Goal: Transaction & Acquisition: Purchase product/service

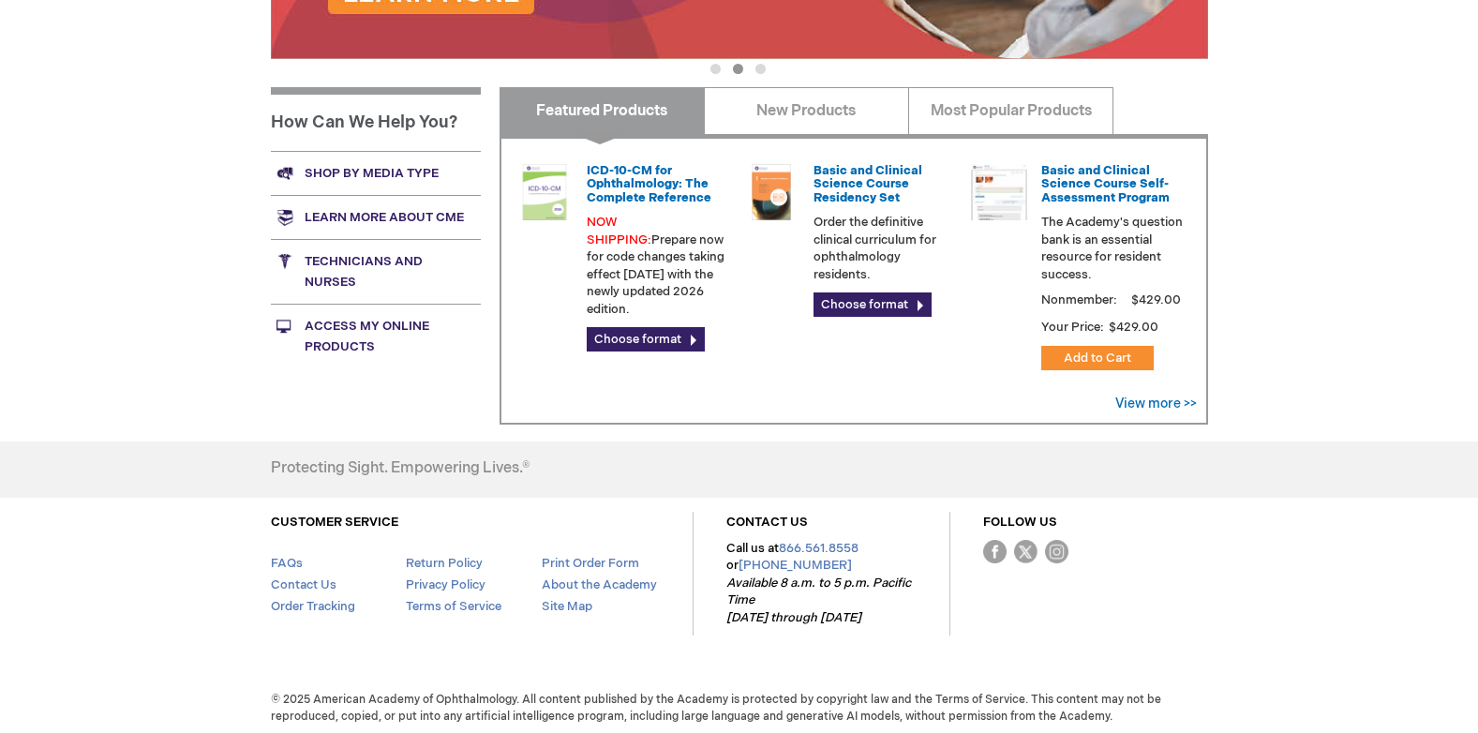
scroll to position [676, 0]
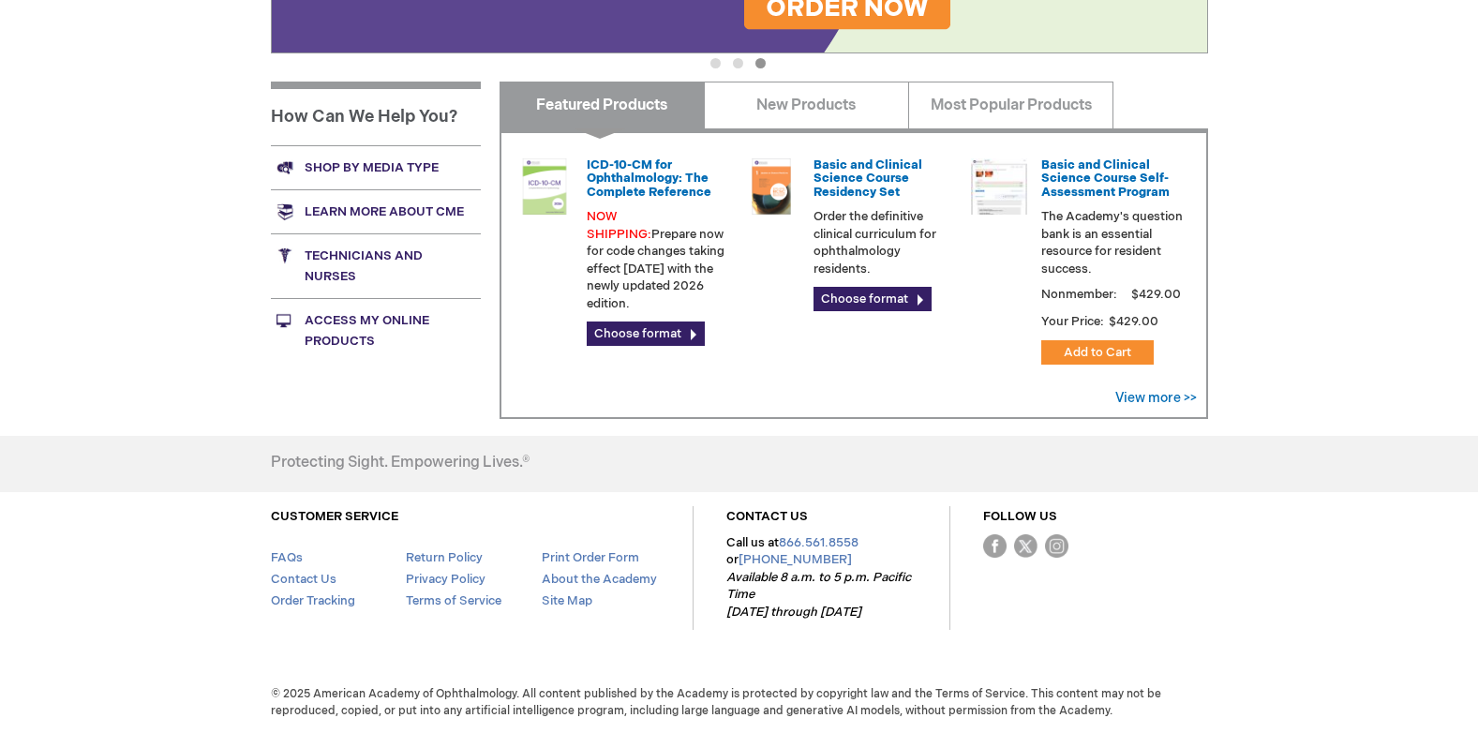
click at [367, 325] on link "Access My Online Products" at bounding box center [376, 330] width 210 height 65
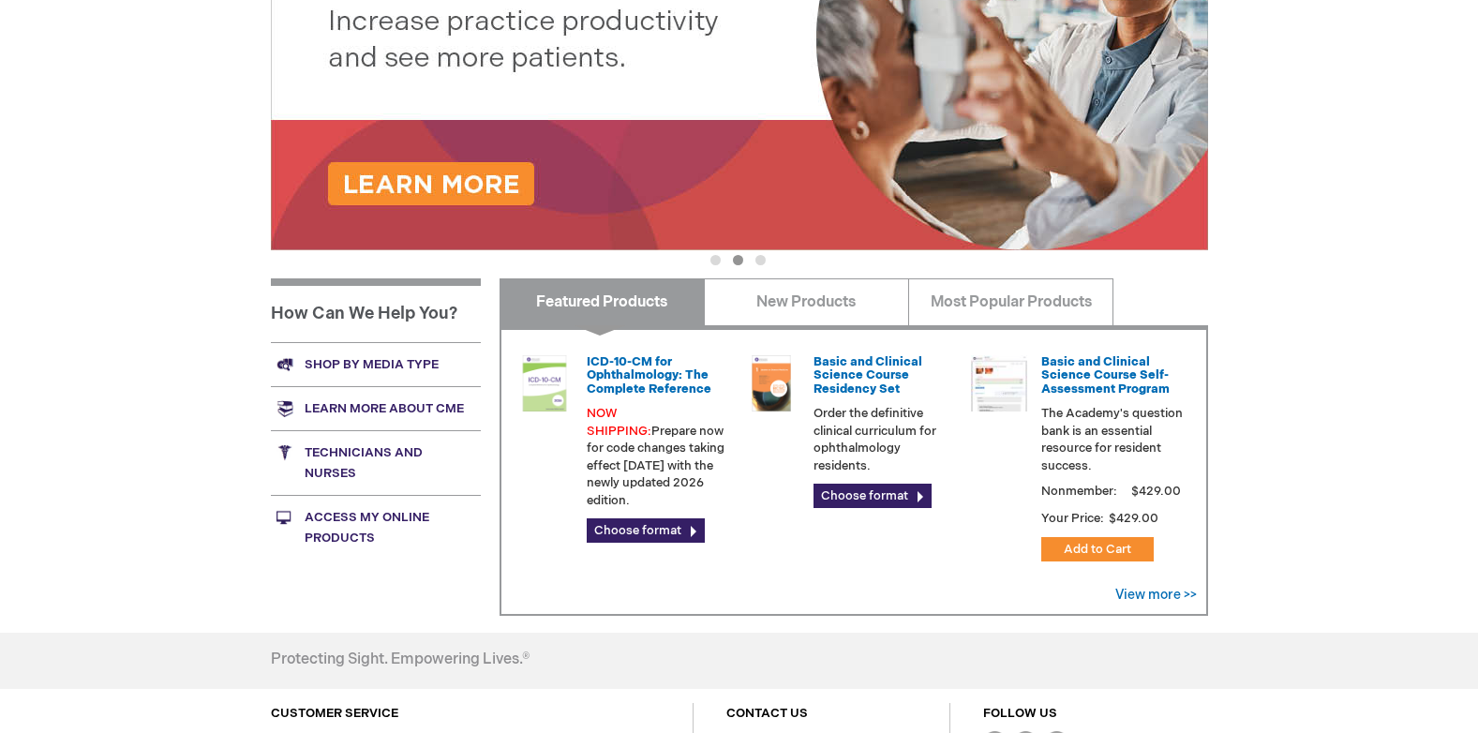
scroll to position [0, 0]
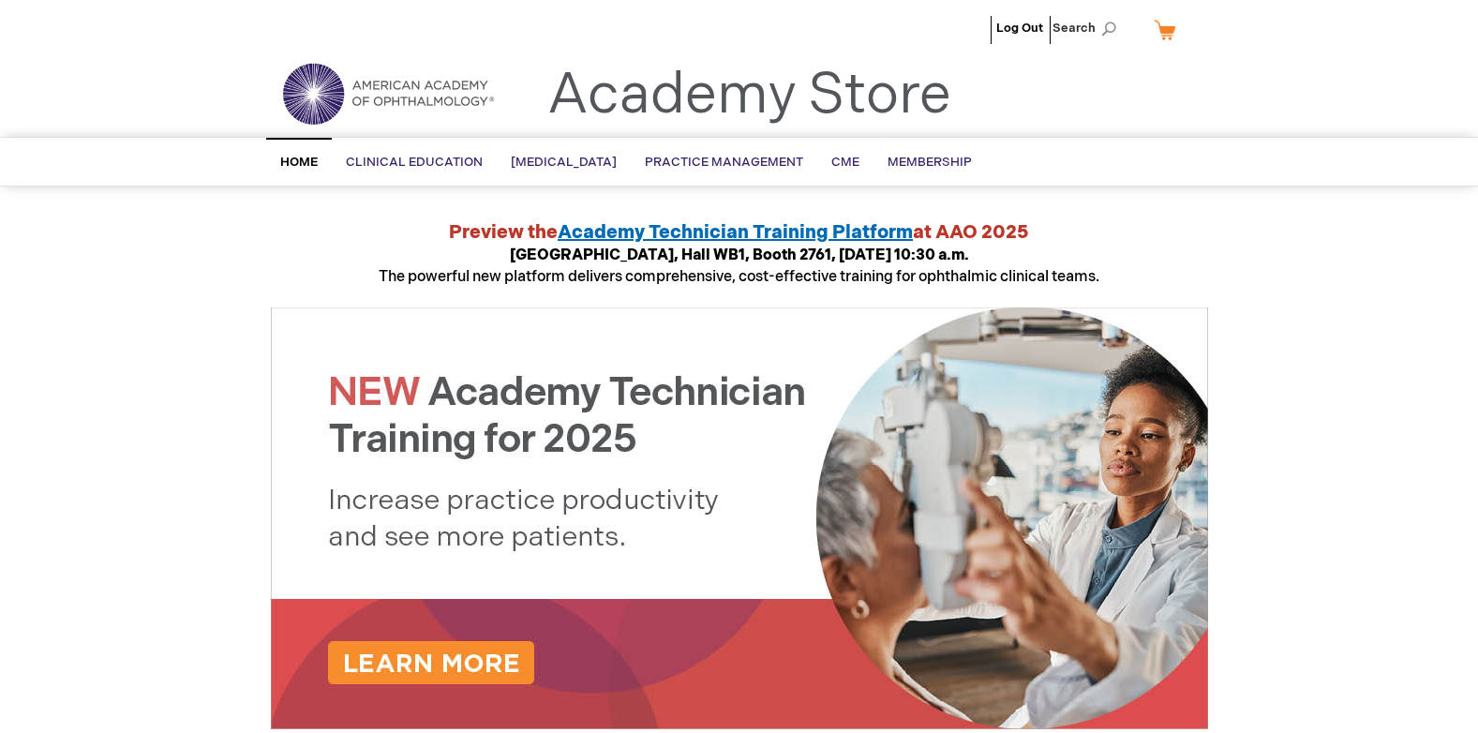
click at [1170, 23] on link "My Cart" at bounding box center [1172, 29] width 45 height 33
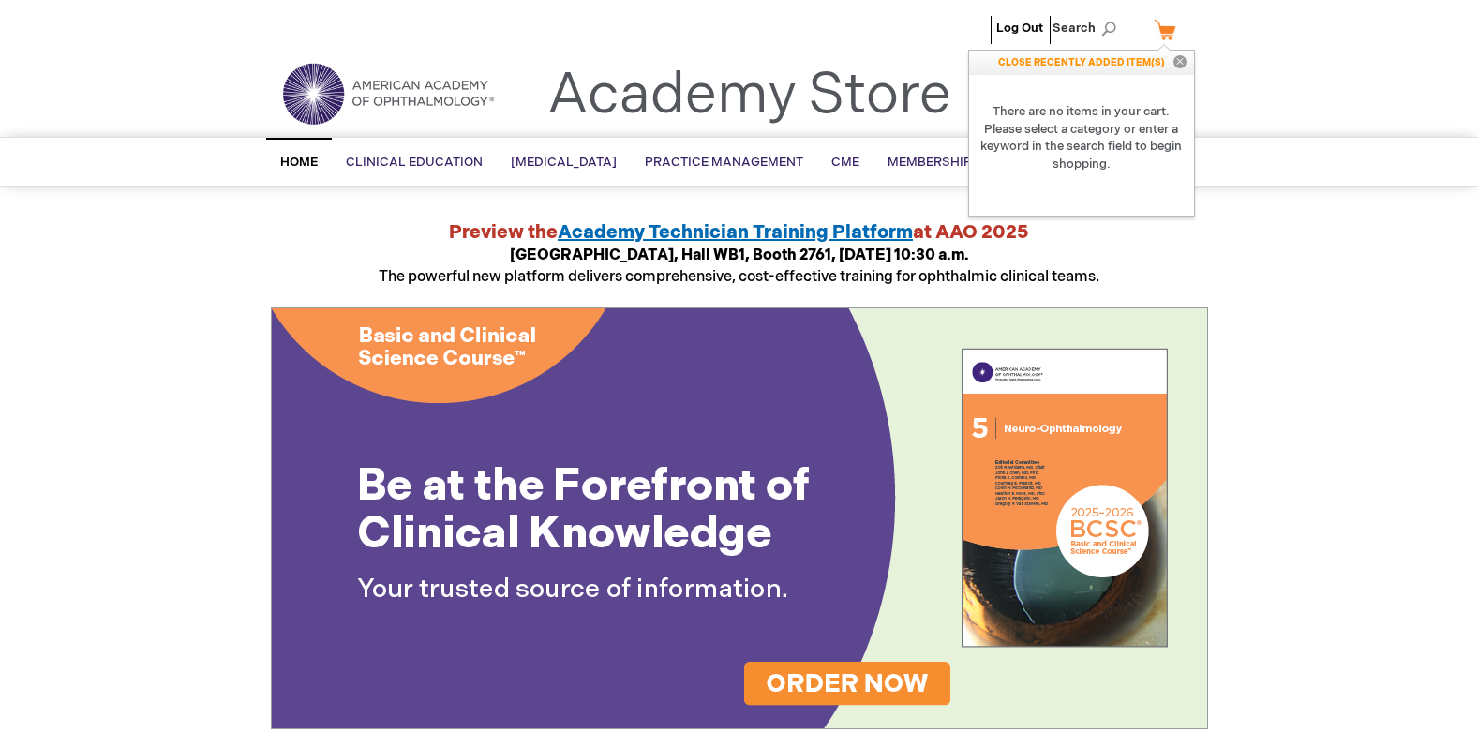
click at [1178, 56] on button "Close" at bounding box center [1180, 63] width 28 height 24
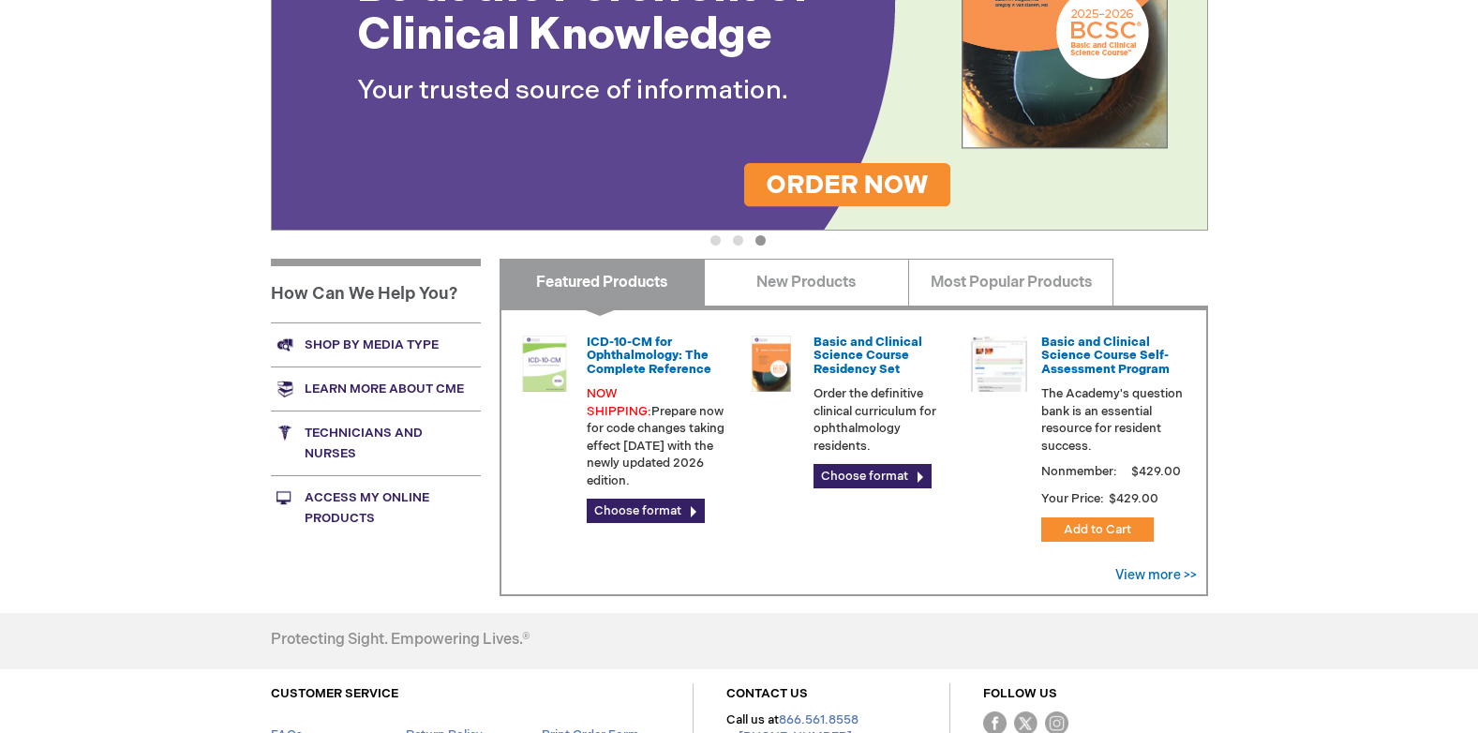
scroll to position [581, 0]
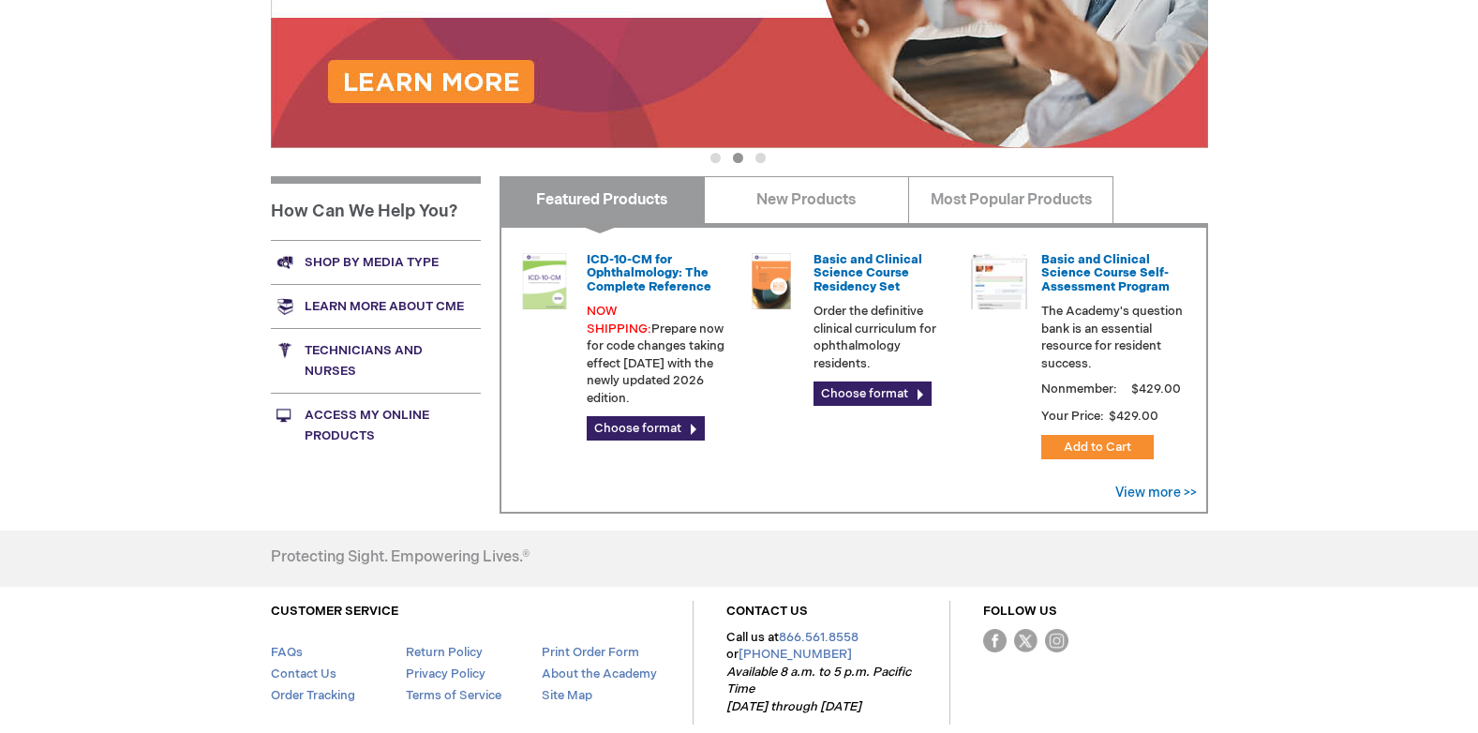
click at [418, 416] on link "Access My Online Products" at bounding box center [376, 425] width 210 height 65
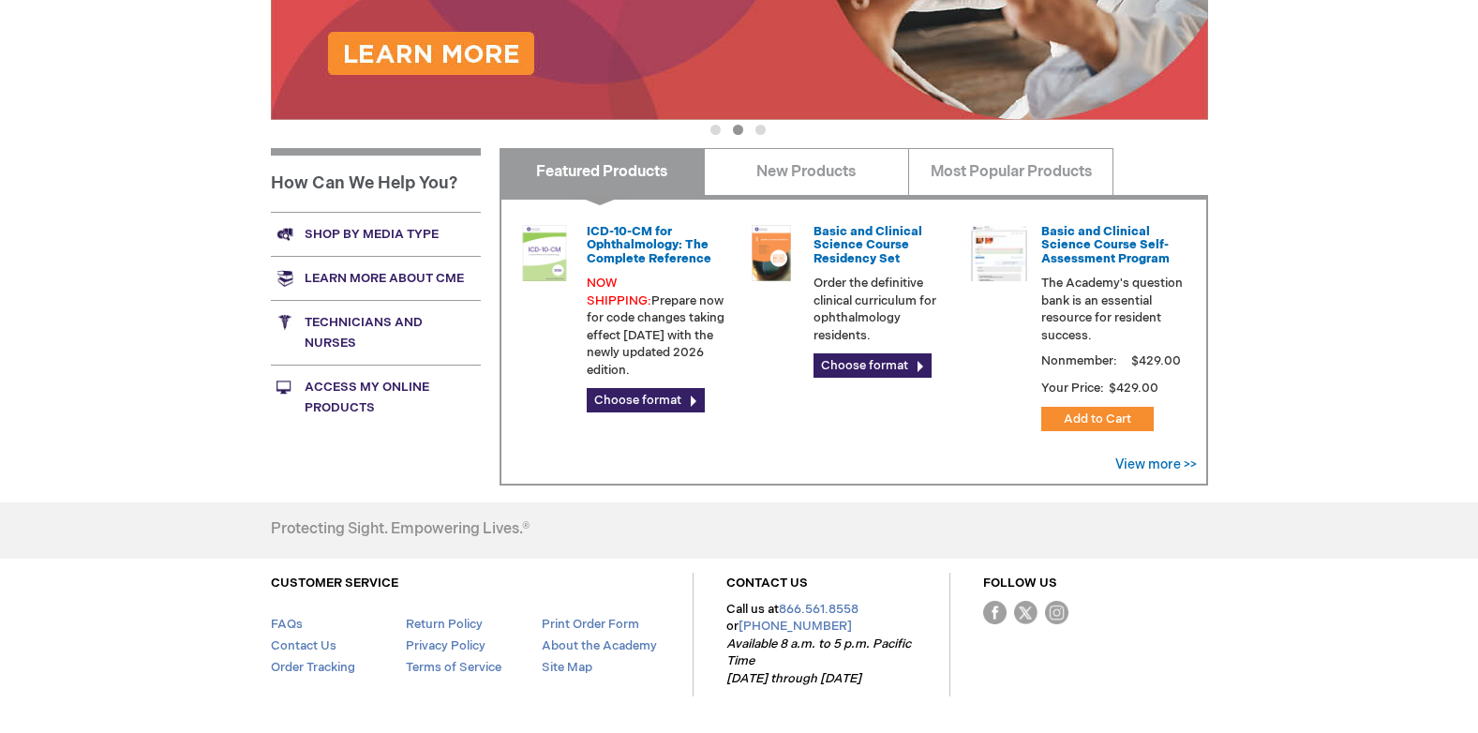
scroll to position [612, 0]
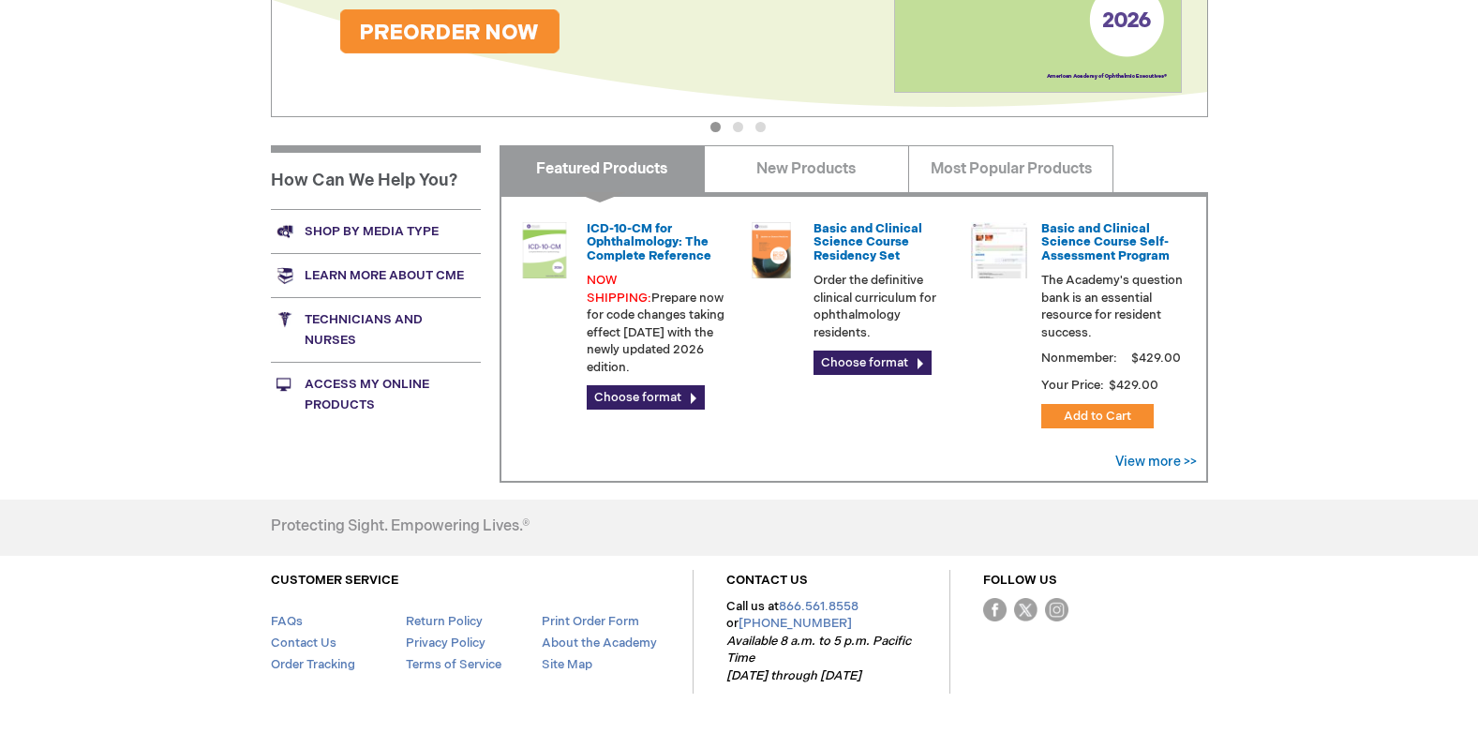
click at [743, 125] on button "2" at bounding box center [738, 127] width 10 height 10
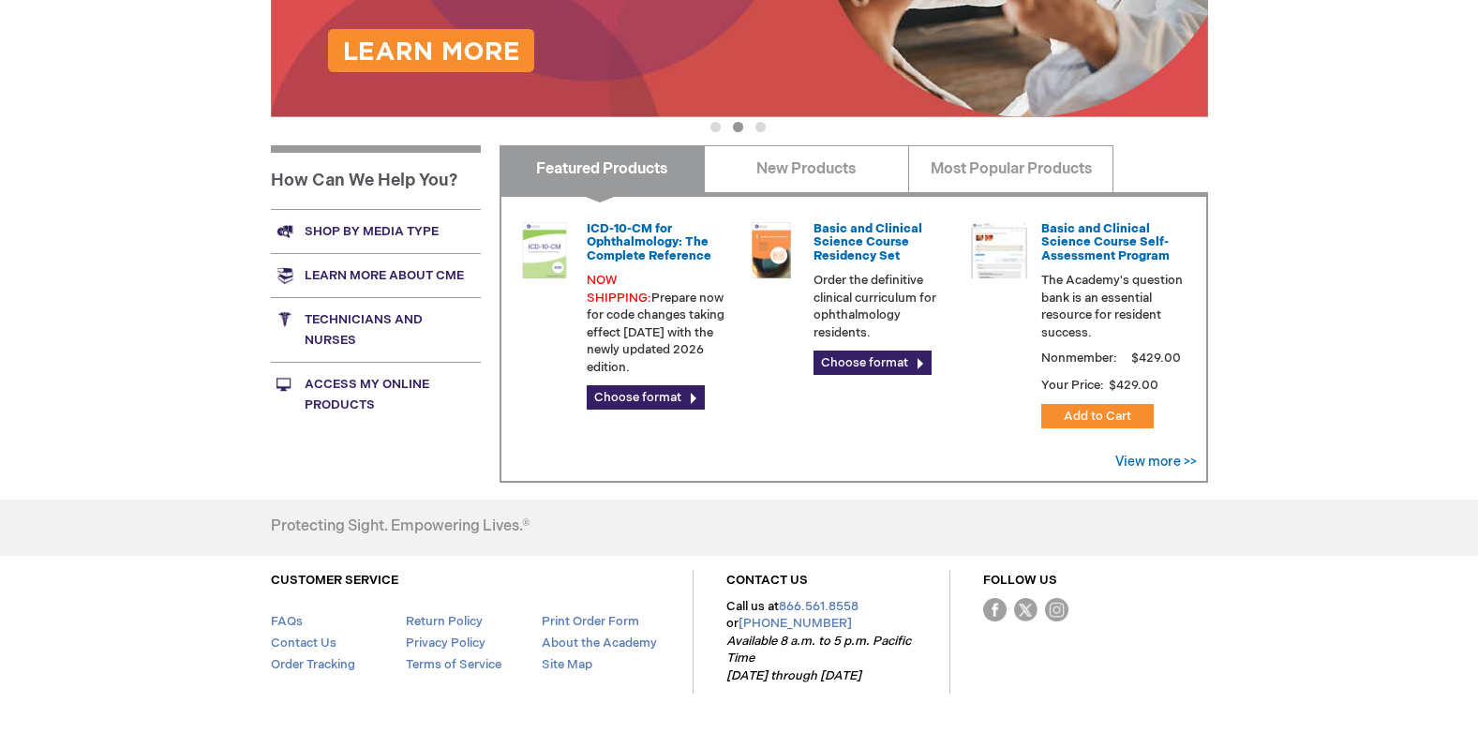
click at [759, 132] on button "3" at bounding box center [761, 127] width 10 height 10
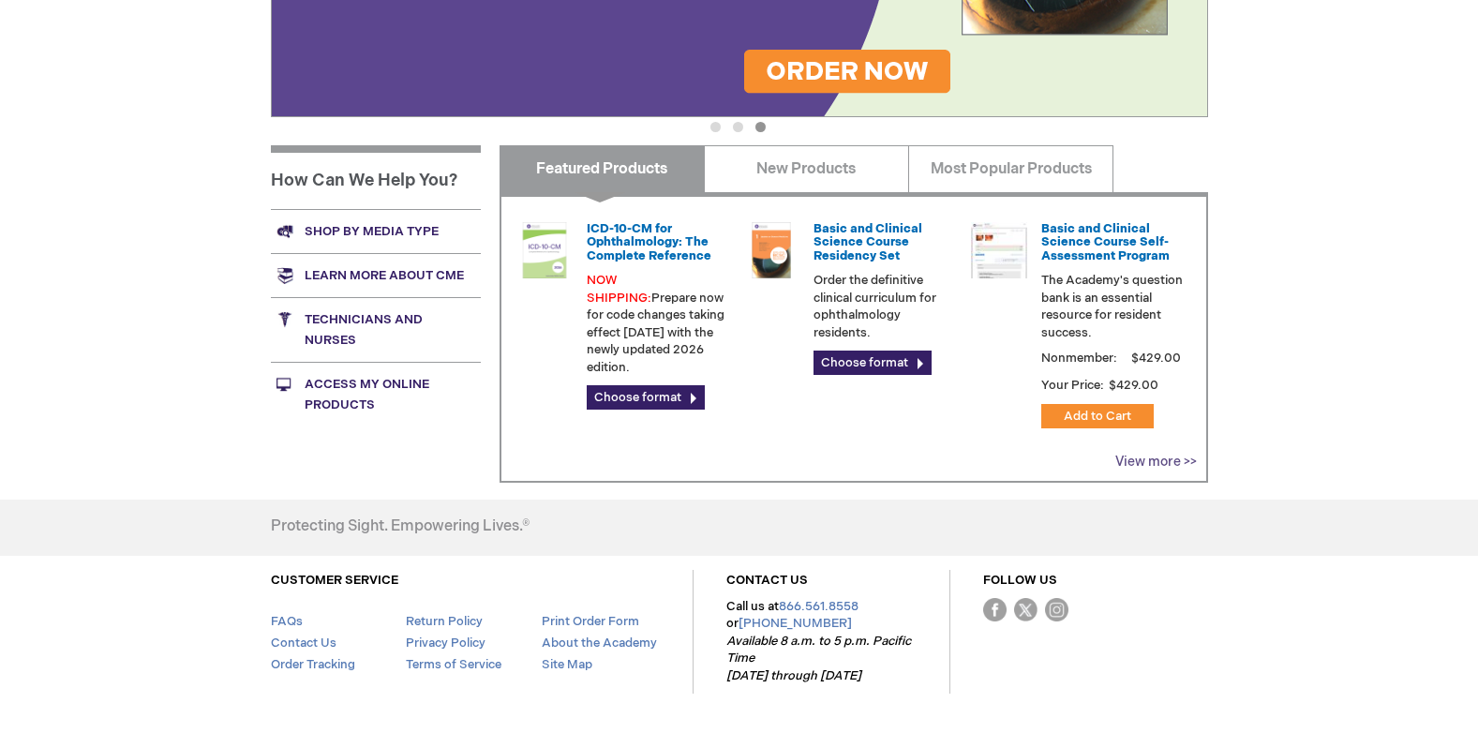
click at [1164, 458] on link "View more >>" at bounding box center [1157, 462] width 82 height 16
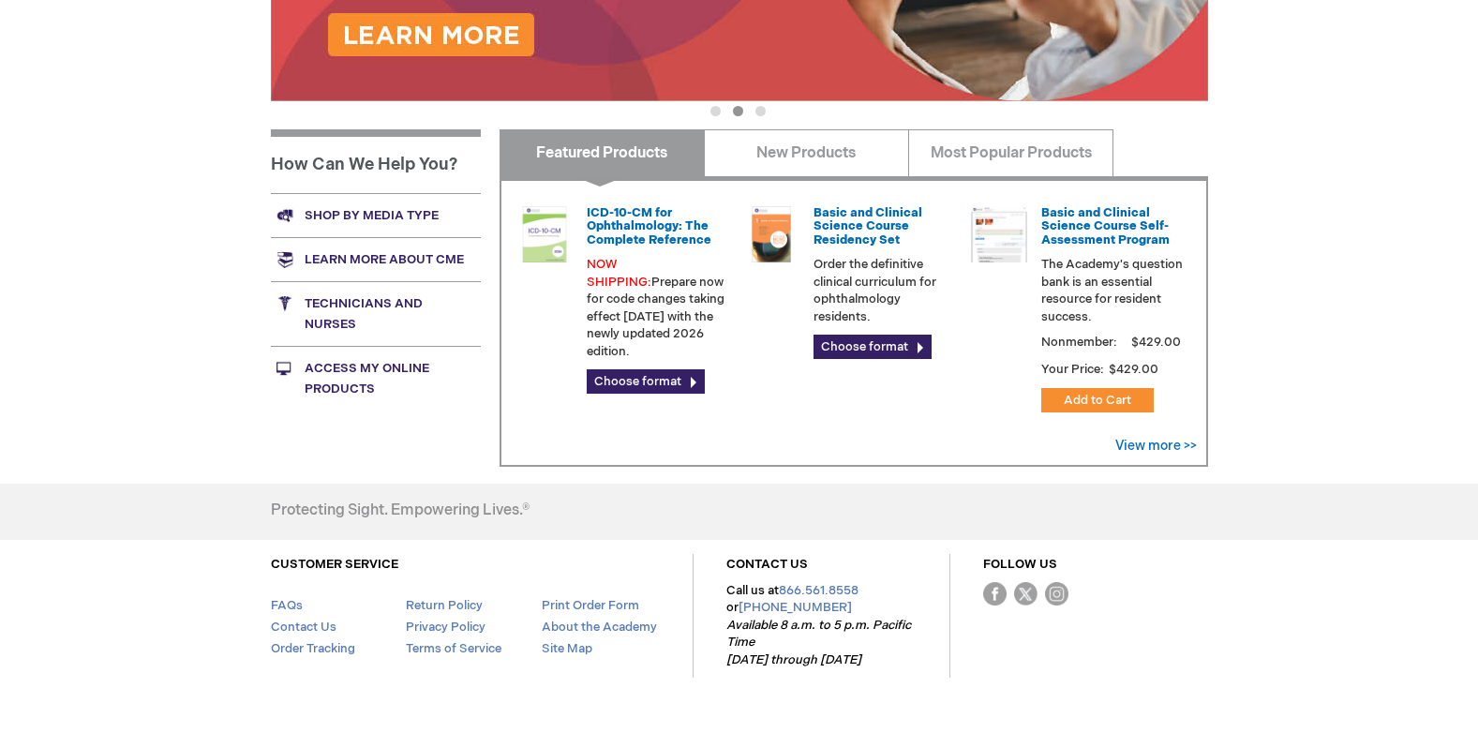
scroll to position [638, 0]
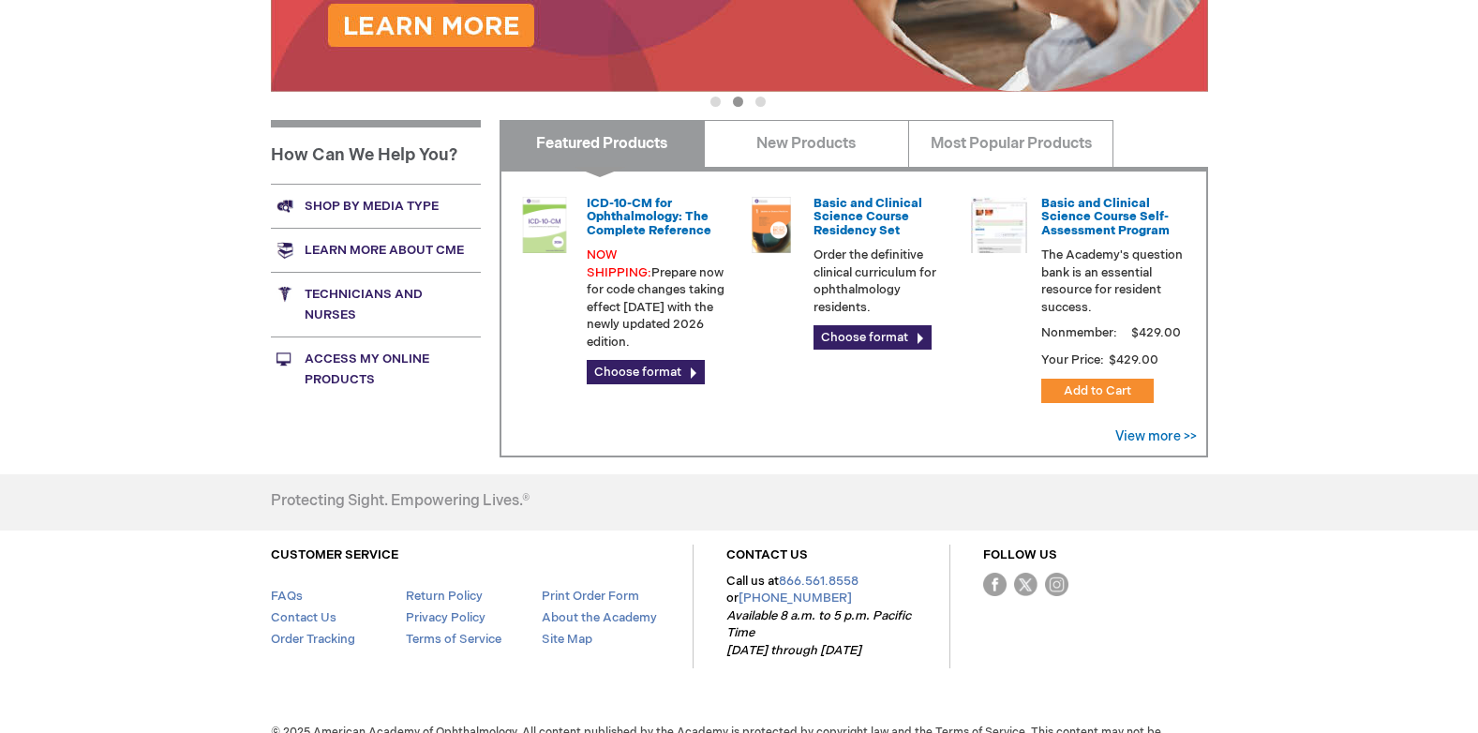
click at [390, 252] on link "Learn more about CME" at bounding box center [376, 250] width 210 height 44
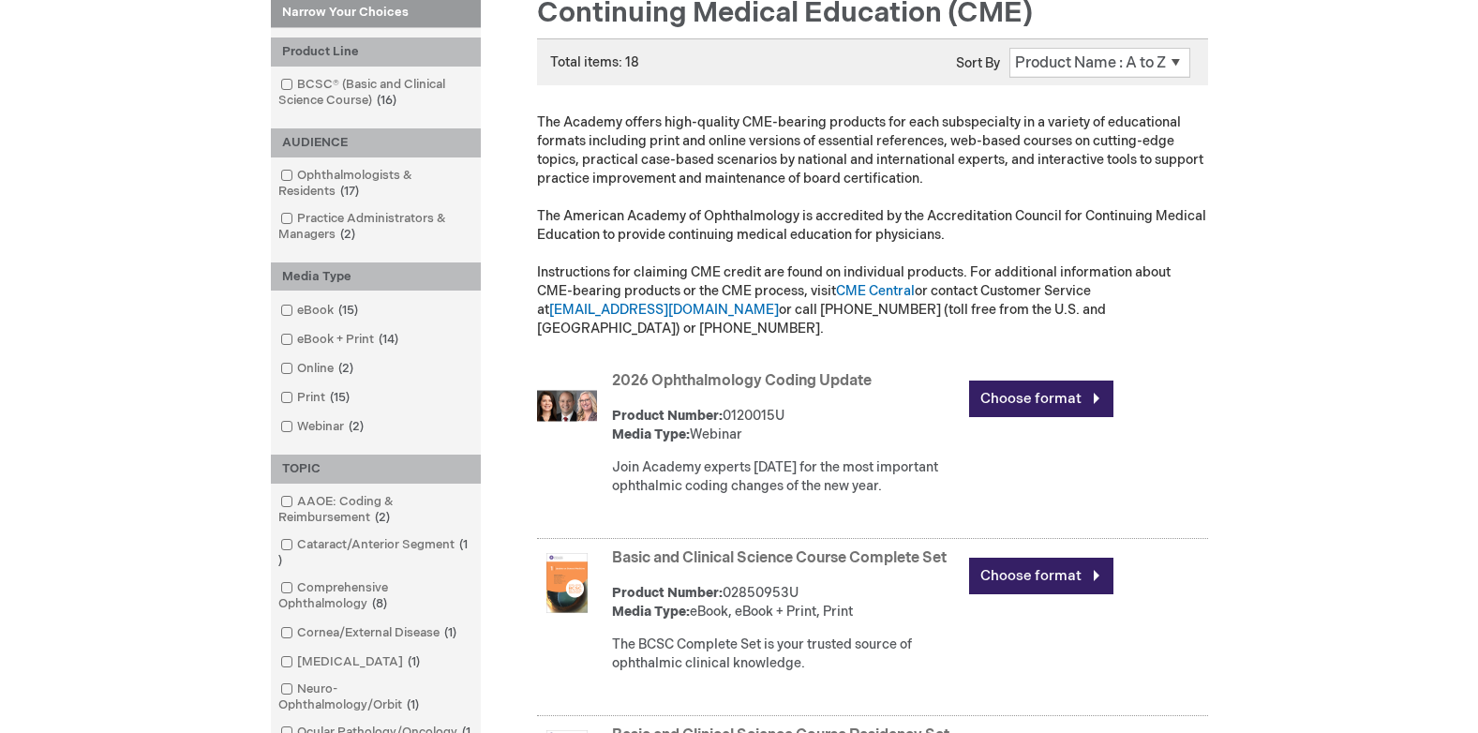
scroll to position [288, 0]
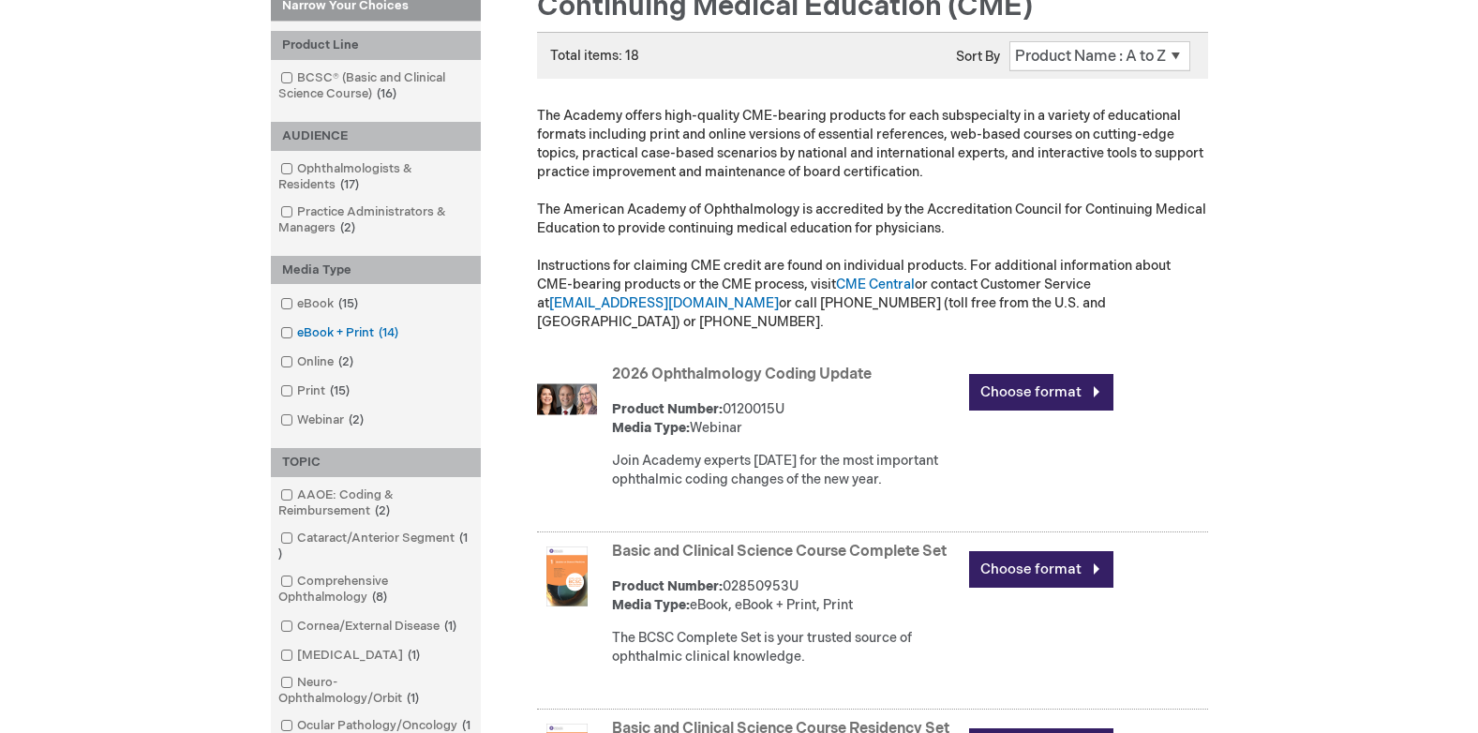
click at [320, 327] on link "eBook + Print 14 items" at bounding box center [341, 333] width 130 height 18
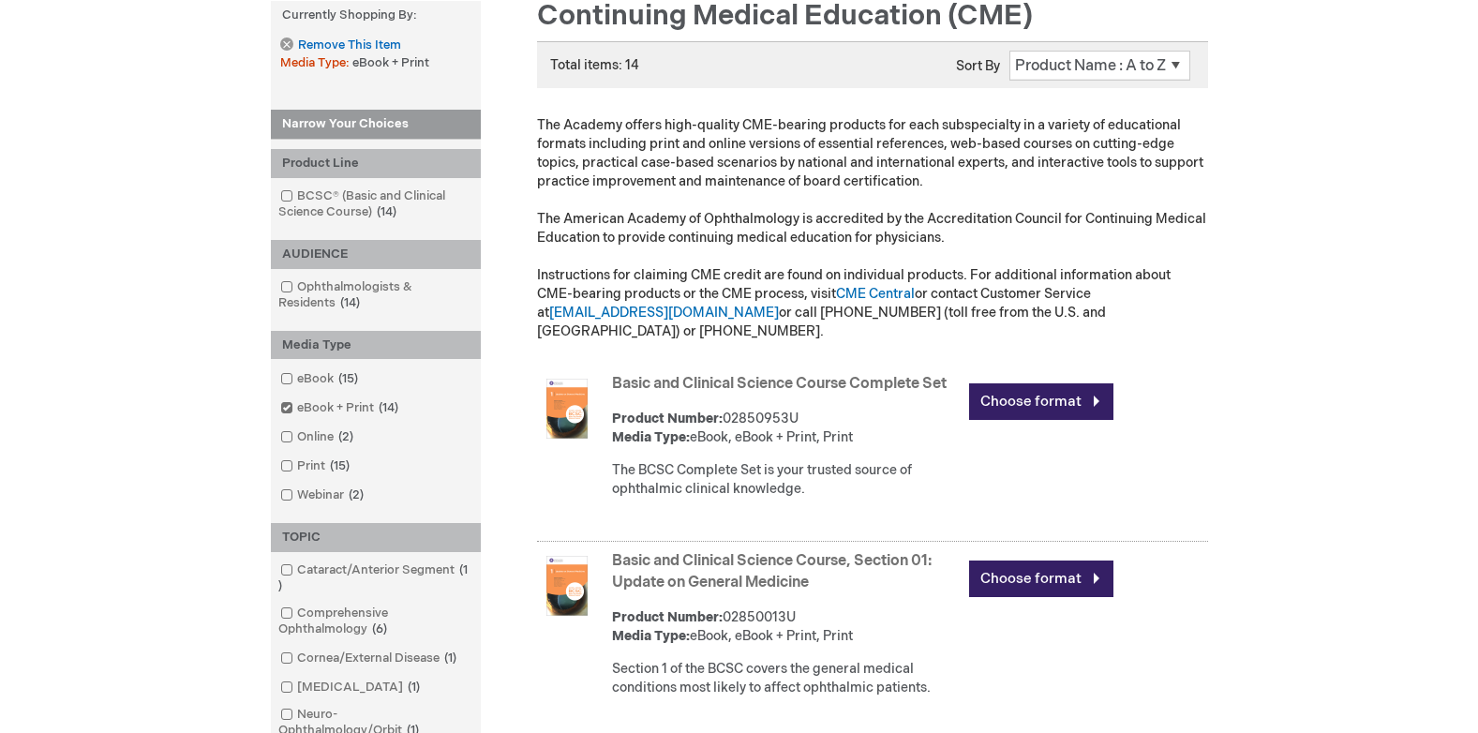
scroll to position [293, 0]
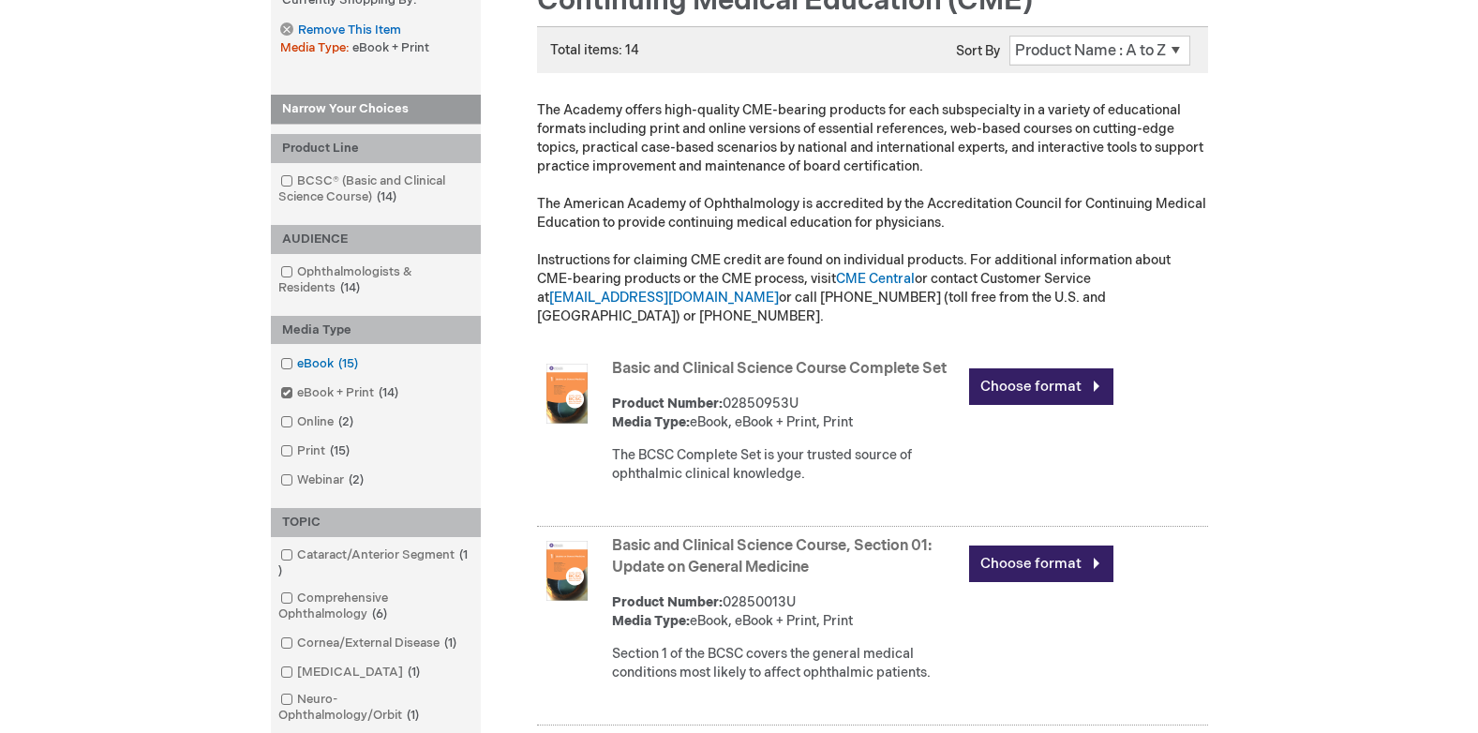
click at [292, 357] on link "eBook 15 items" at bounding box center [321, 364] width 90 height 18
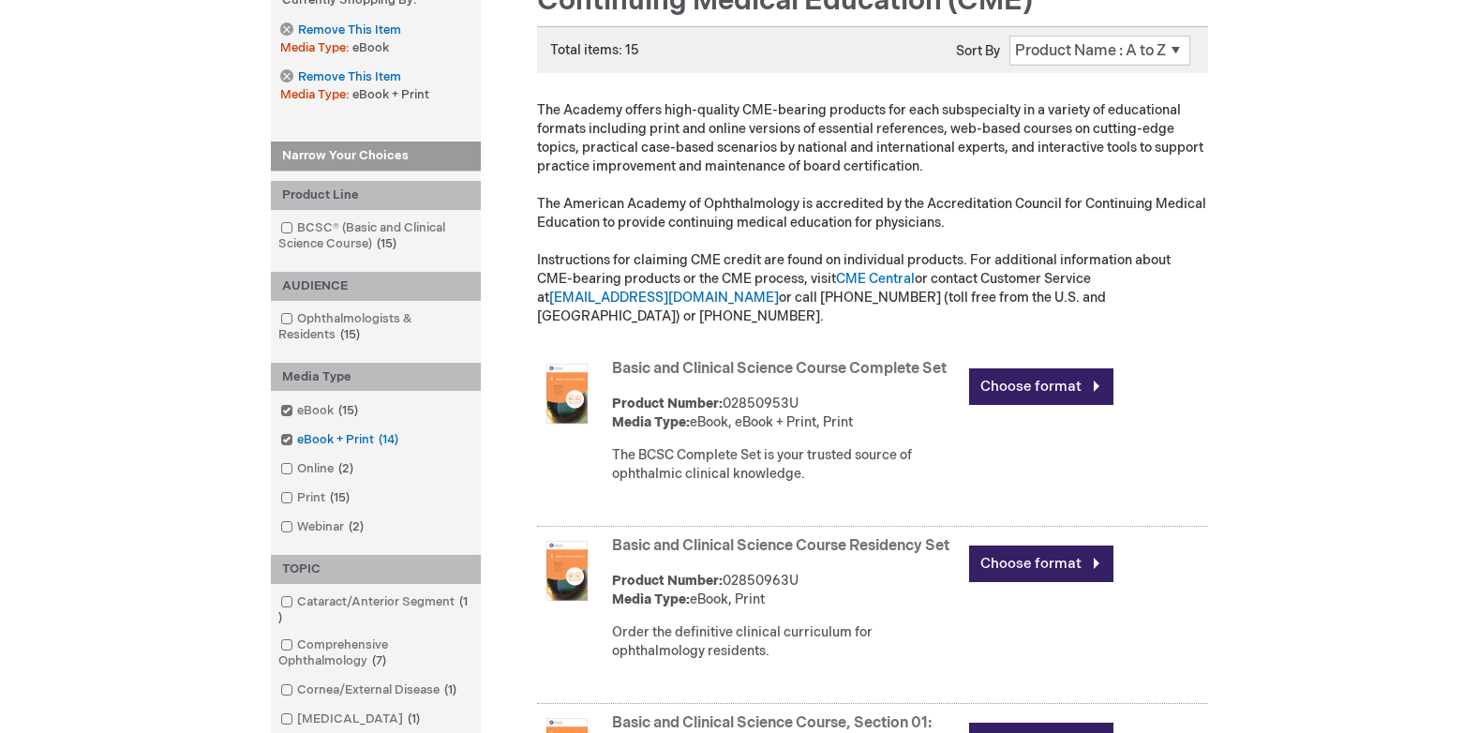
click at [297, 437] on span at bounding box center [297, 439] width 0 height 15
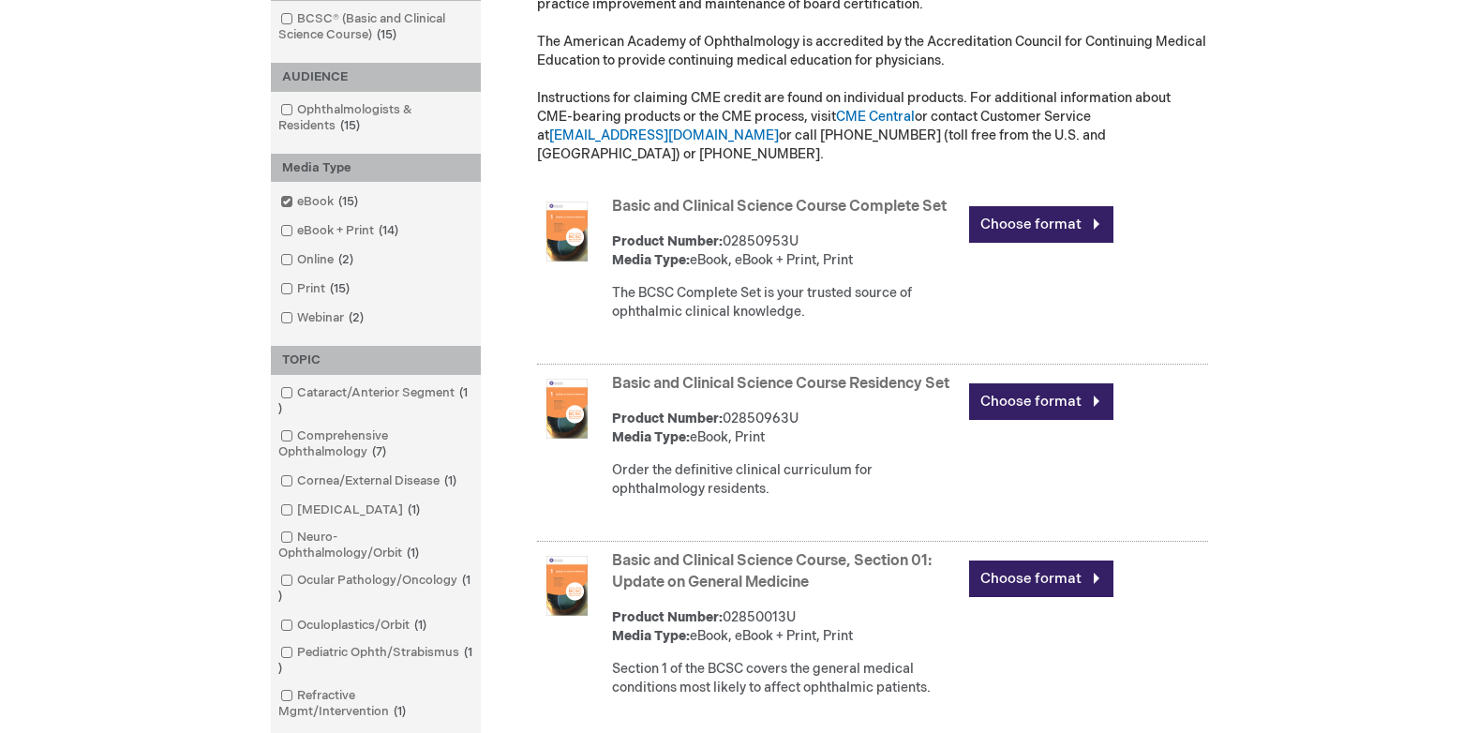
scroll to position [485, 0]
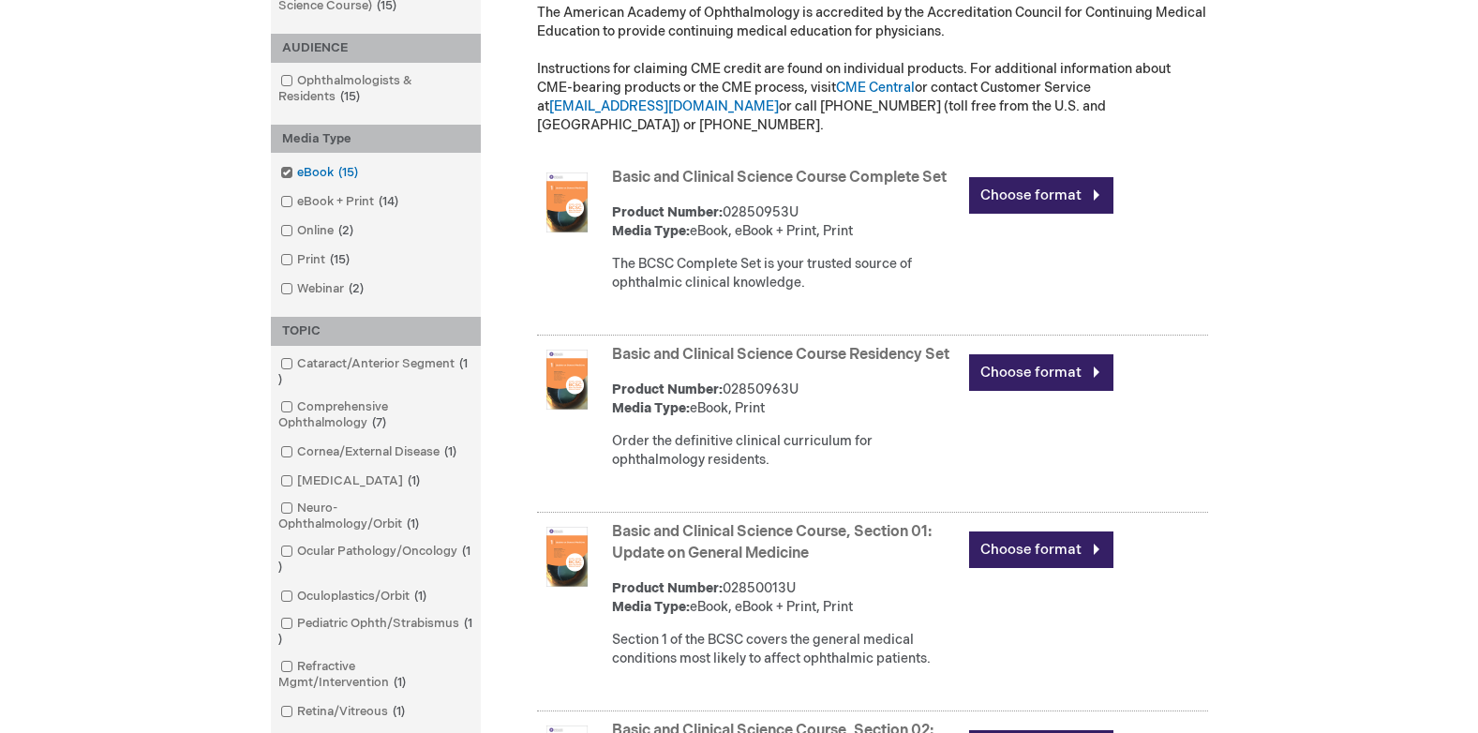
click at [288, 166] on link "eBook 15 items" at bounding box center [321, 173] width 90 height 18
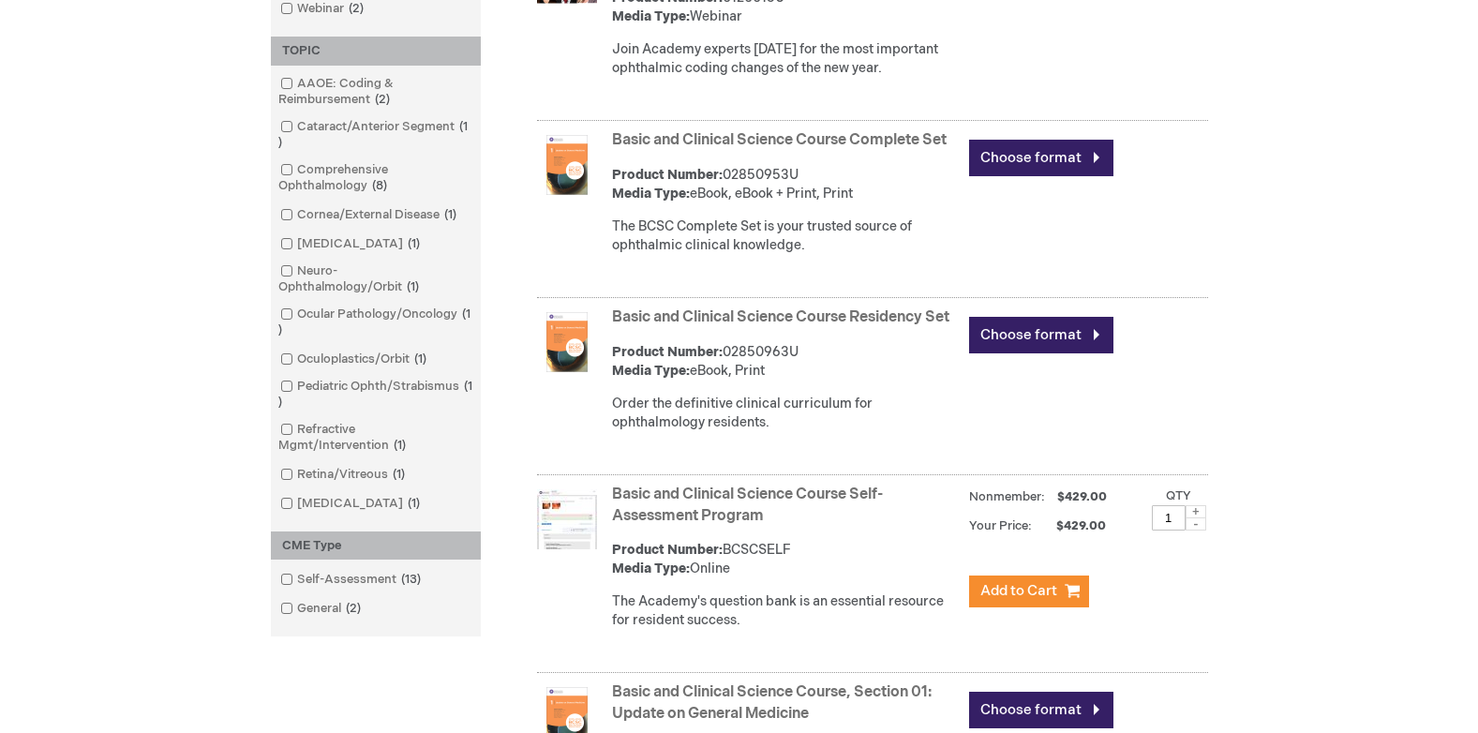
scroll to position [716, 0]
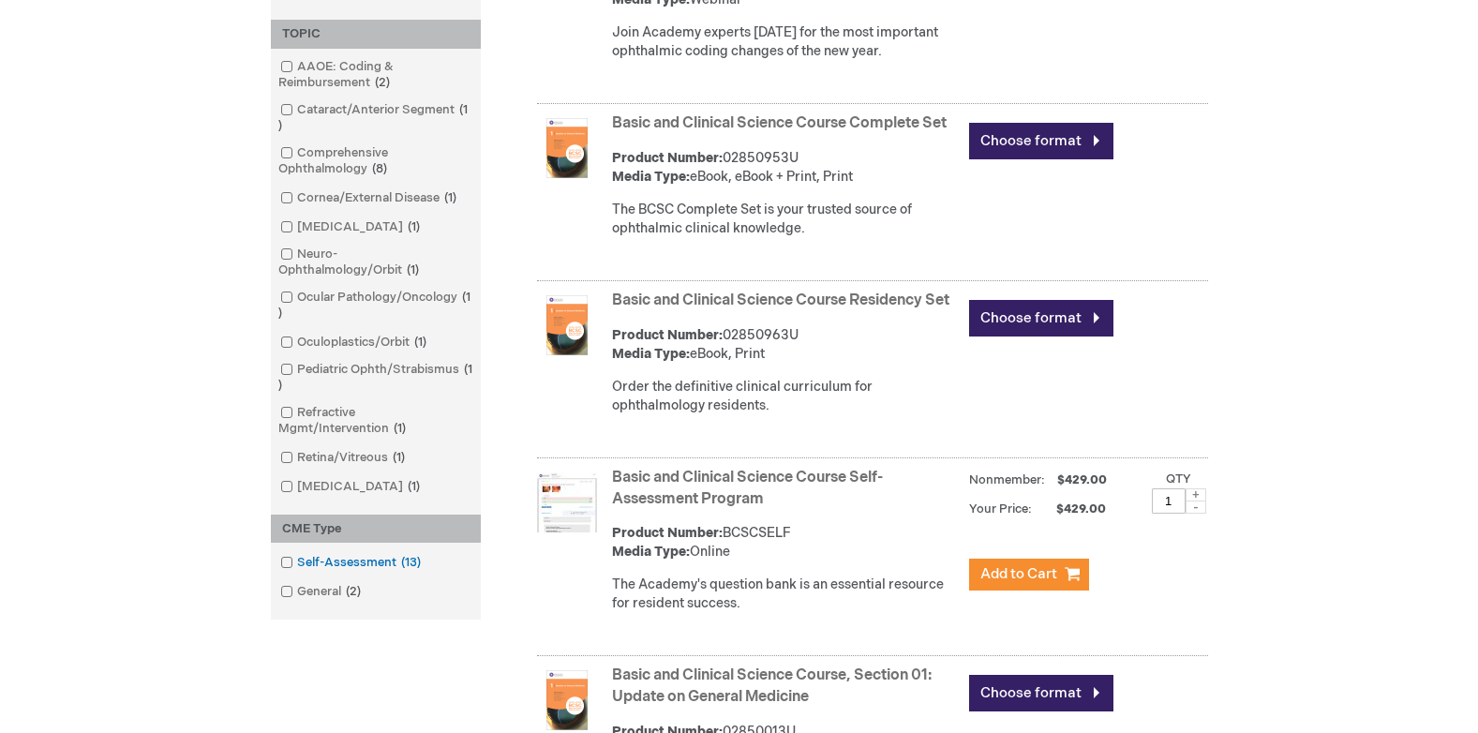
click at [363, 559] on link "Self-Assessment 13 items" at bounding box center [352, 563] width 153 height 18
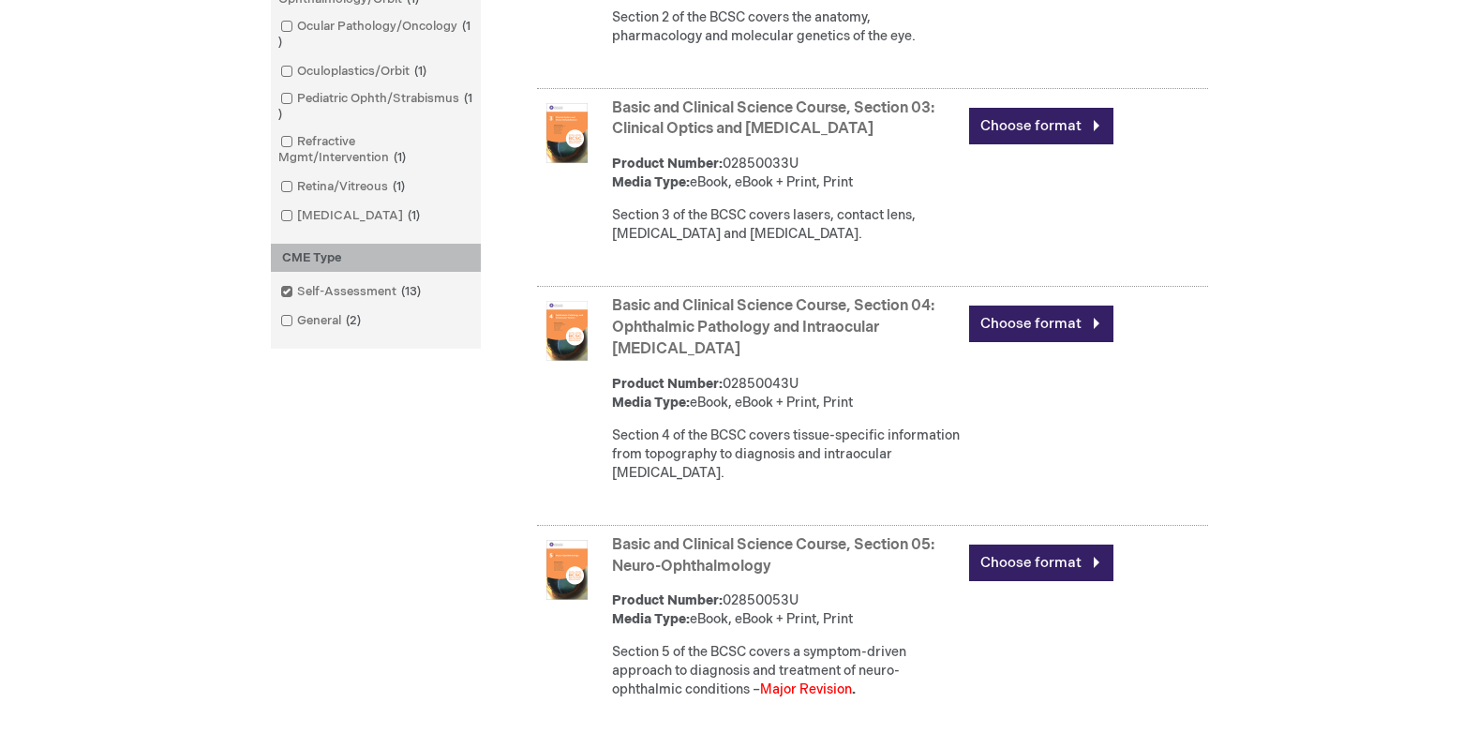
scroll to position [584, 0]
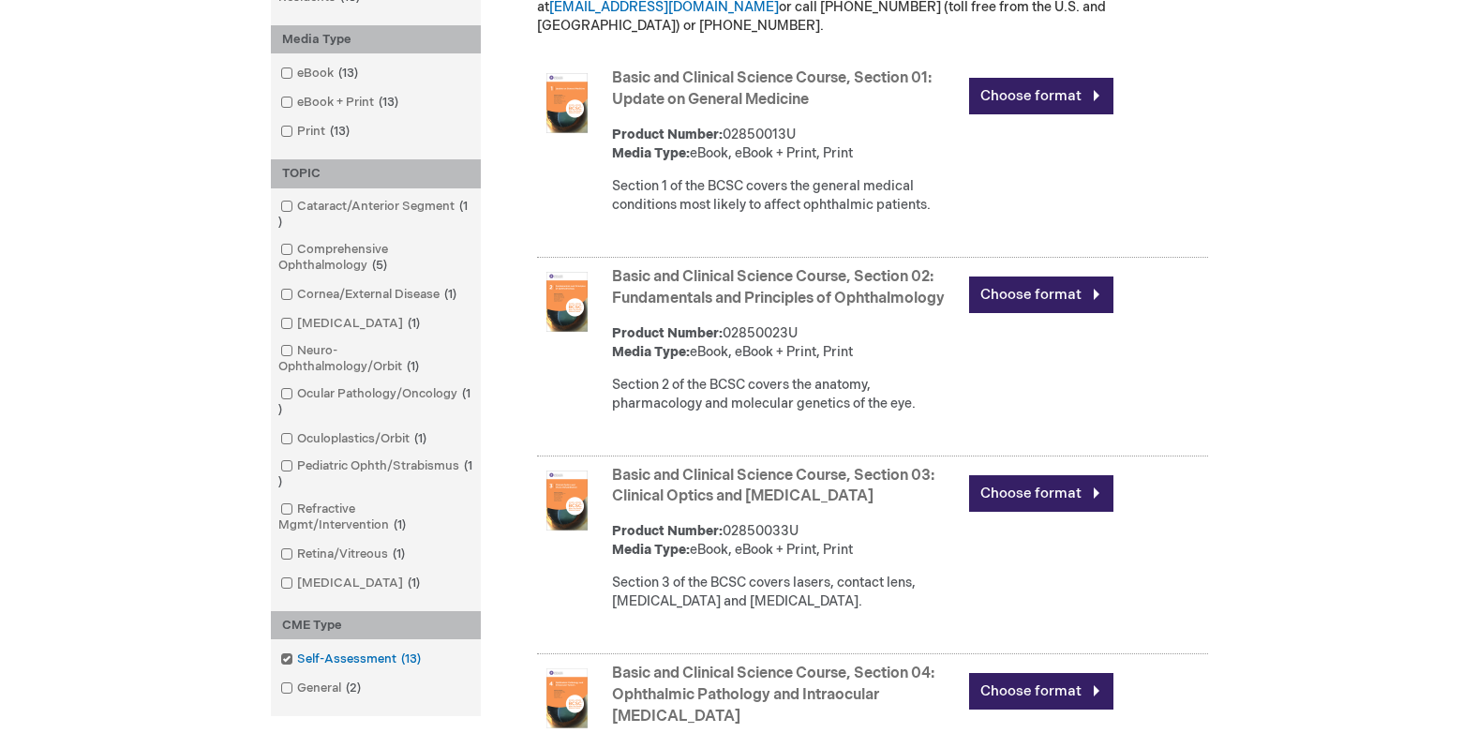
click at [297, 654] on span at bounding box center [297, 659] width 0 height 15
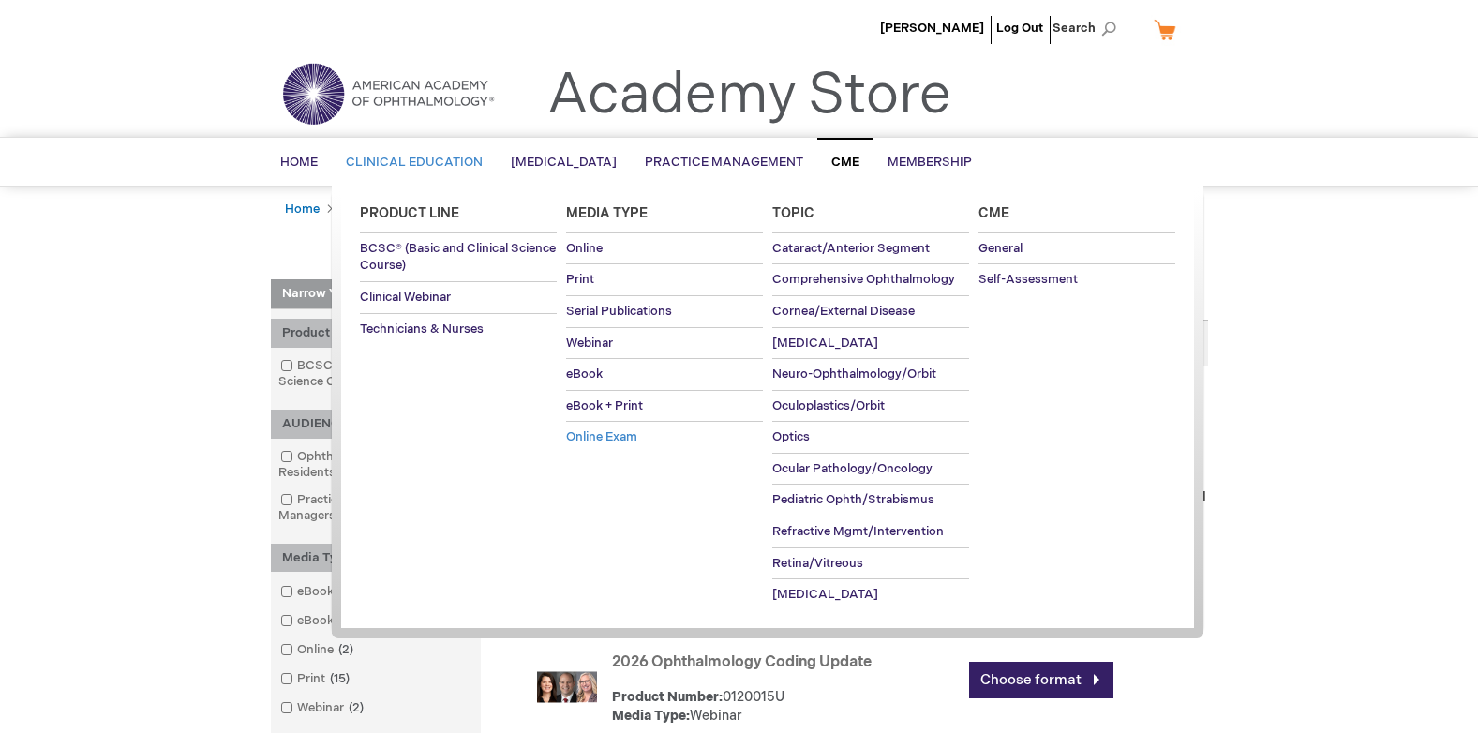
click at [640, 435] on link "Online Exam" at bounding box center [664, 437] width 197 height 31
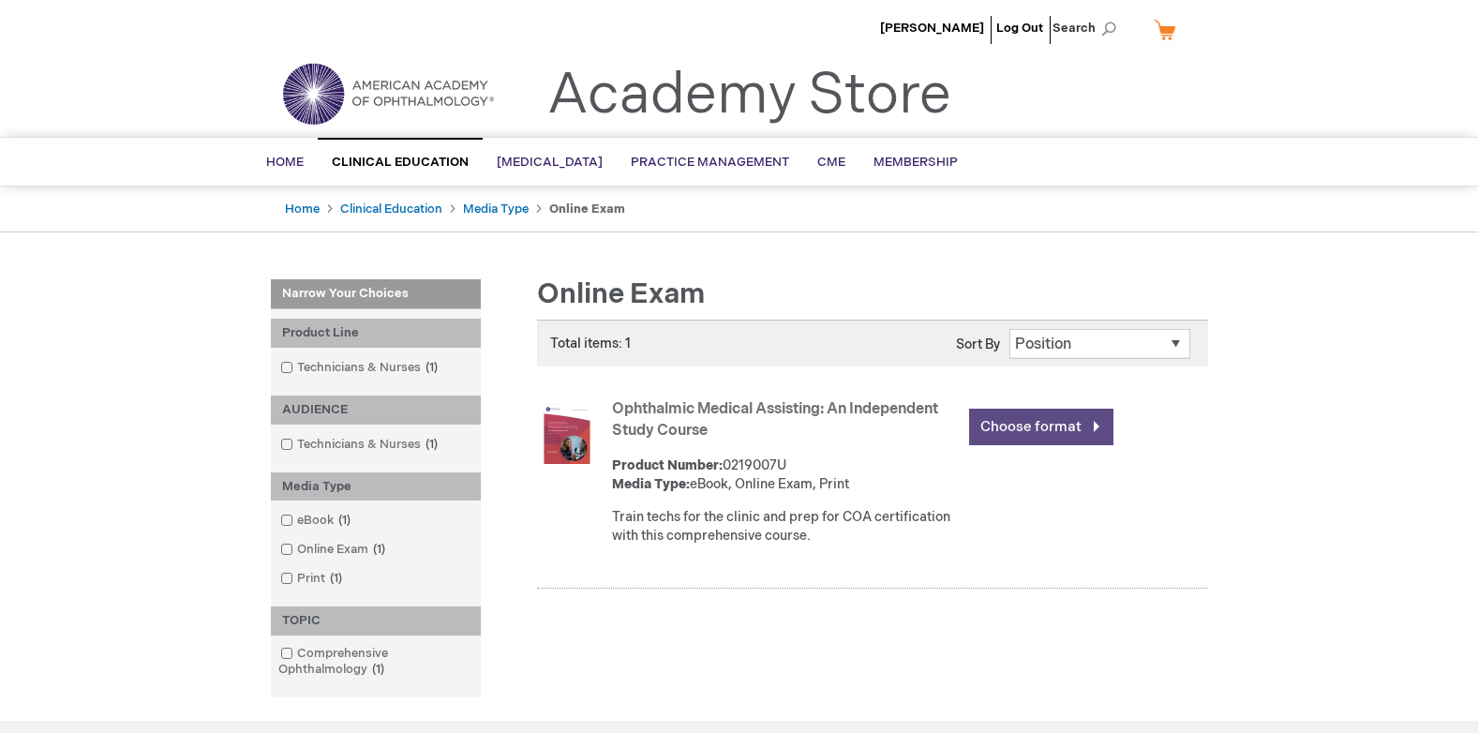
click at [1038, 428] on link "Choose format" at bounding box center [1041, 427] width 144 height 37
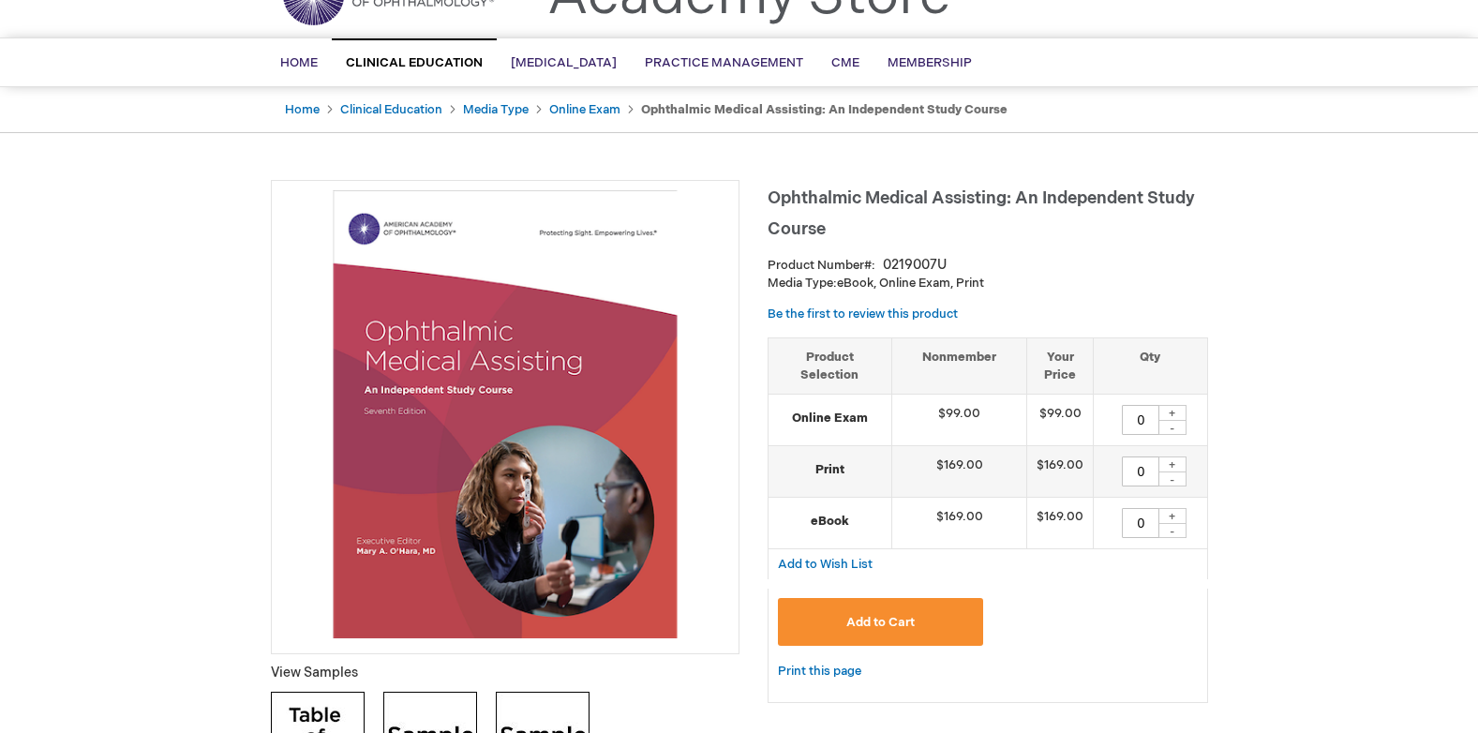
scroll to position [138, 0]
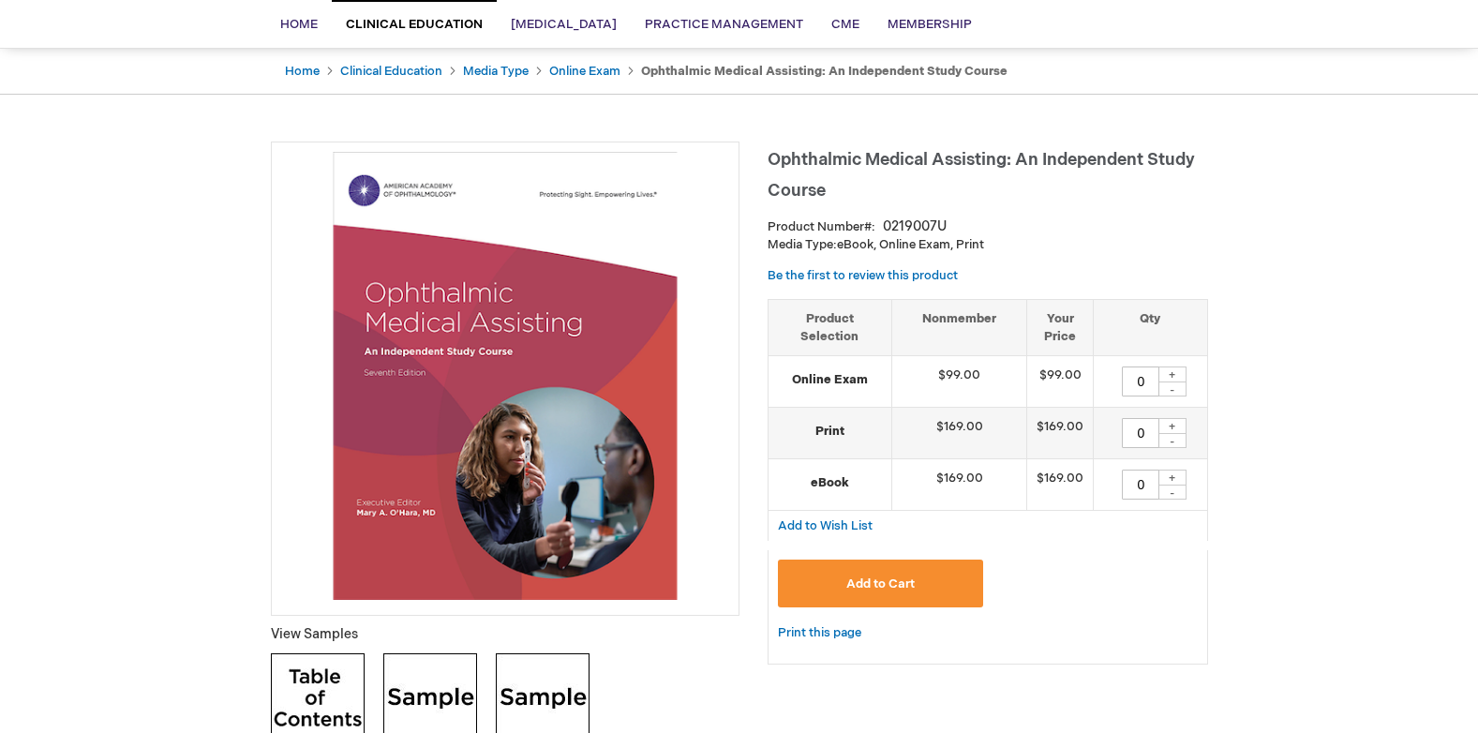
click at [1172, 371] on div "+" at bounding box center [1173, 375] width 28 height 16
type input "1"
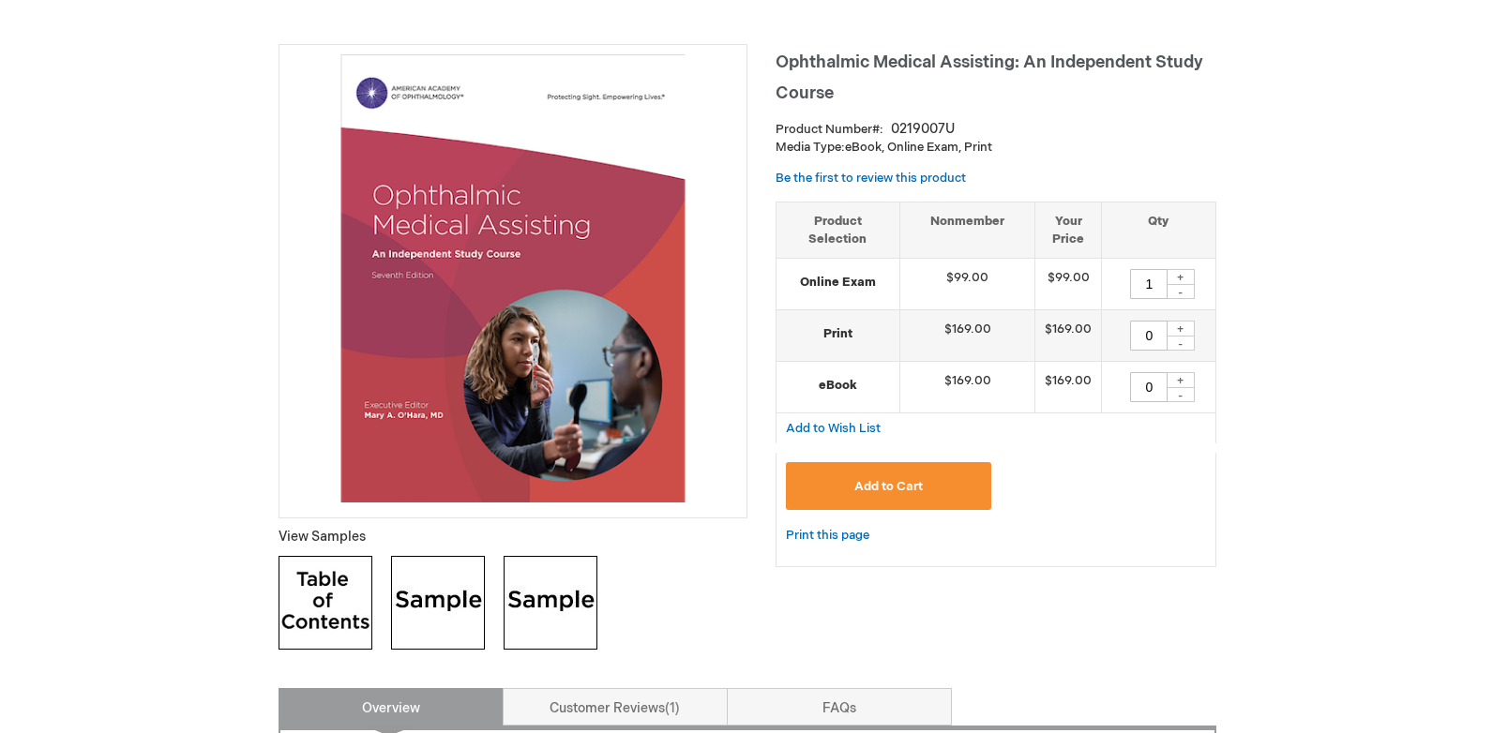
scroll to position [256, 0]
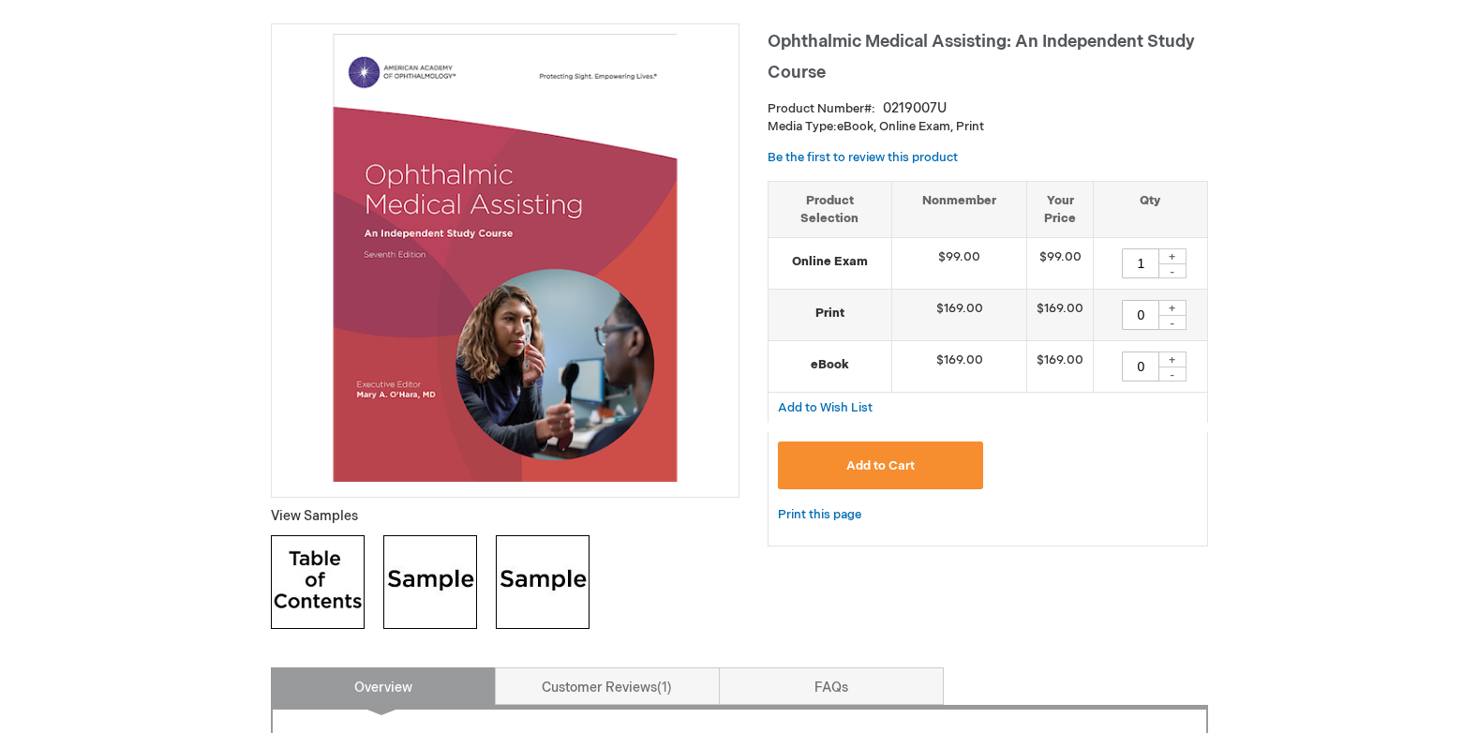
click at [929, 482] on button "Add to Cart" at bounding box center [881, 466] width 206 height 48
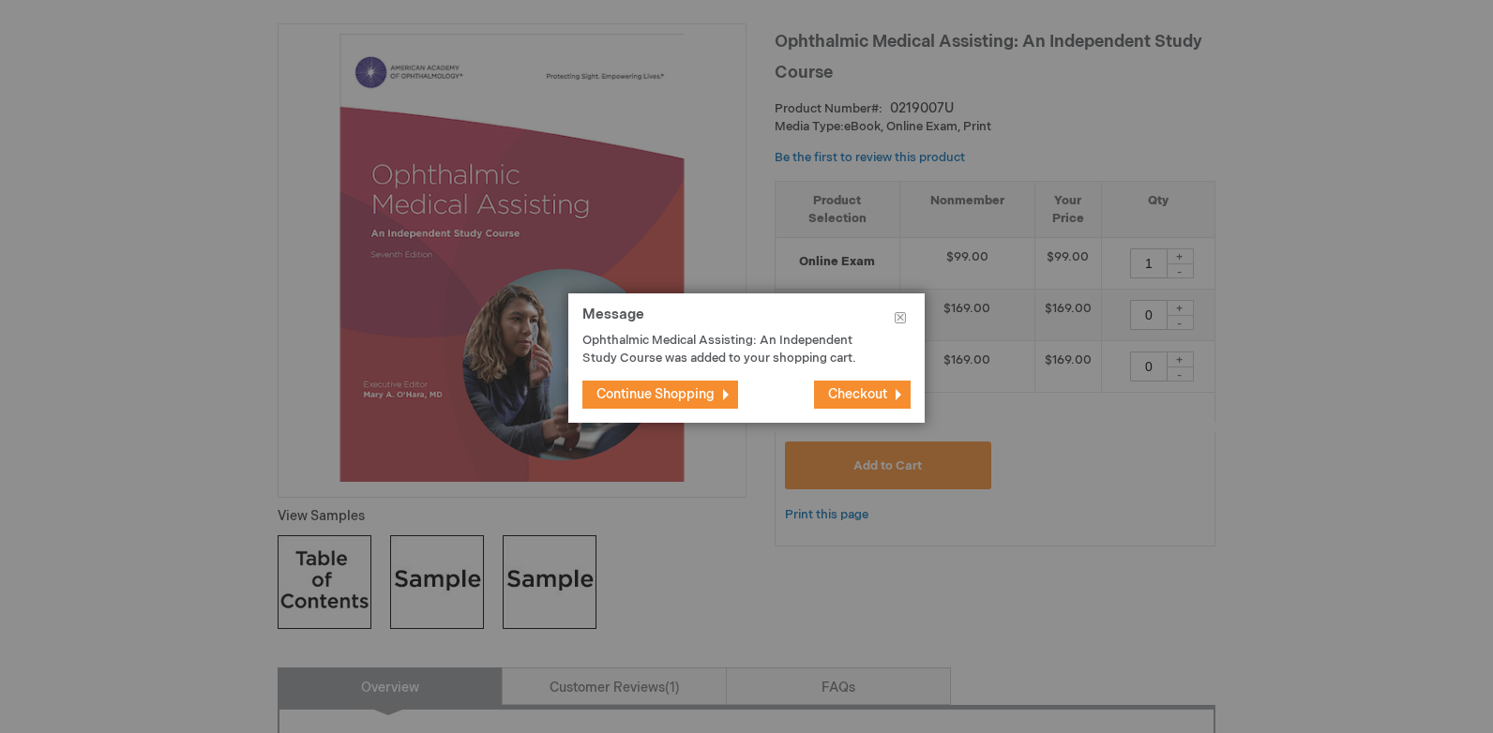
click at [846, 392] on span "Checkout" at bounding box center [857, 394] width 59 height 16
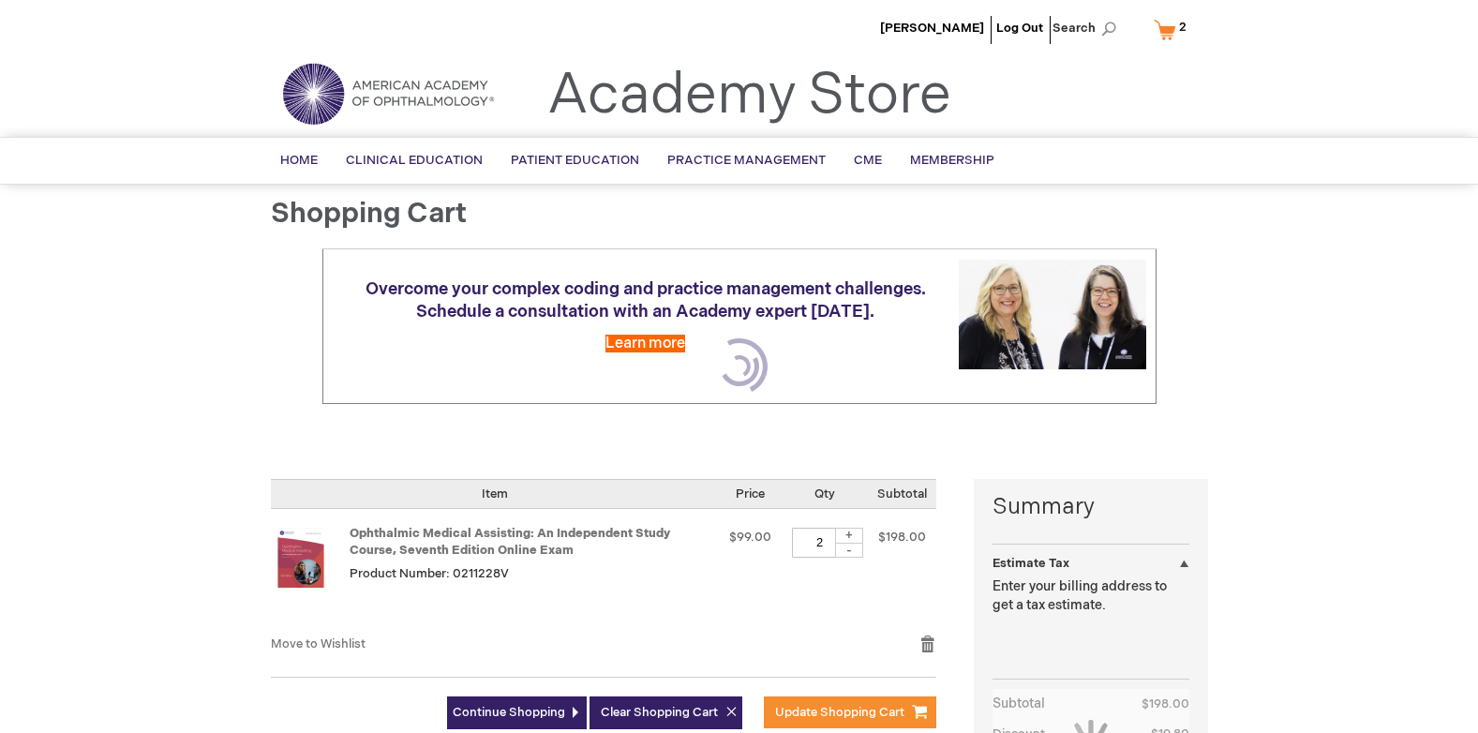
select select "CA"
select select "74"
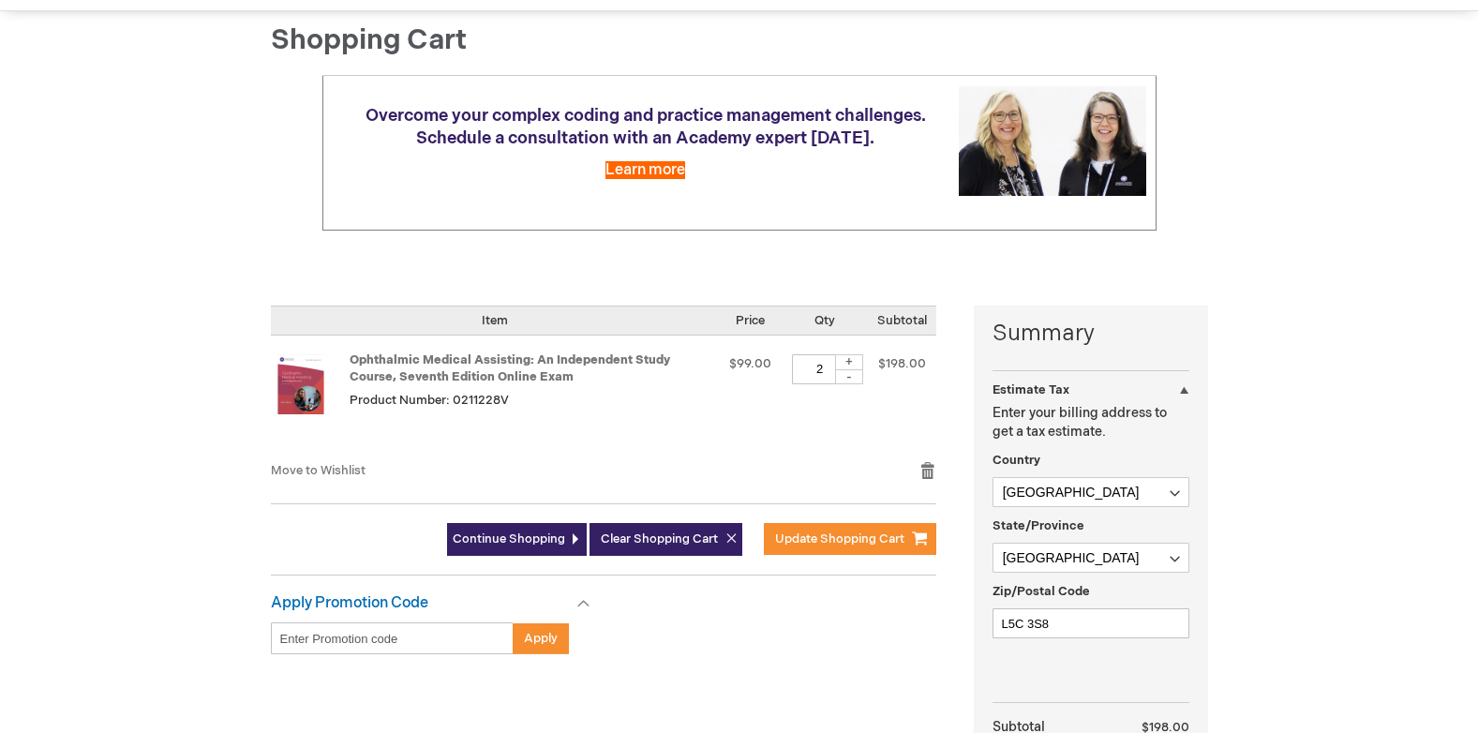
scroll to position [206, 0]
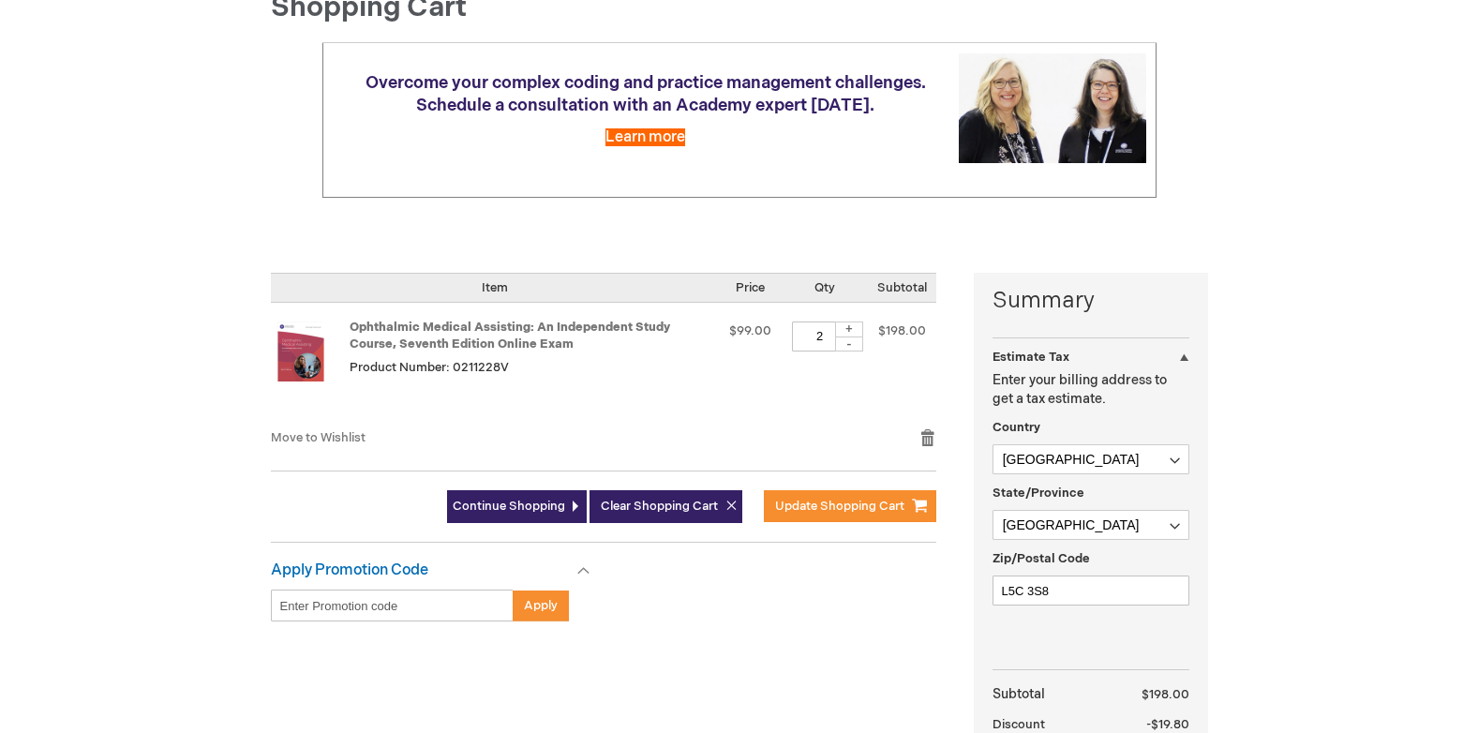
click at [844, 347] on div "-" at bounding box center [849, 344] width 28 height 15
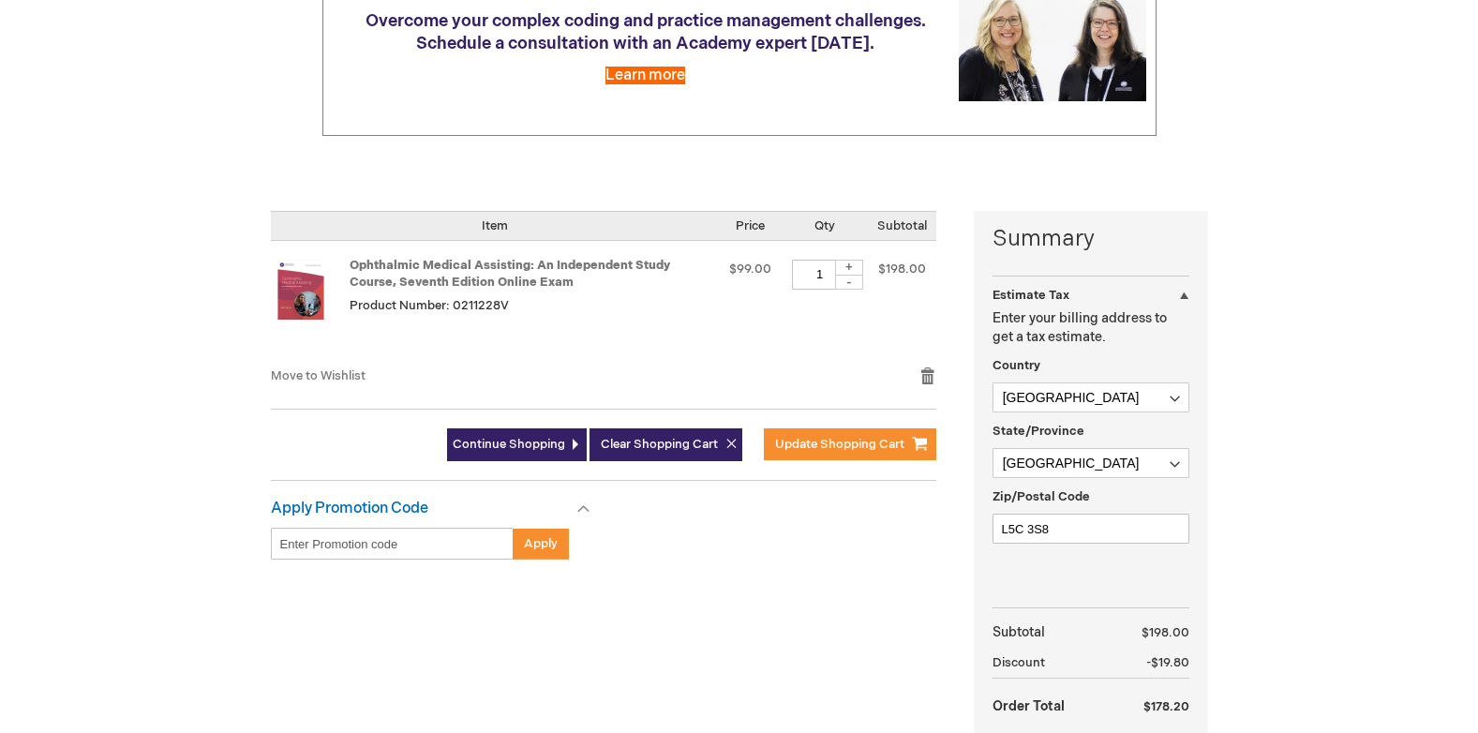
scroll to position [269, 0]
click at [857, 269] on div "+" at bounding box center [849, 267] width 28 height 16
click at [846, 285] on div "-" at bounding box center [849, 281] width 28 height 15
type input "1"
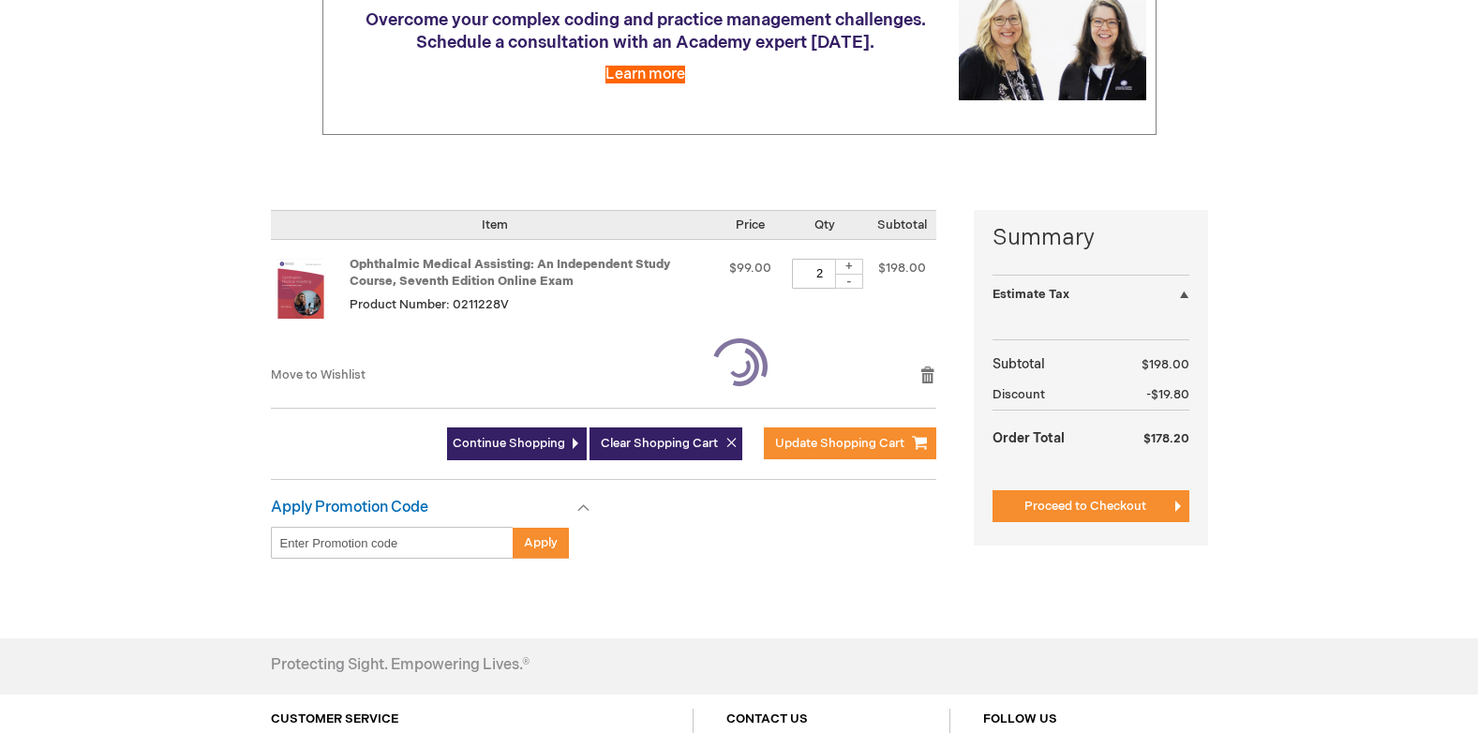
select select "CA"
select select "74"
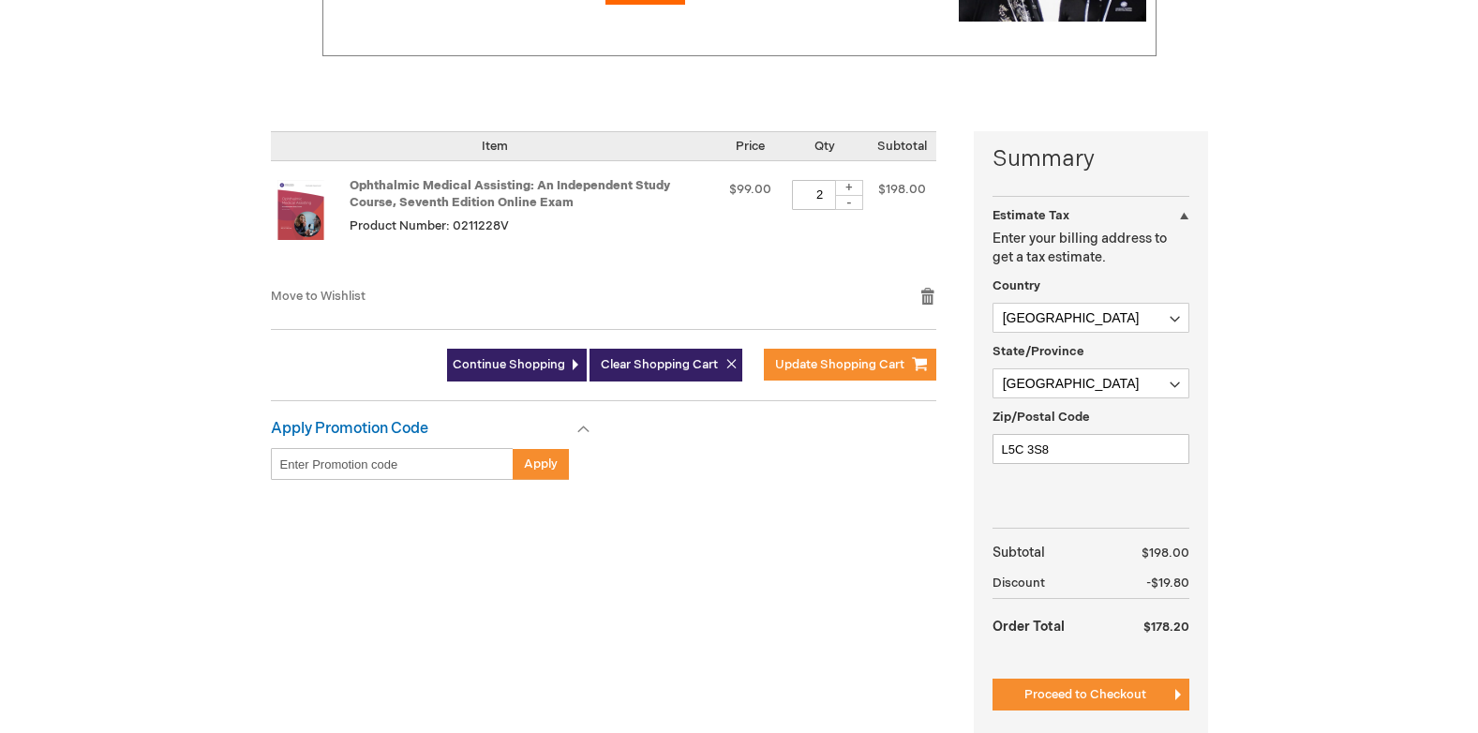
scroll to position [356, 0]
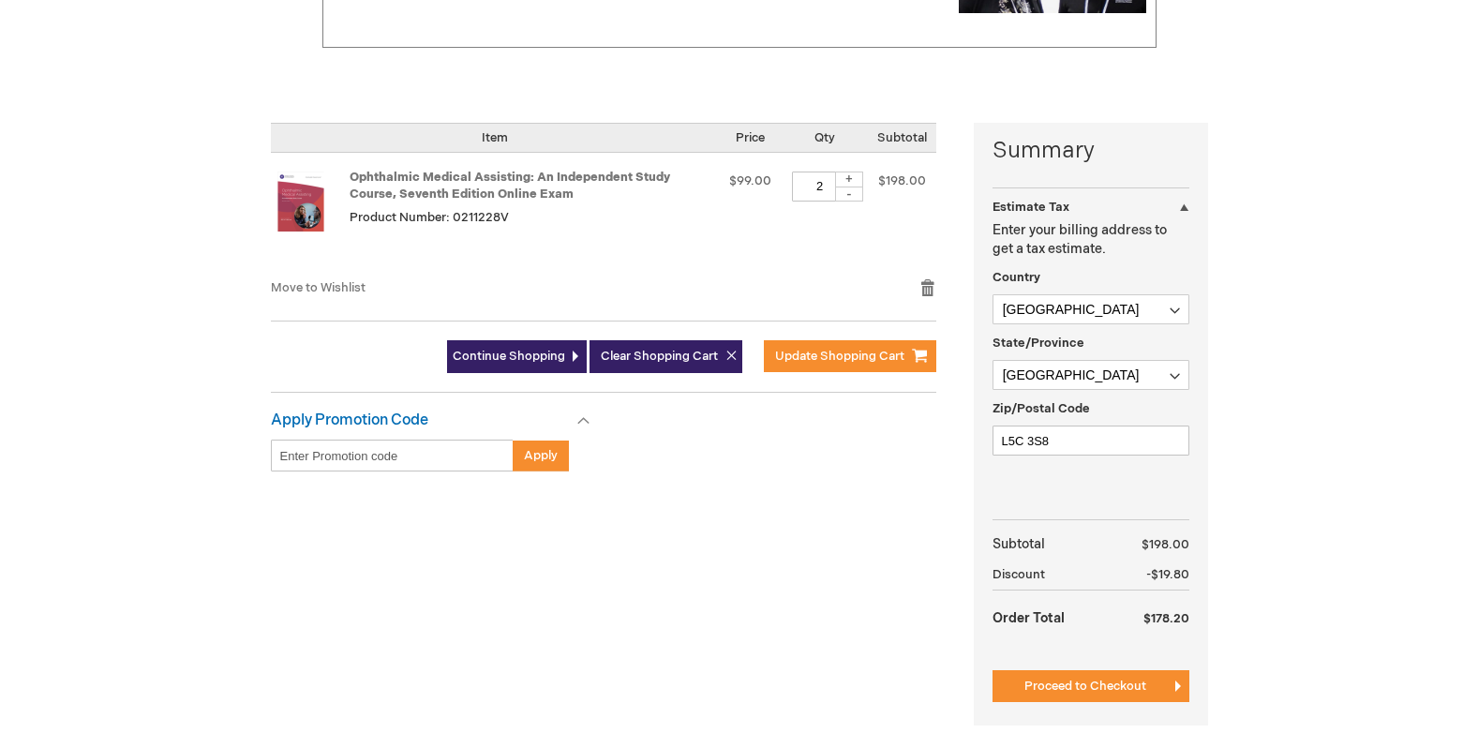
click at [853, 198] on div "-" at bounding box center [849, 194] width 28 height 15
type input "1"
click at [935, 280] on link "Remove item" at bounding box center [928, 287] width 17 height 19
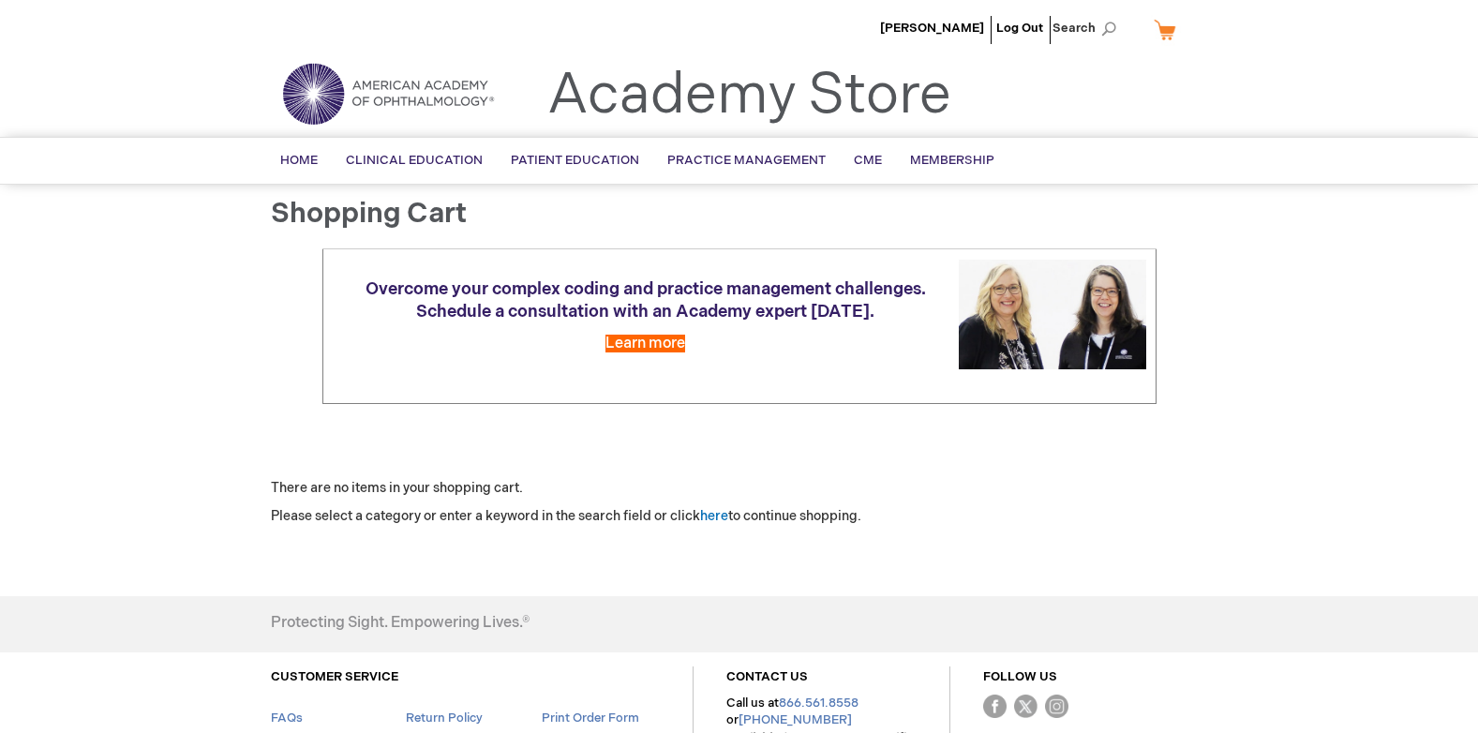
click at [1159, 31] on link "My Cart" at bounding box center [1172, 29] width 45 height 33
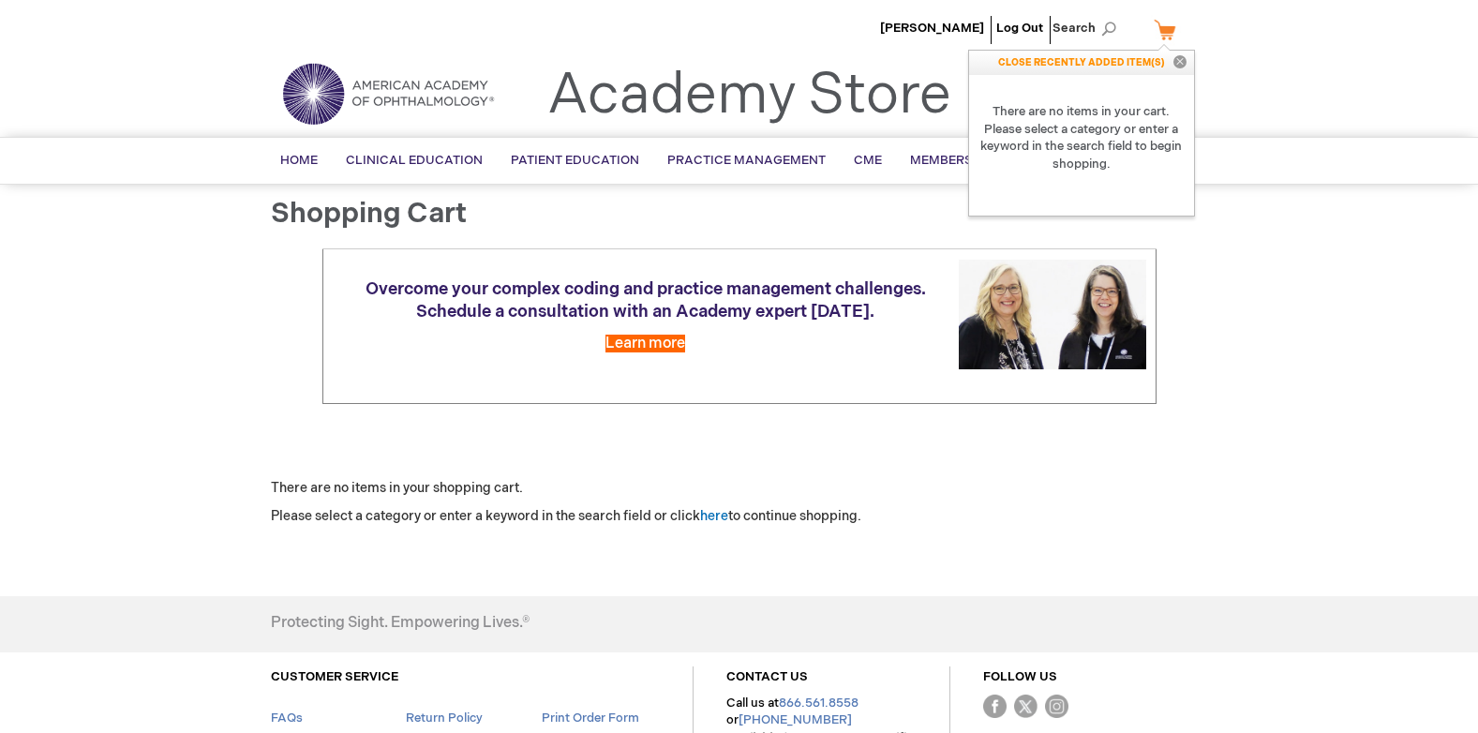
click at [1180, 64] on button "Close" at bounding box center [1180, 63] width 28 height 24
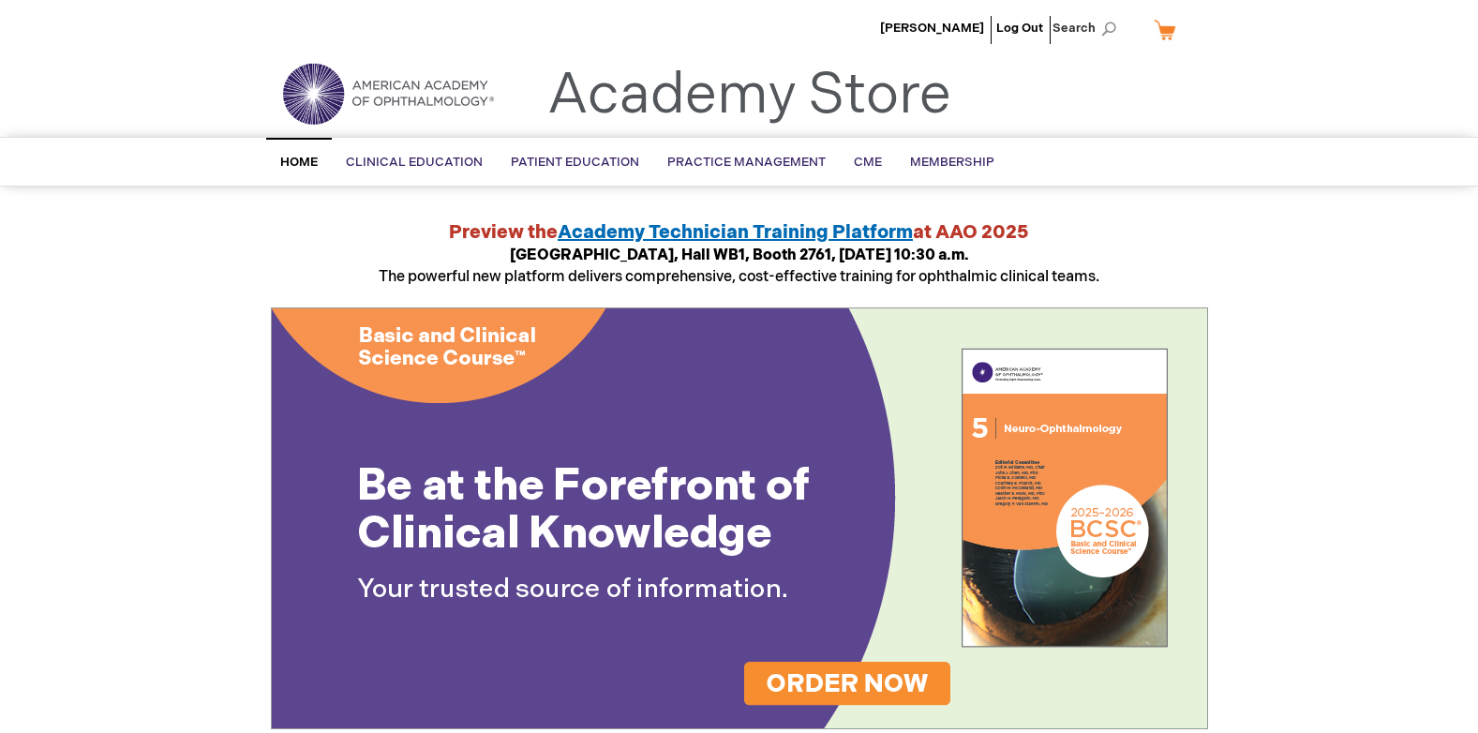
click at [1168, 31] on link "My Cart" at bounding box center [1172, 29] width 45 height 33
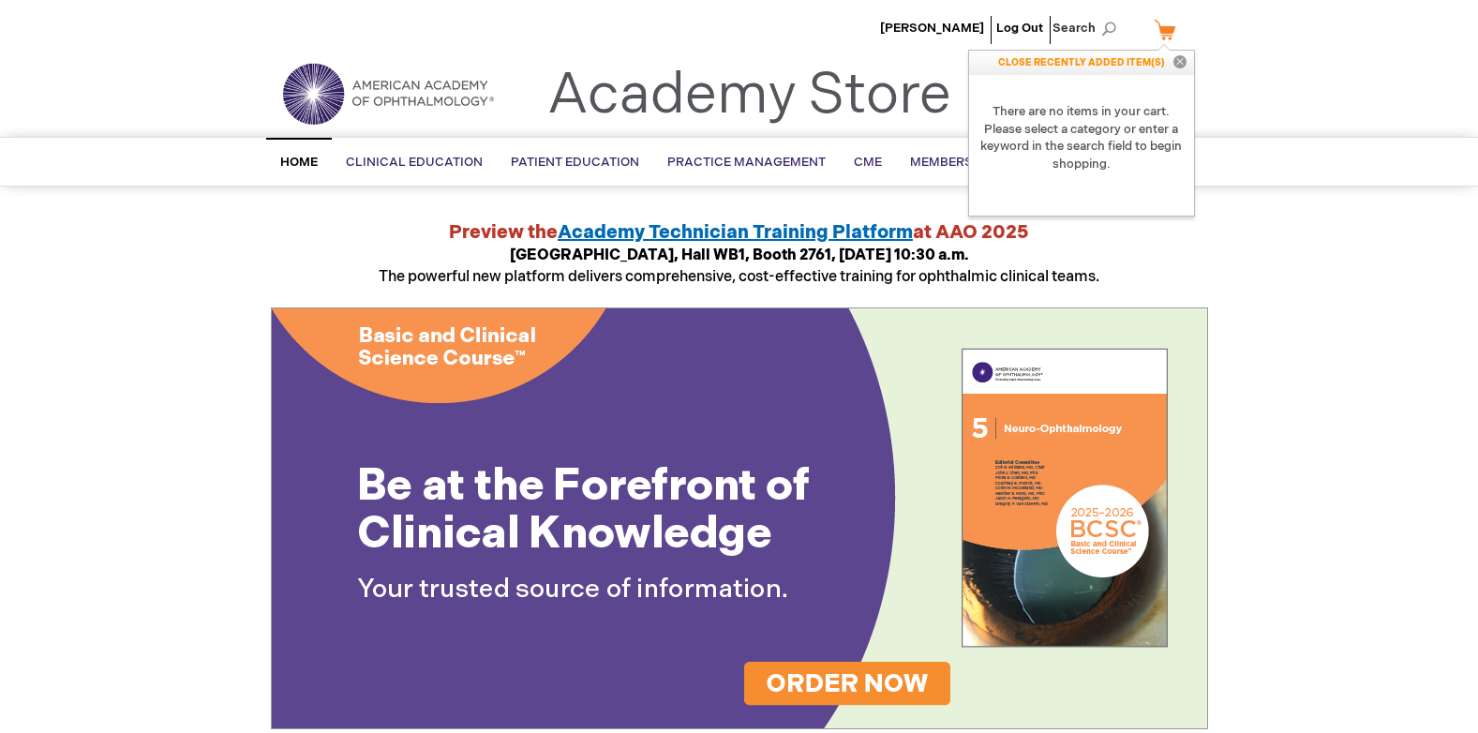
click at [1177, 63] on button "Close" at bounding box center [1180, 63] width 28 height 24
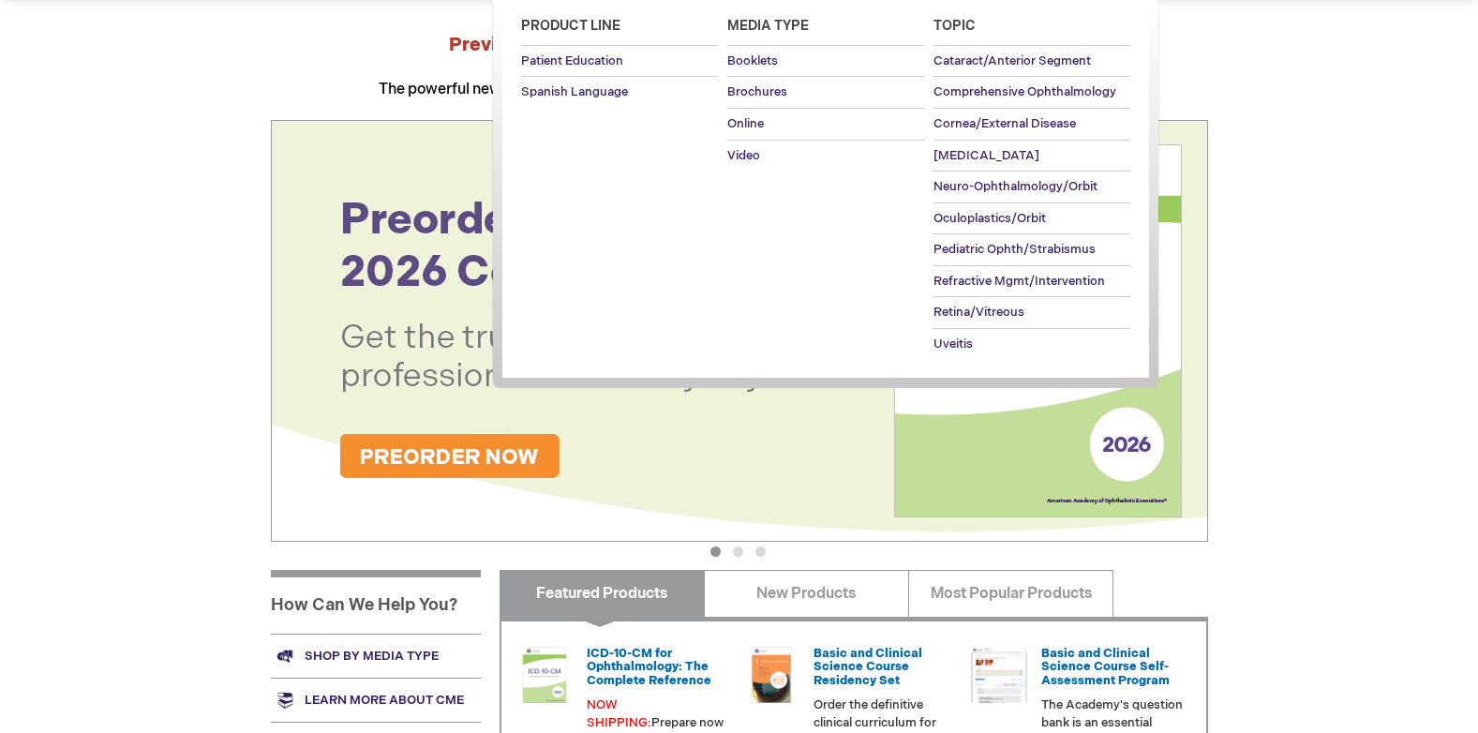
scroll to position [194, 0]
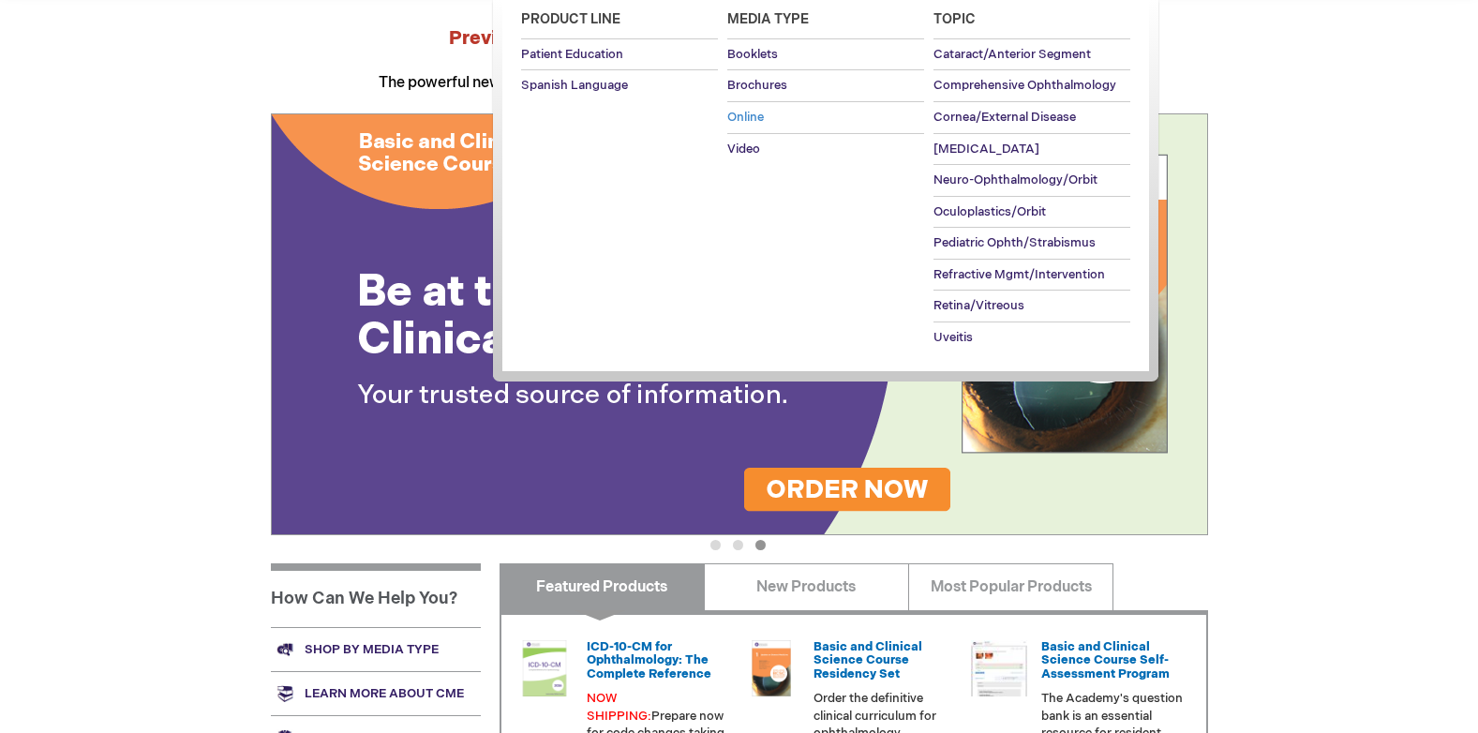
click at [758, 119] on span "Online" at bounding box center [746, 117] width 37 height 15
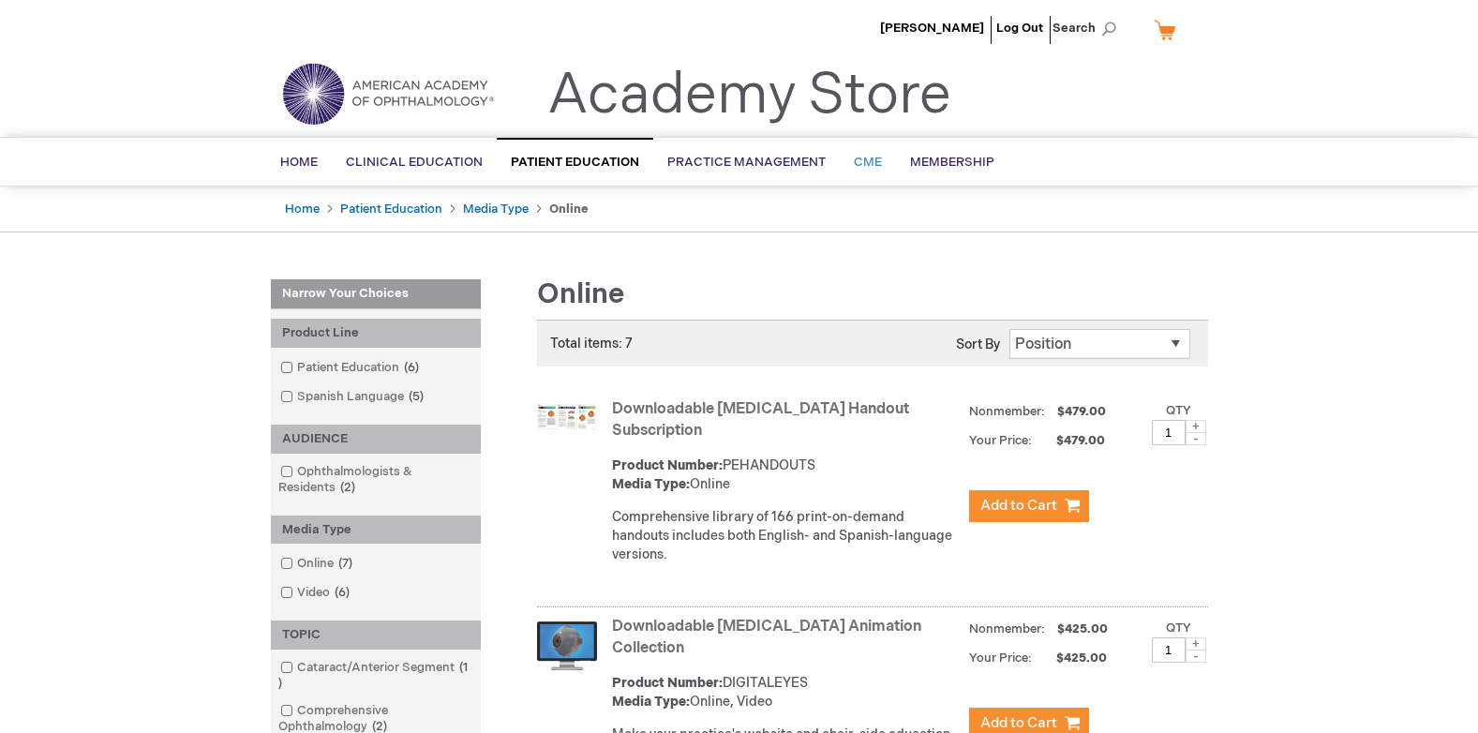
click at [869, 159] on span "CME" at bounding box center [868, 162] width 28 height 15
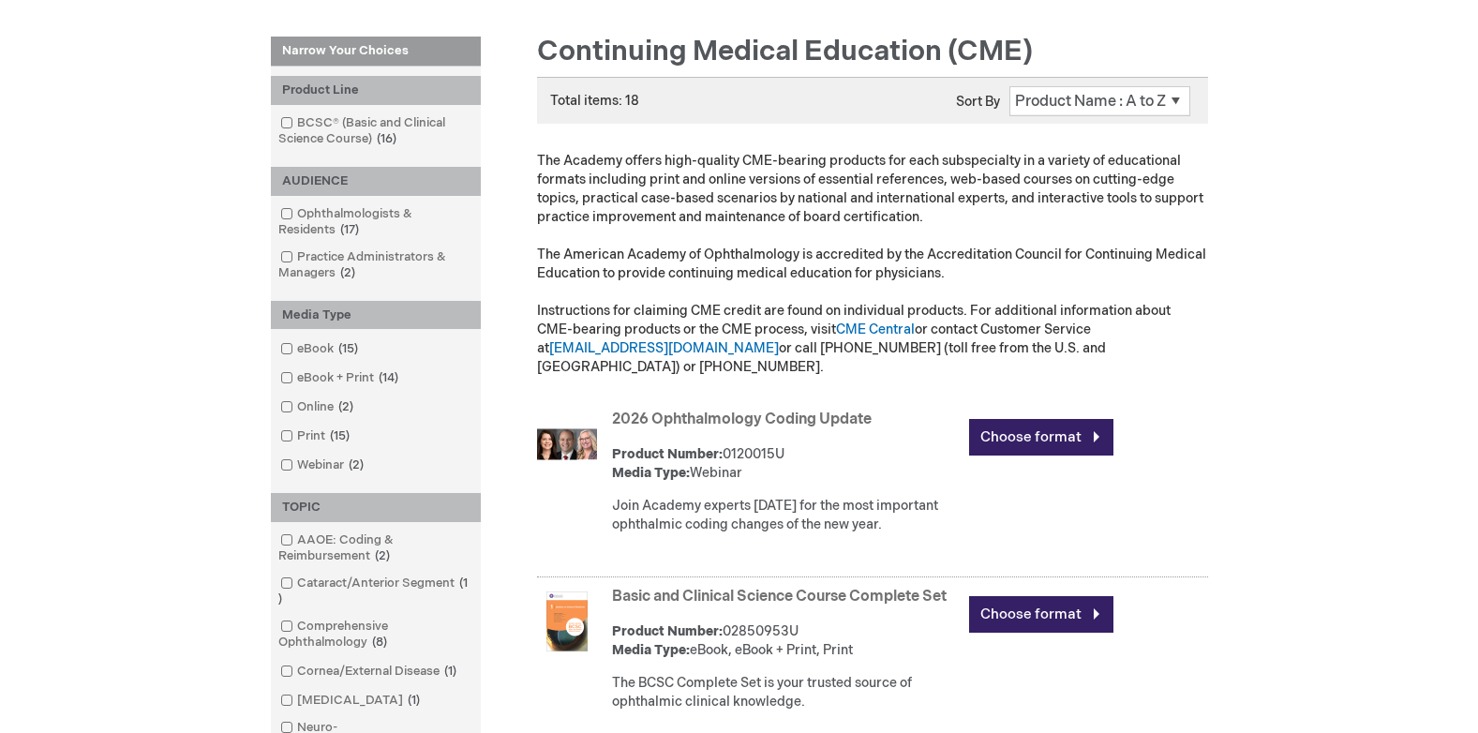
scroll to position [239, 0]
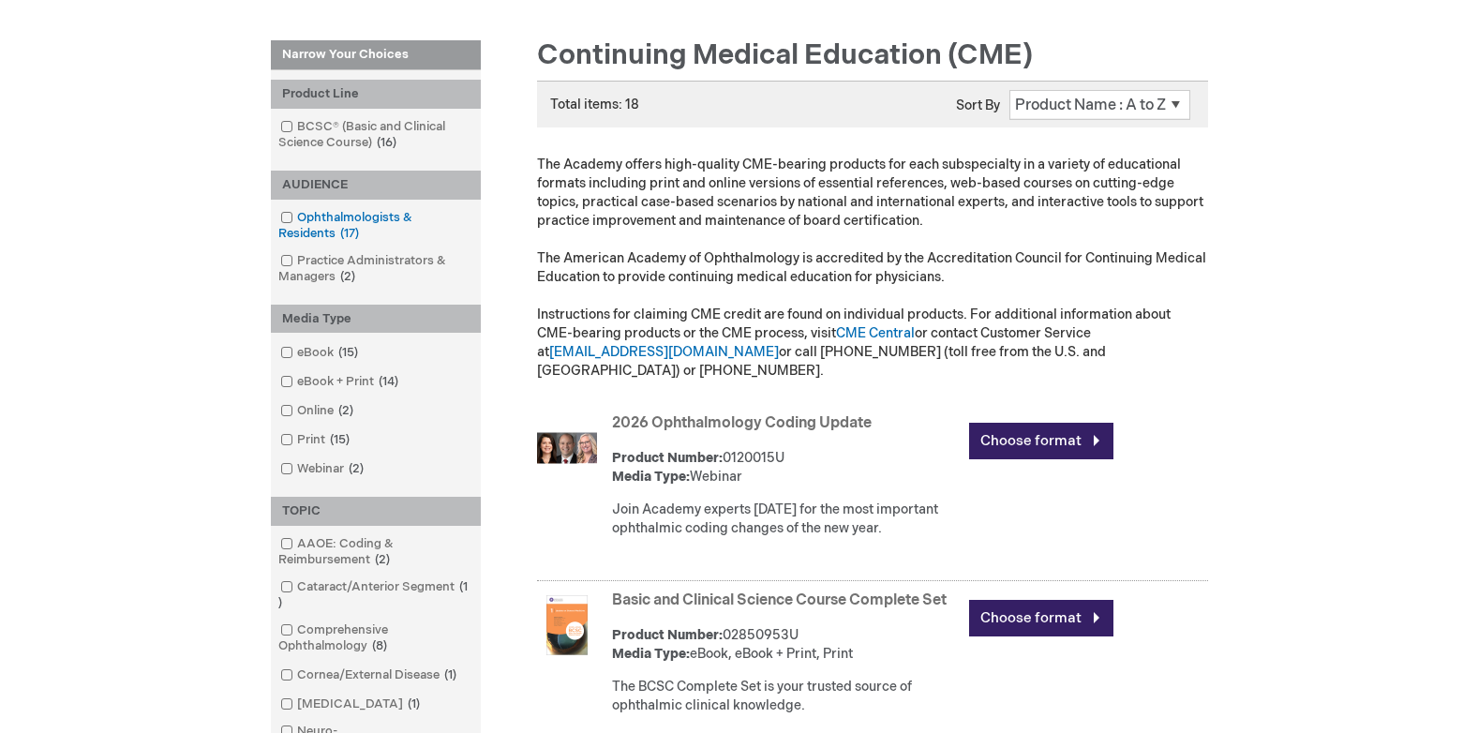
click at [363, 212] on link "Ophthalmologists & Residents 17 items" at bounding box center [376, 226] width 201 height 34
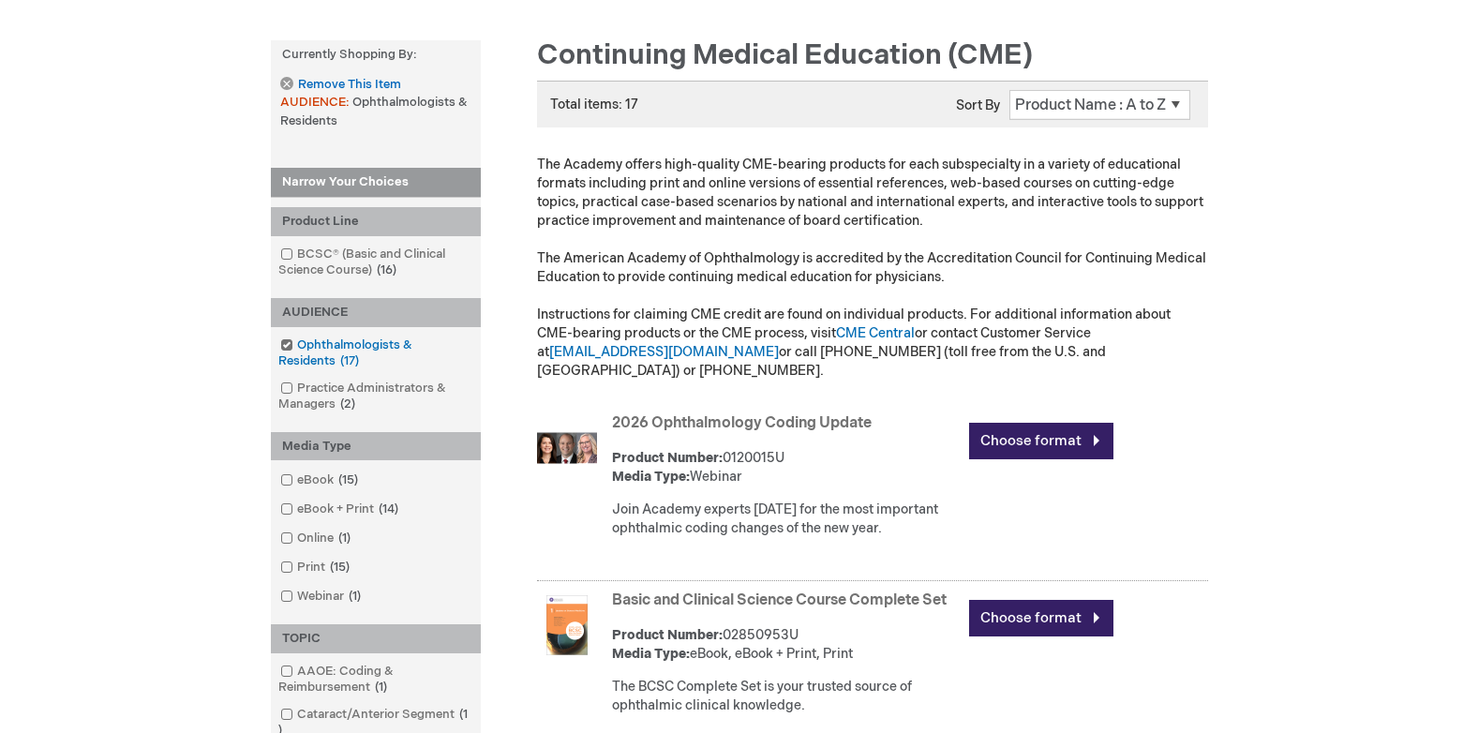
click at [297, 347] on span at bounding box center [297, 345] width 0 height 15
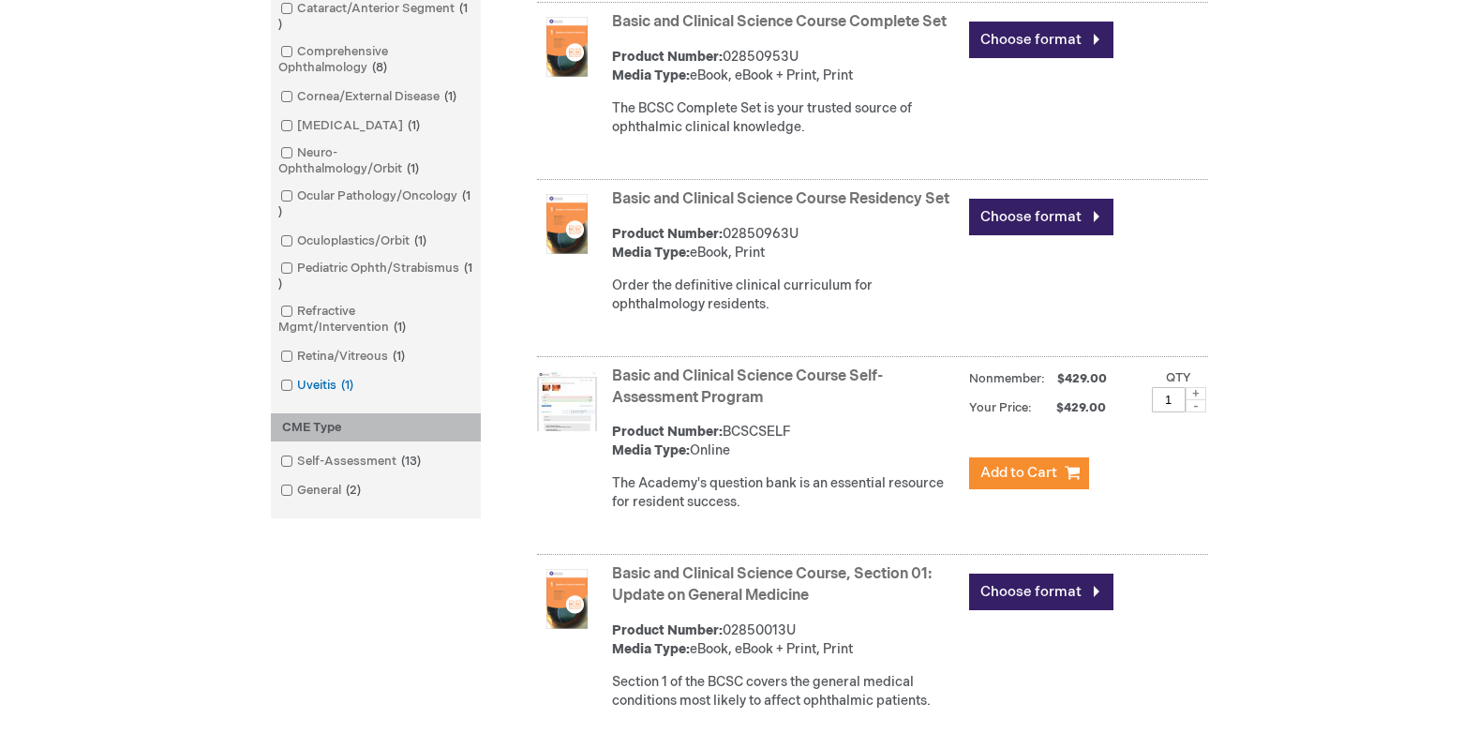
scroll to position [827, 0]
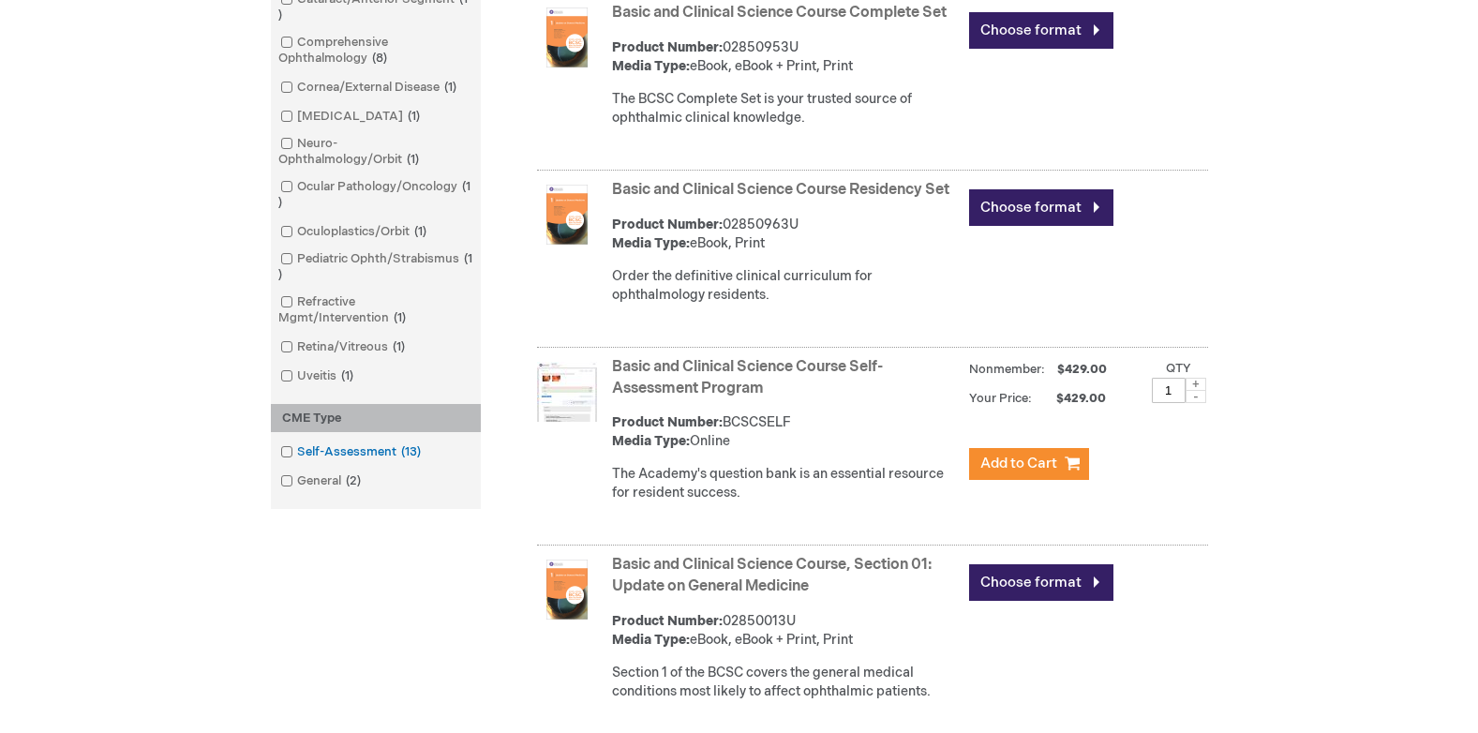
click at [338, 443] on link "Self-Assessment 13 items" at bounding box center [352, 452] width 153 height 18
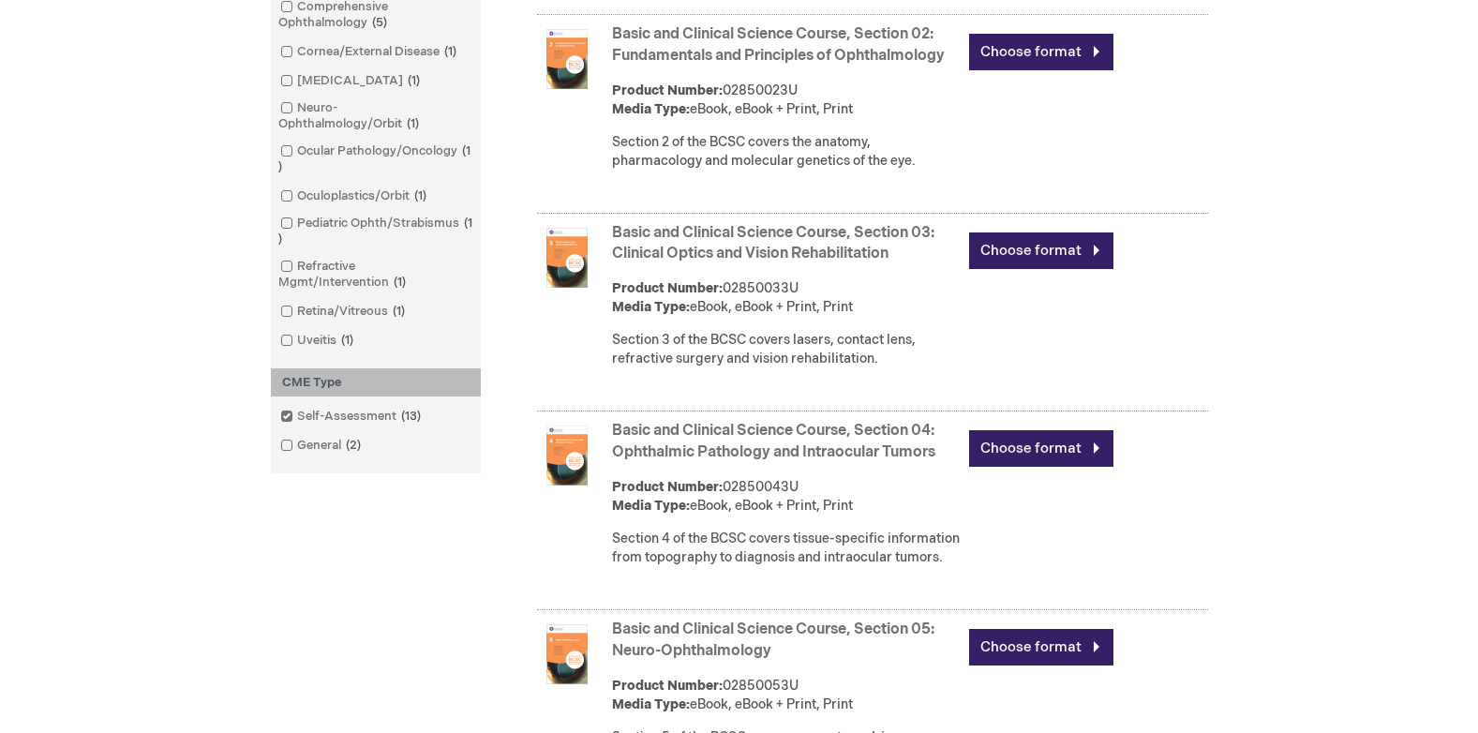
click at [339, 431] on ol "Self-Assessment 13 items General 2 items" at bounding box center [375, 430] width 191 height 49
click at [337, 442] on link "General 2 items" at bounding box center [322, 446] width 93 height 18
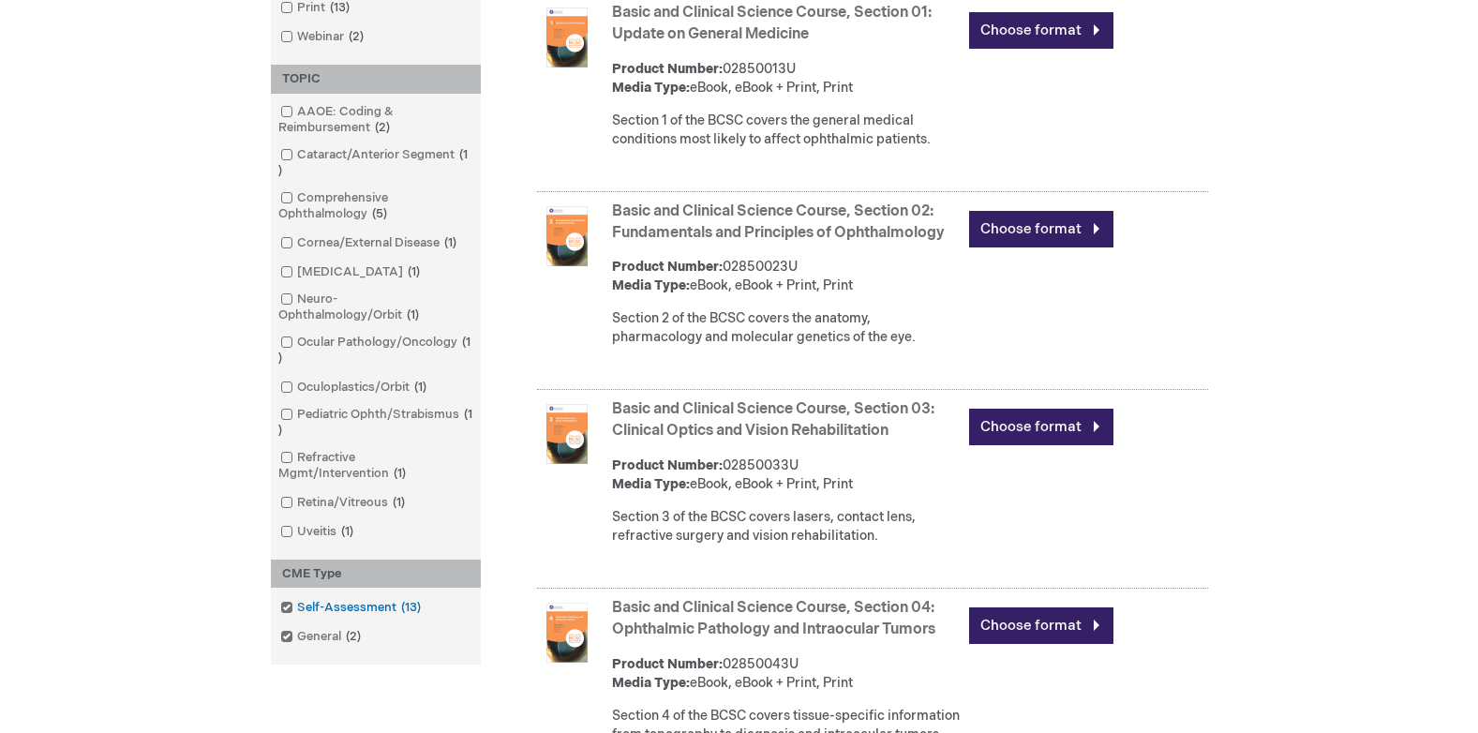
click at [298, 600] on link "Self-Assessment 13 items" at bounding box center [352, 608] width 153 height 18
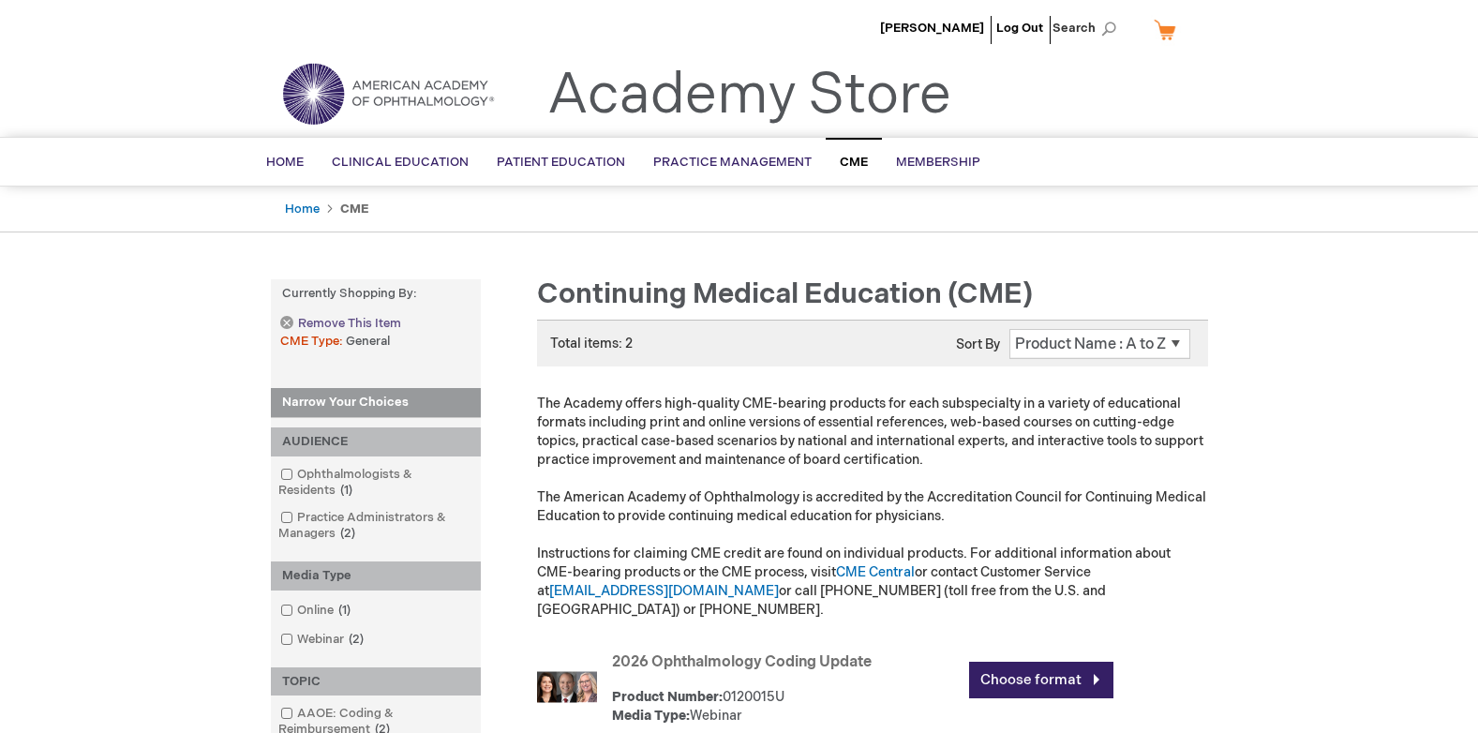
click at [293, 323] on link "Remove This Item" at bounding box center [340, 324] width 120 height 16
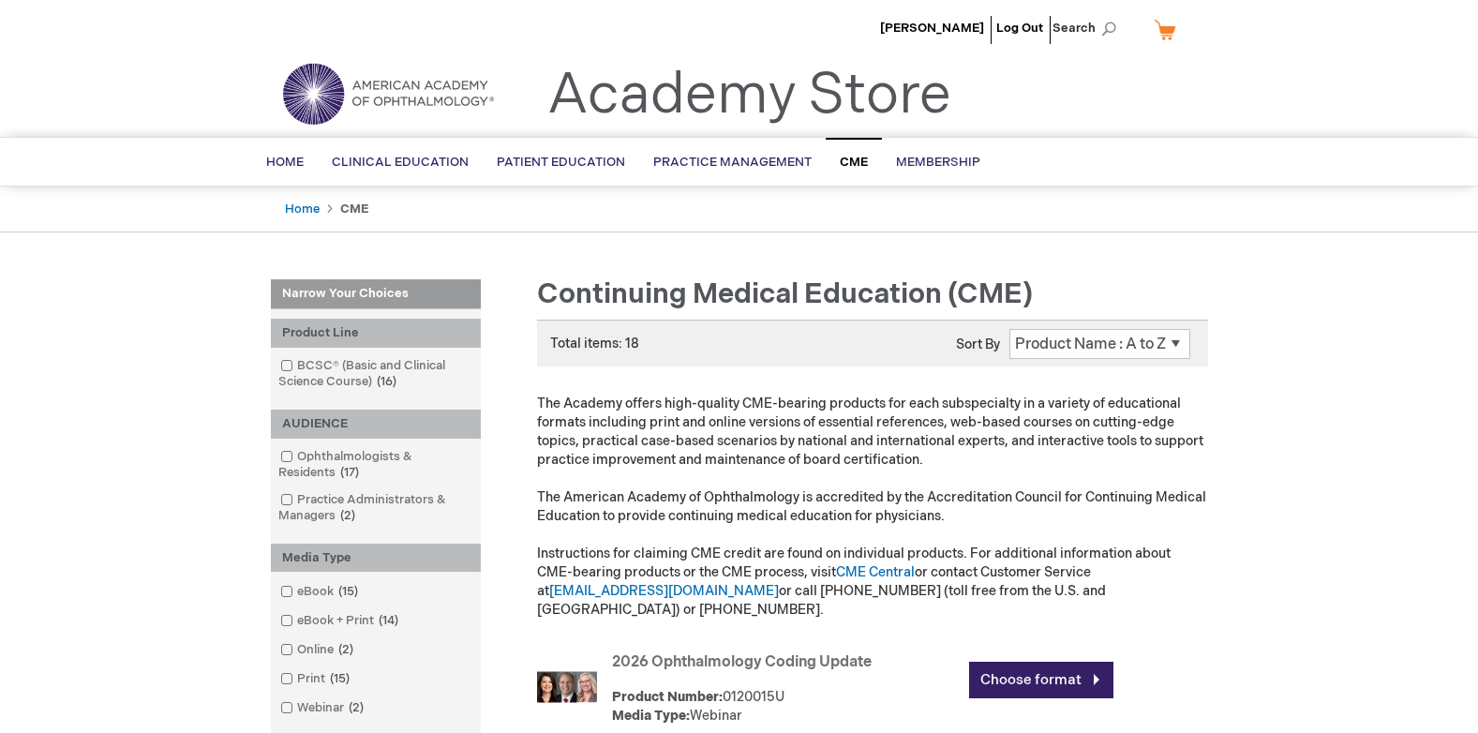
click at [1089, 349] on select "Position Product Name : A to Z Product Name : Z to A Price : Low to High Price …" at bounding box center [1100, 344] width 181 height 30
select select "name"
click at [1010, 329] on select "Position Product Name : A to Z Product Name : Z to A Price : Low to High Price …" at bounding box center [1100, 344] width 181 height 30
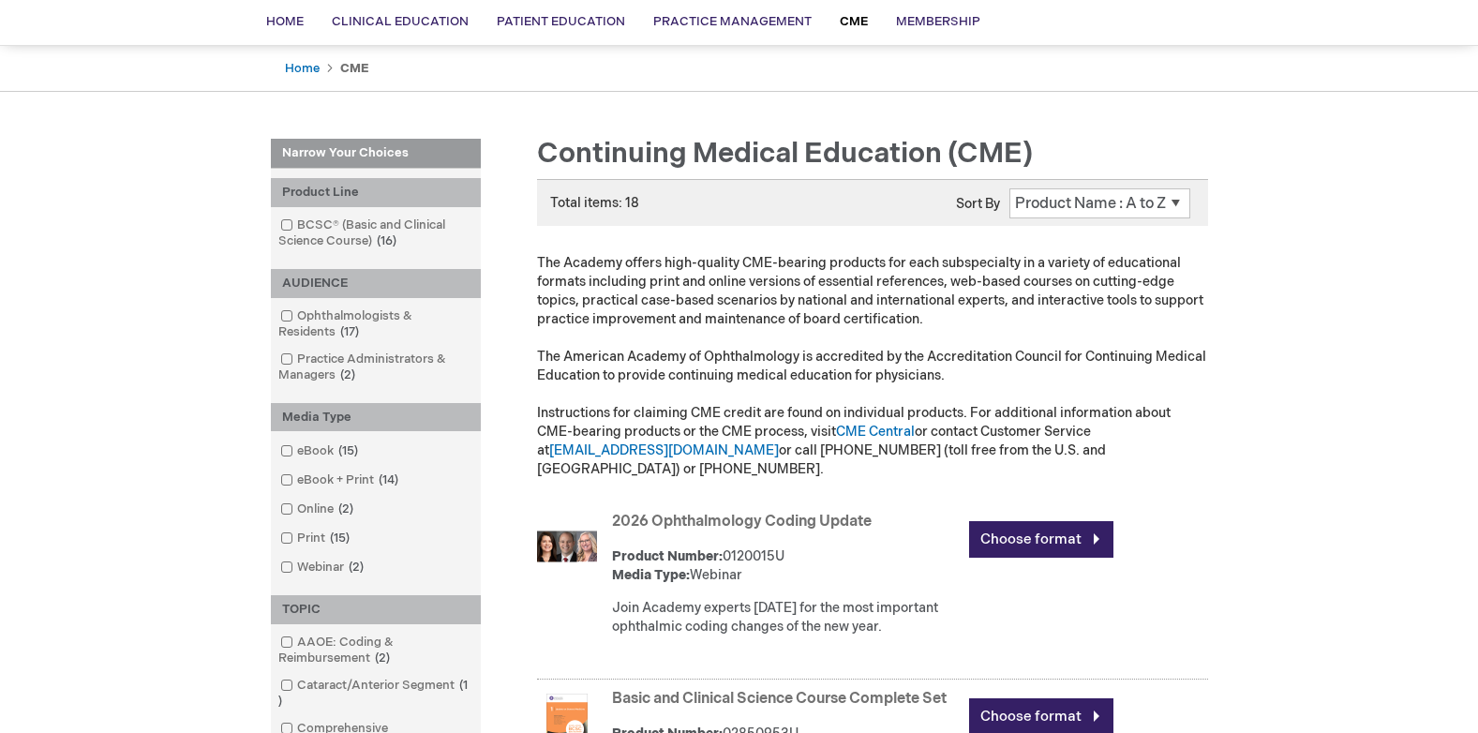
scroll to position [143, 0]
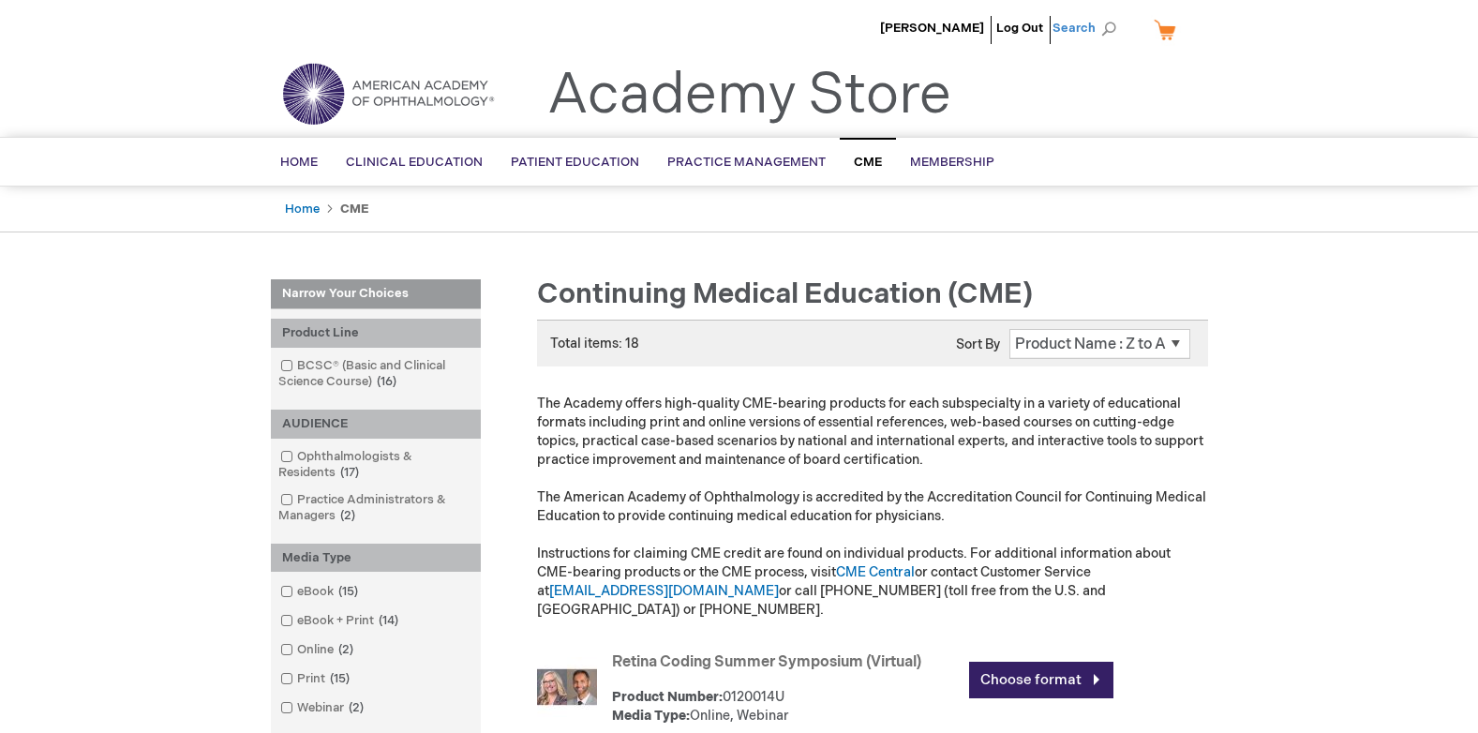
click at [1093, 23] on span "Search" at bounding box center [1088, 28] width 71 height 38
click at [1156, 38] on link "My Cart" at bounding box center [1172, 29] width 45 height 33
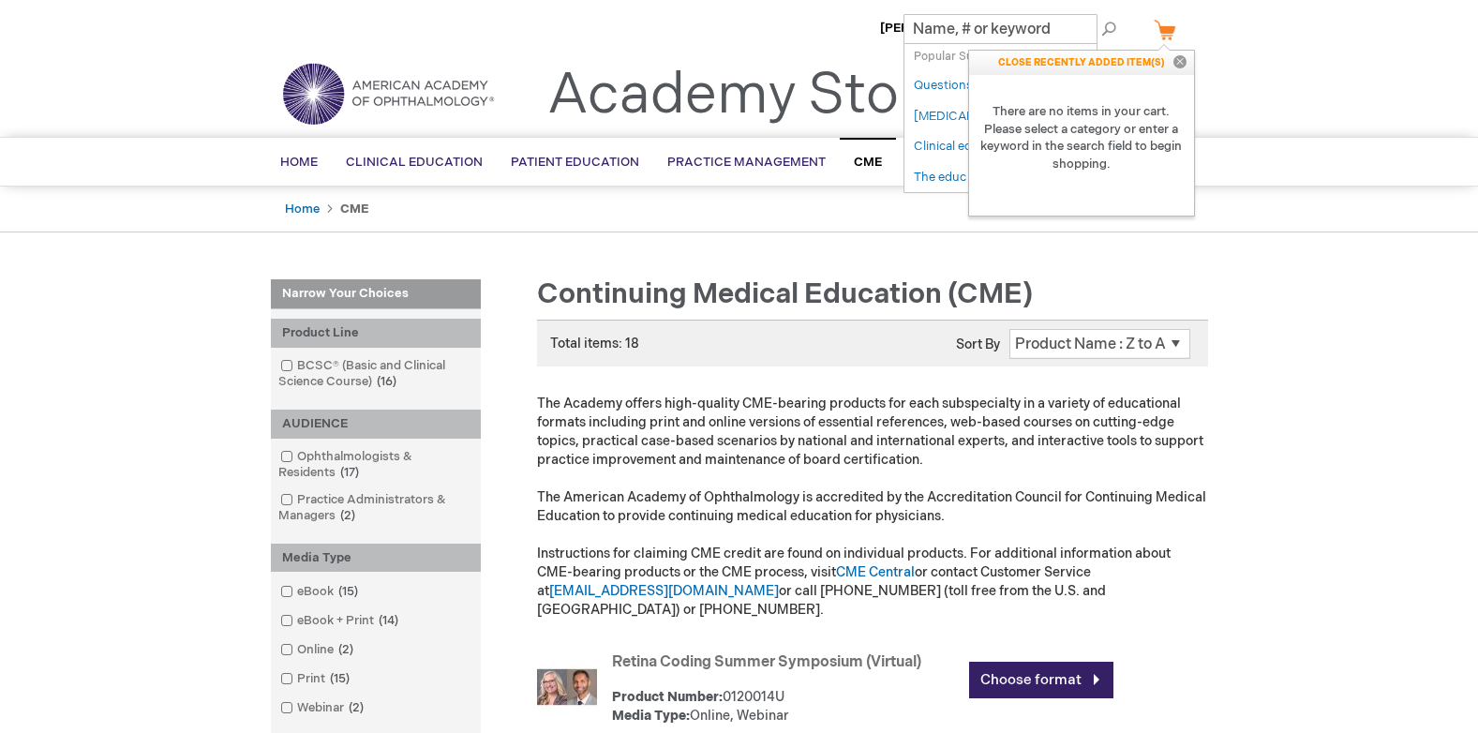
click at [1127, 65] on p "CLOSE RECENTLY ADDED ITEM(S) Close" at bounding box center [1081, 63] width 225 height 24
click at [1174, 23] on link "My Cart" at bounding box center [1172, 29] width 45 height 33
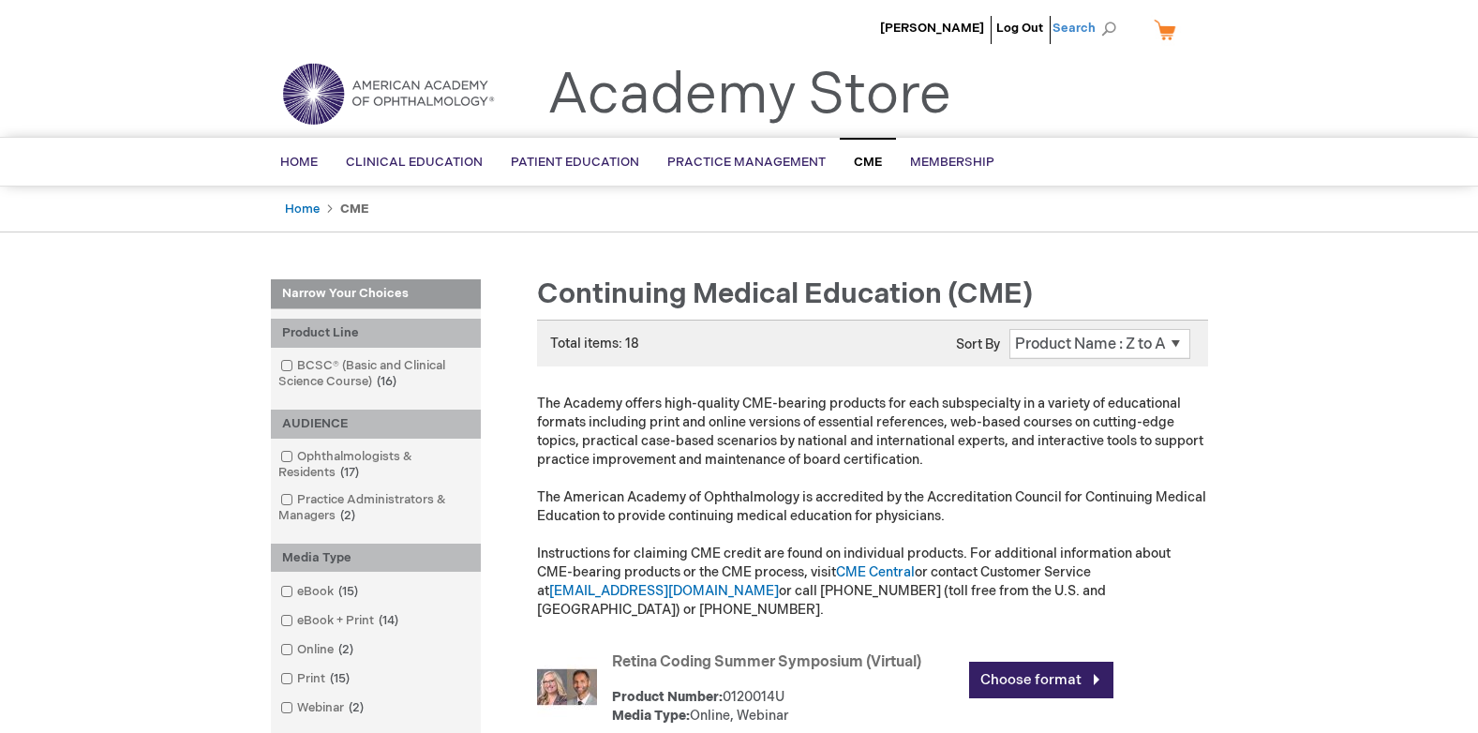
click at [1112, 26] on span "Search" at bounding box center [1088, 28] width 71 height 38
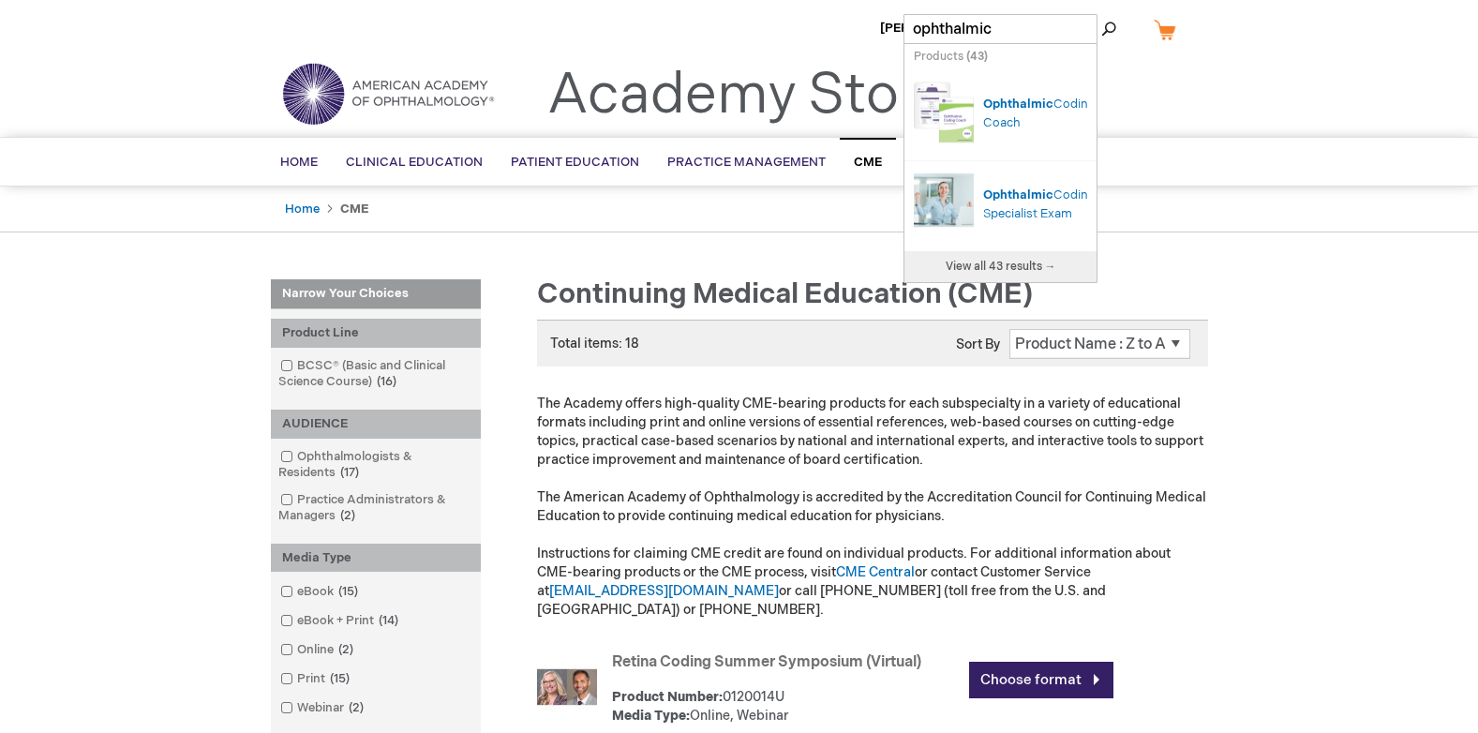
click at [1029, 35] on input "ophthalmic" at bounding box center [1001, 29] width 194 height 30
type input "ophthalmic medi"
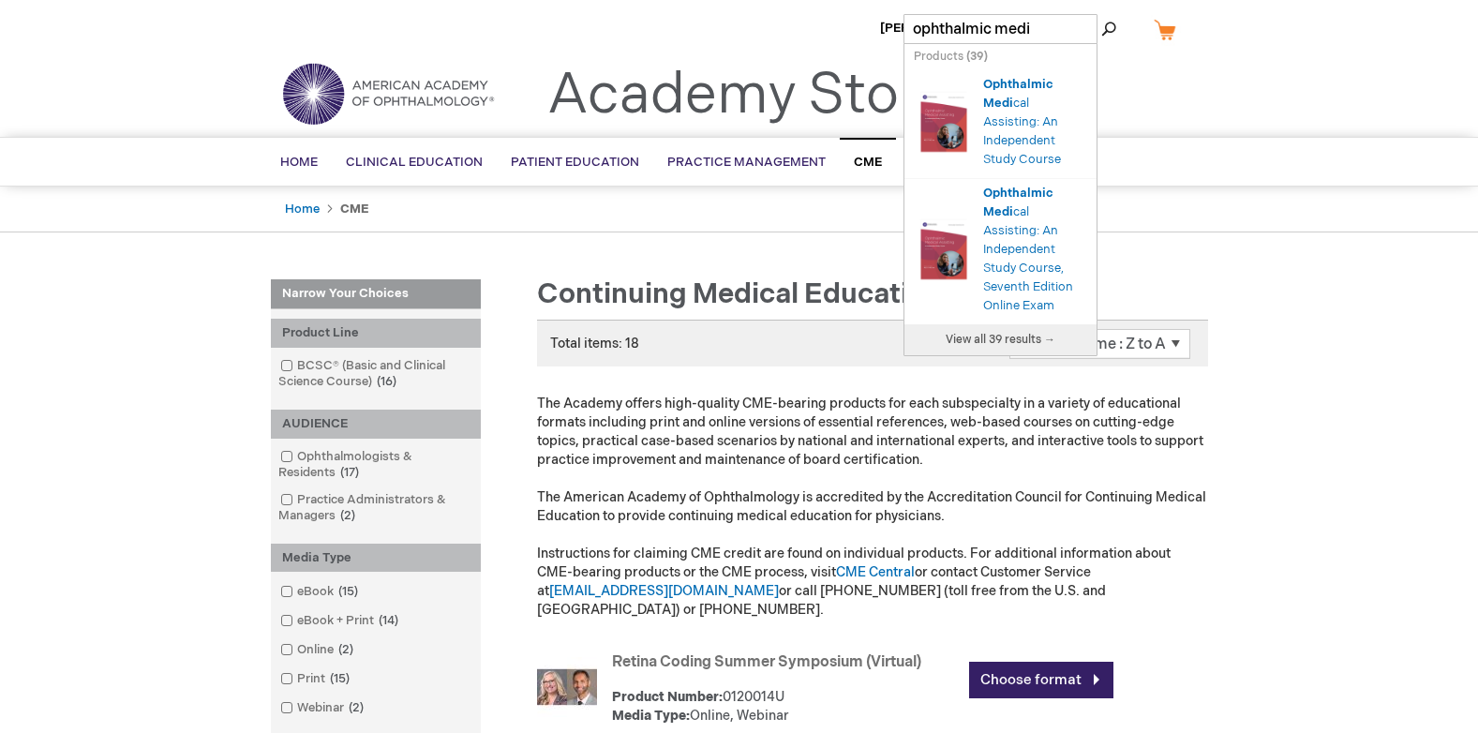
click at [961, 140] on img "Search Autocomplete Result" at bounding box center [944, 121] width 60 height 75
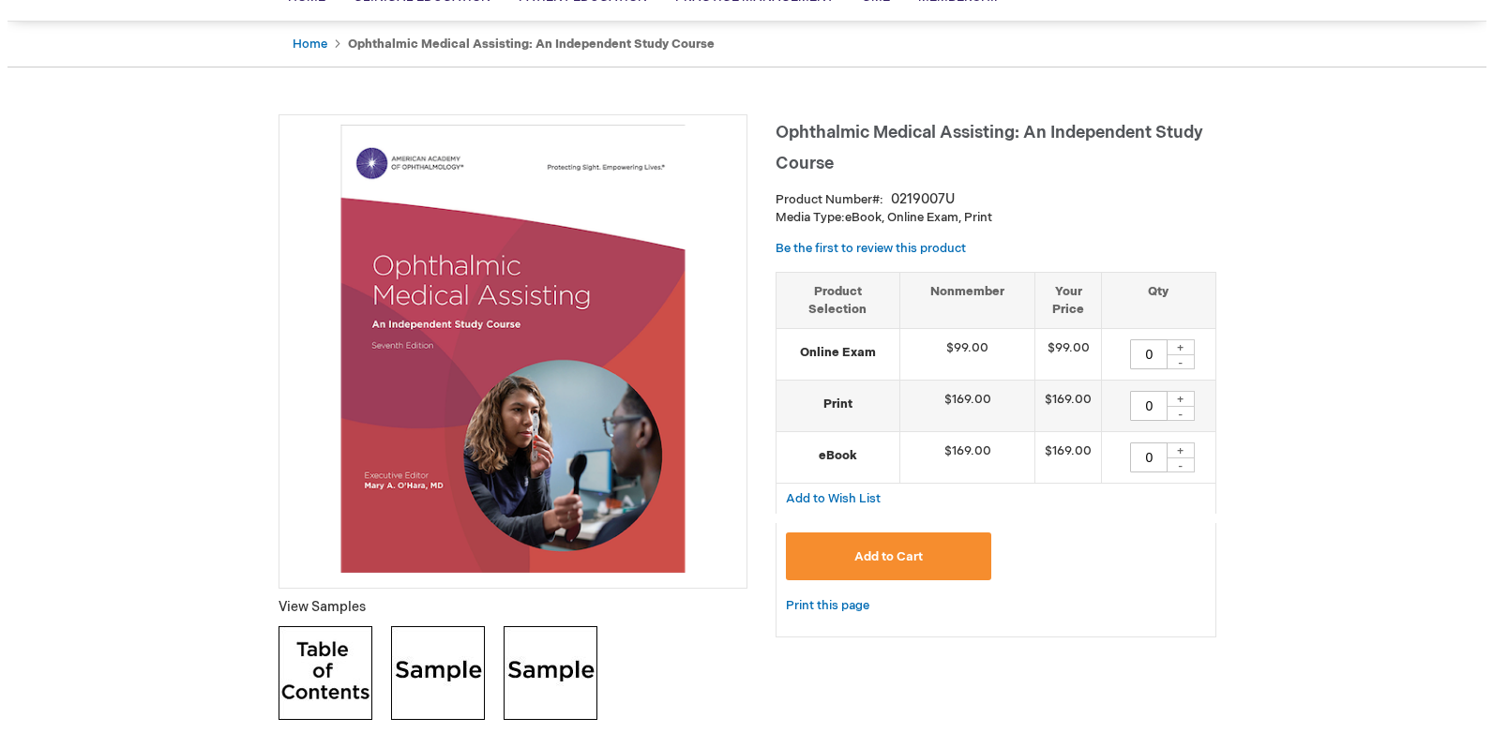
scroll to position [169, 0]
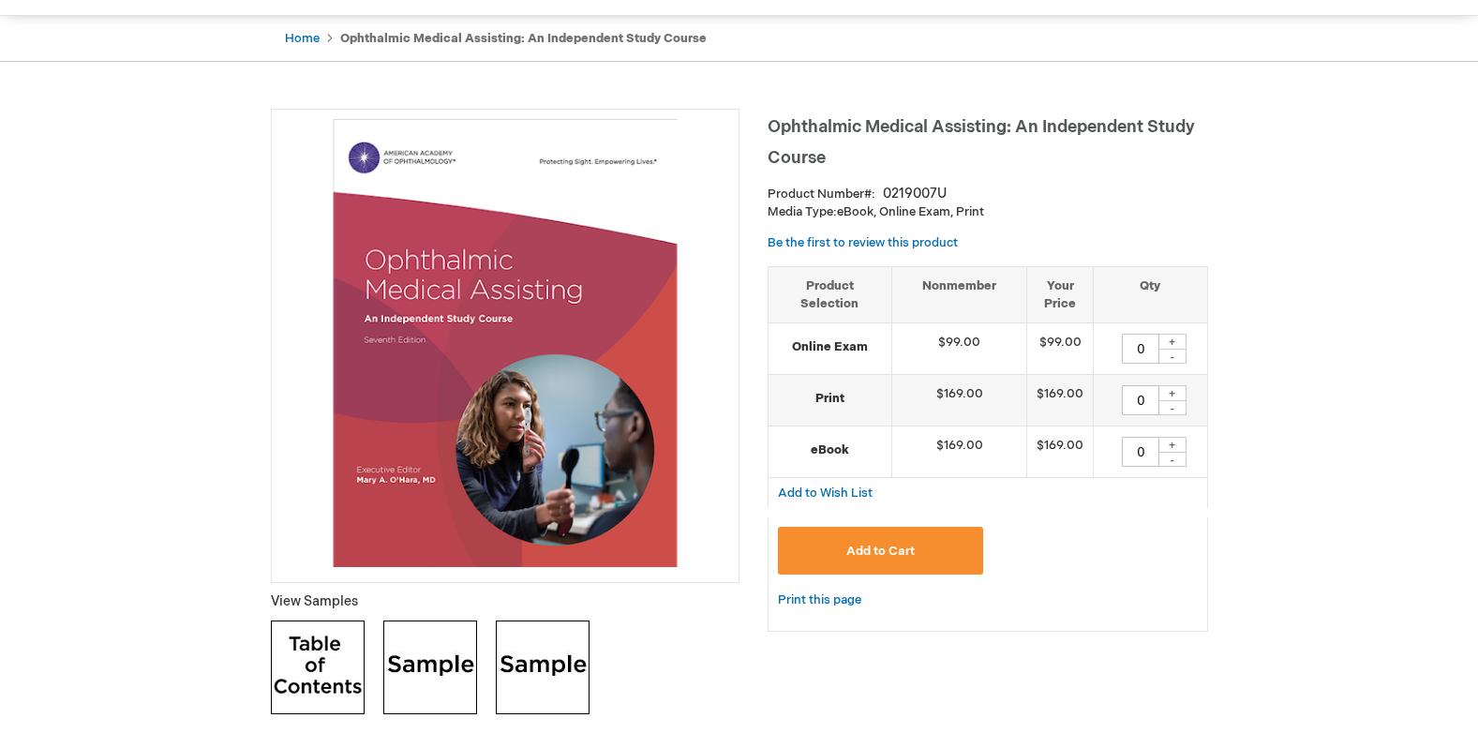
click at [1179, 344] on div "+" at bounding box center [1173, 342] width 28 height 16
type input "1"
click at [966, 548] on button "Add to Cart" at bounding box center [881, 551] width 206 height 48
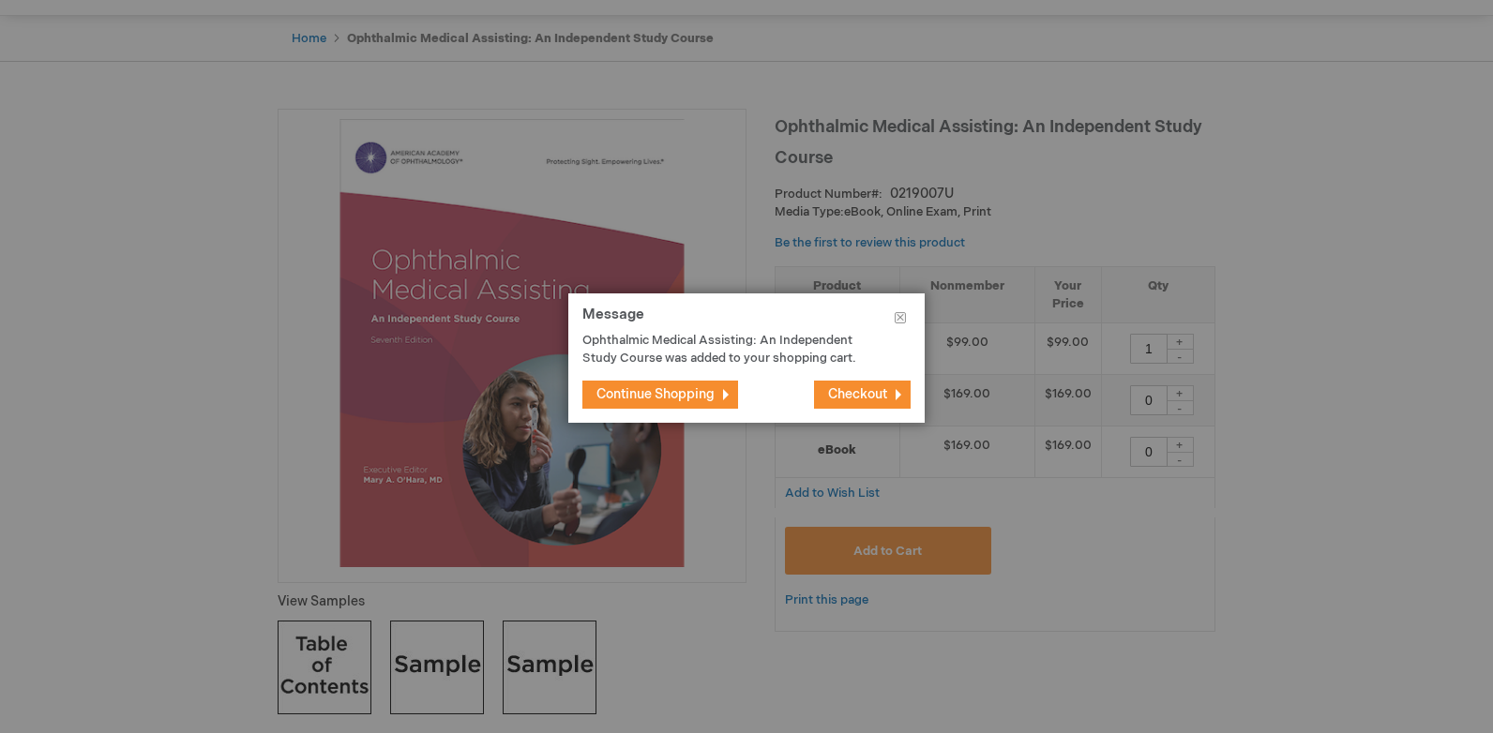
click at [868, 400] on span "Checkout" at bounding box center [857, 394] width 59 height 16
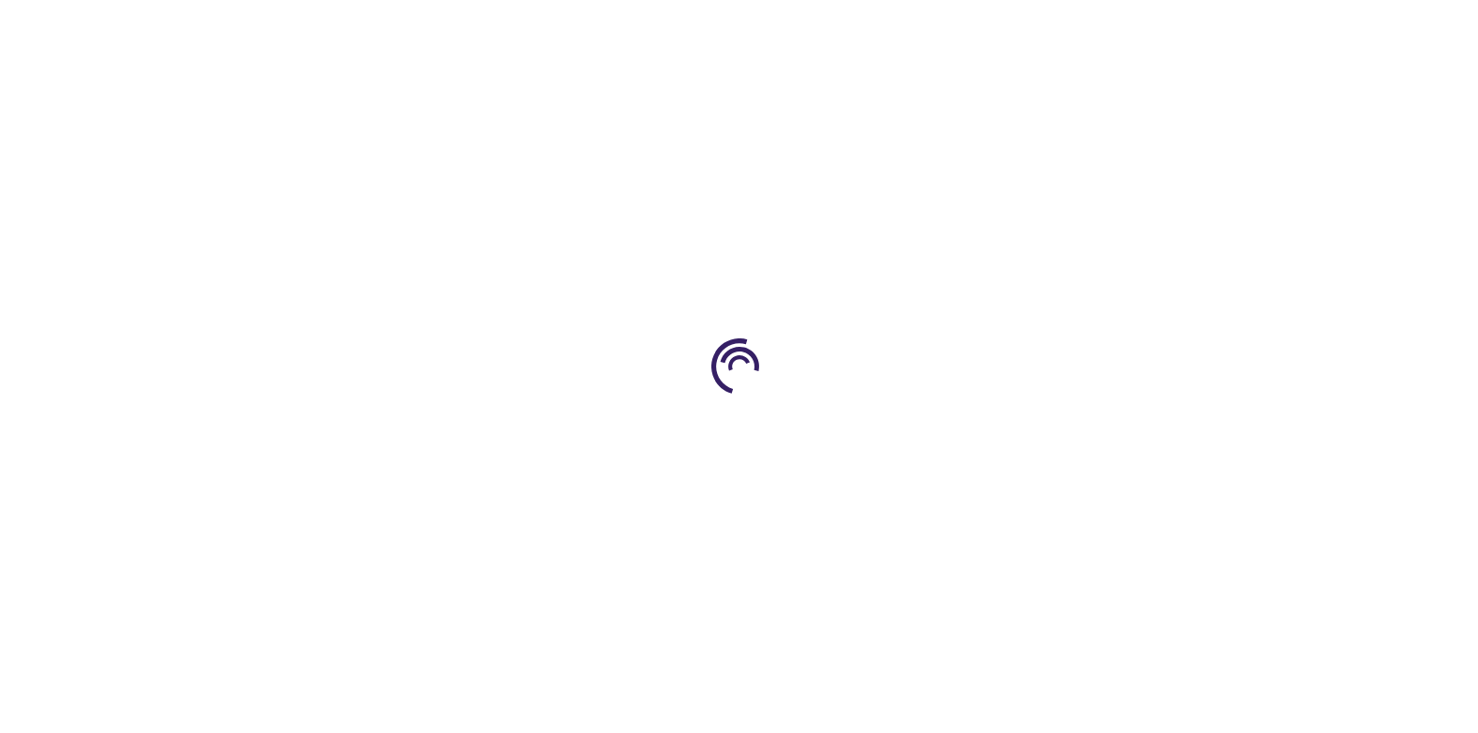
select select "CA"
select select "74"
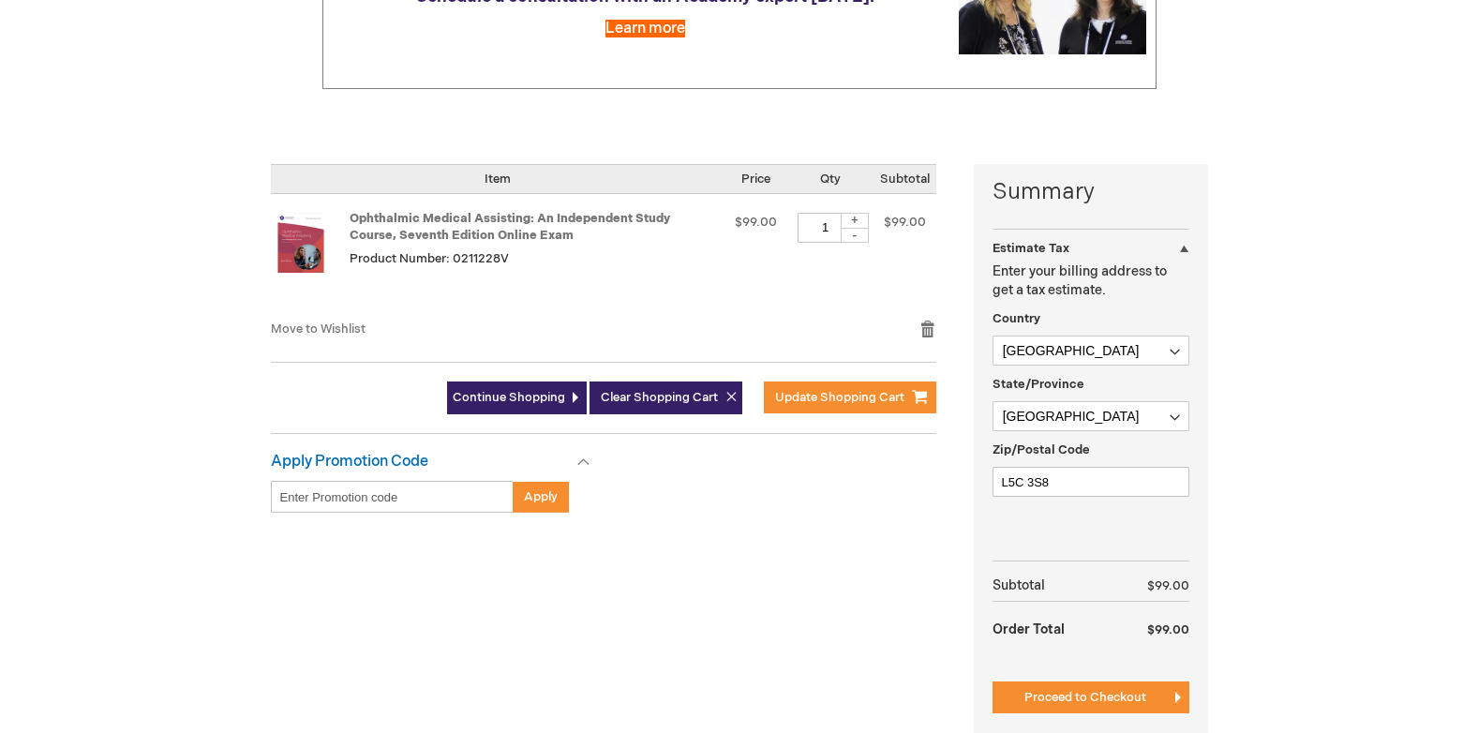
scroll to position [363, 0]
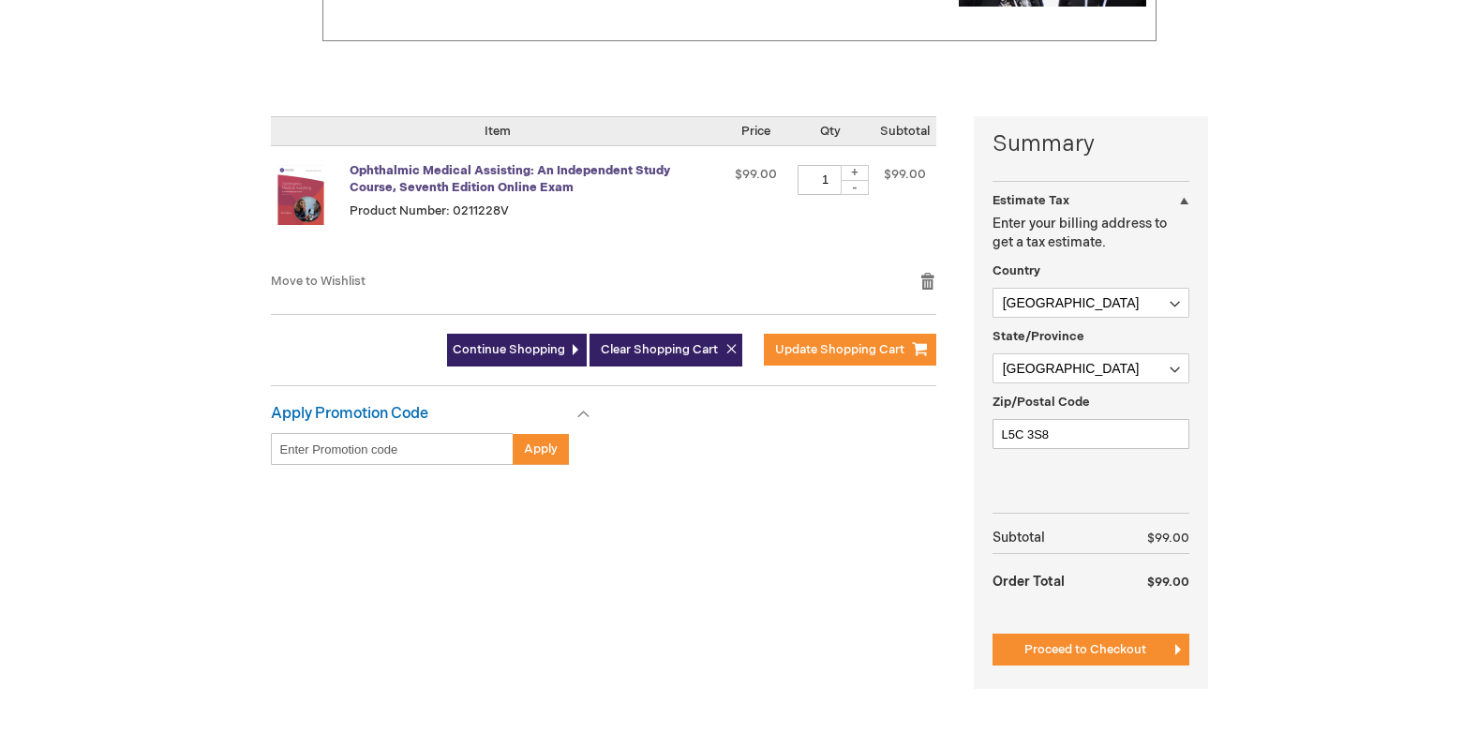
click at [455, 186] on link "Ophthalmic Medical Assisting: An Independent Study Course, Seventh Edition Onli…" at bounding box center [510, 179] width 321 height 33
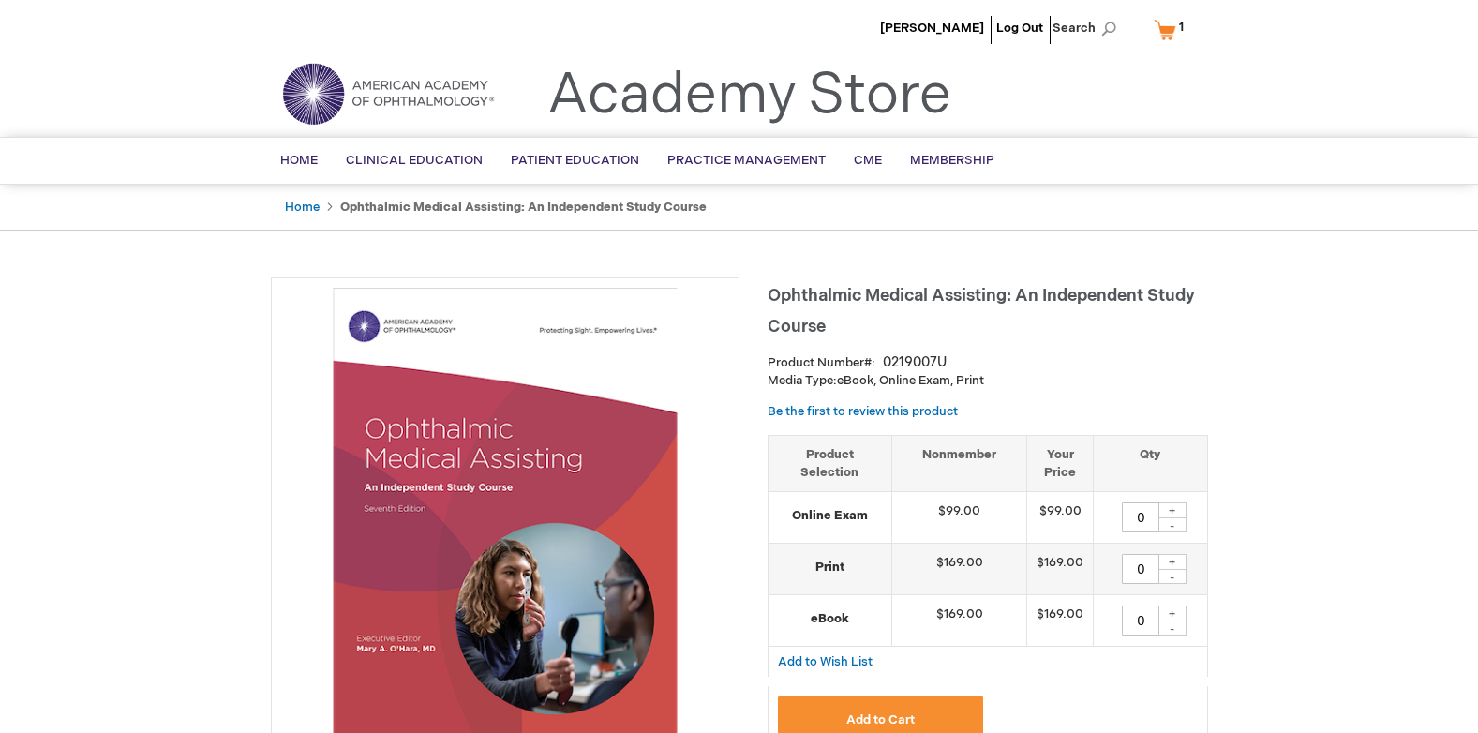
click at [1166, 23] on link "My Cart 1 1 items" at bounding box center [1173, 29] width 46 height 33
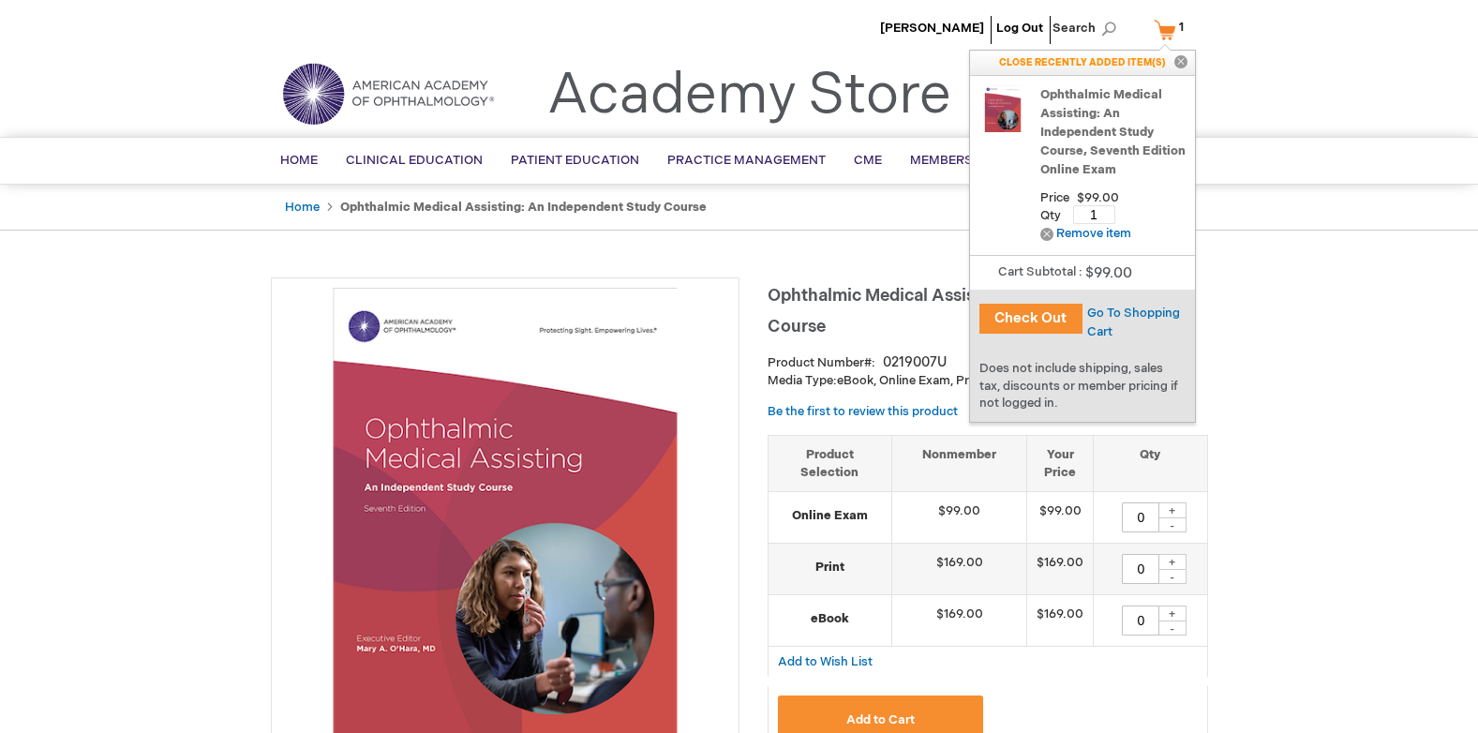
click at [1040, 318] on button "Check Out" at bounding box center [1031, 319] width 103 height 30
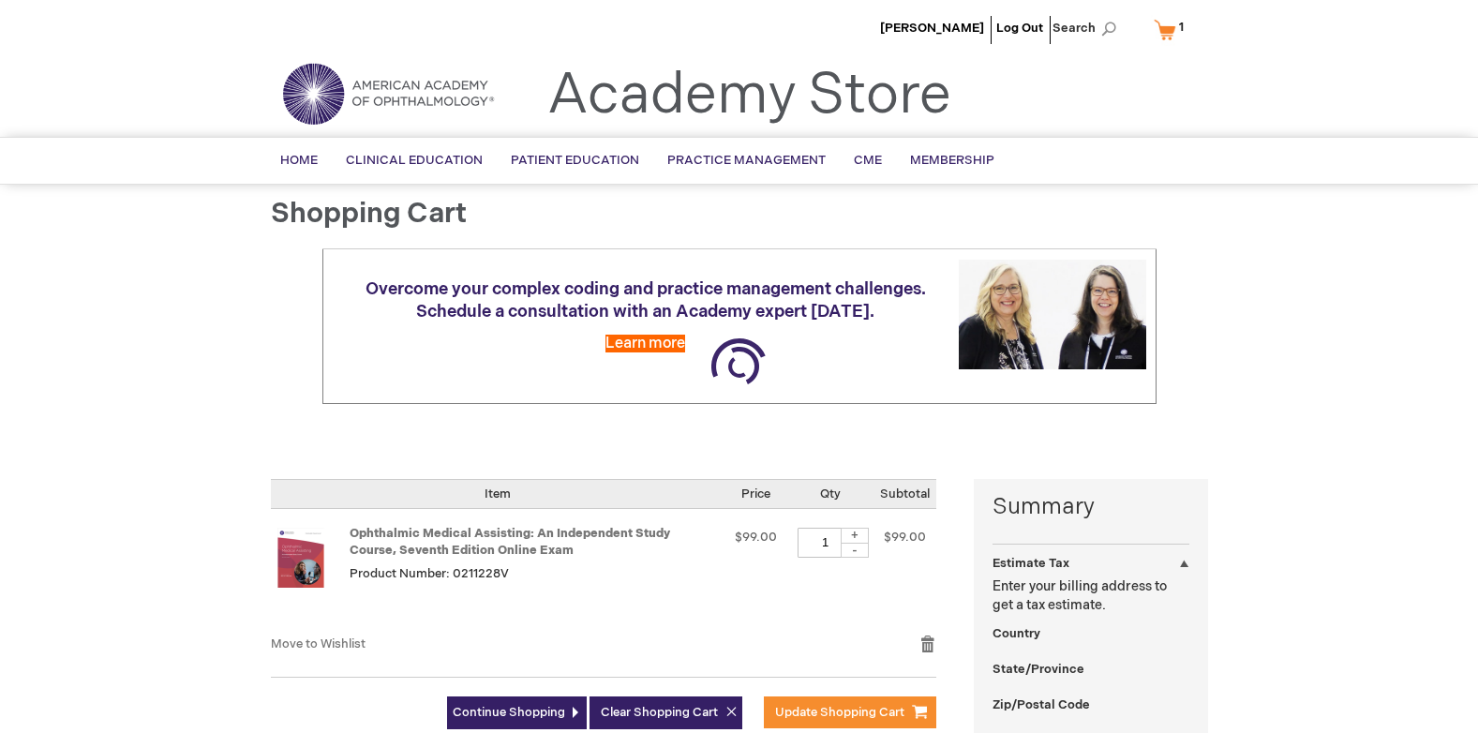
select select "CA"
select select "74"
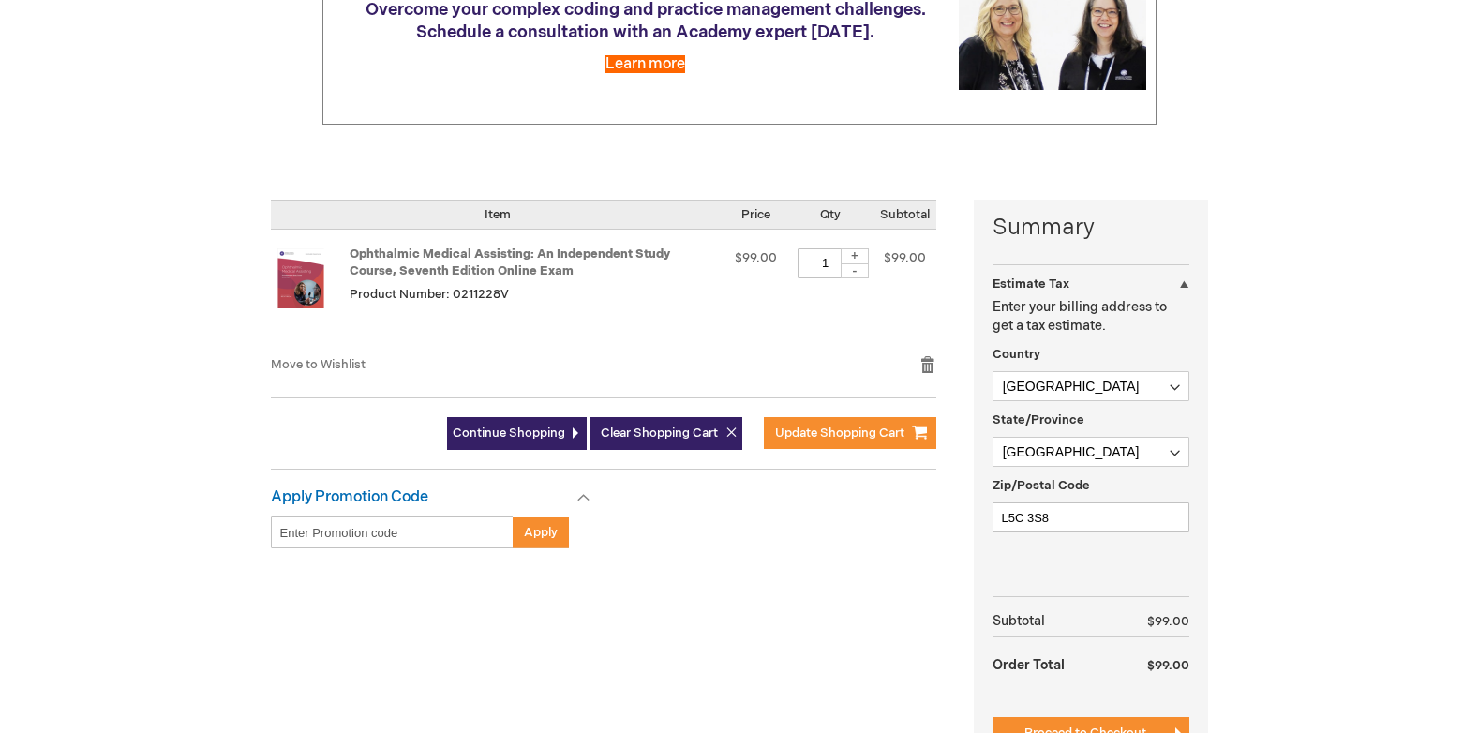
scroll to position [325, 0]
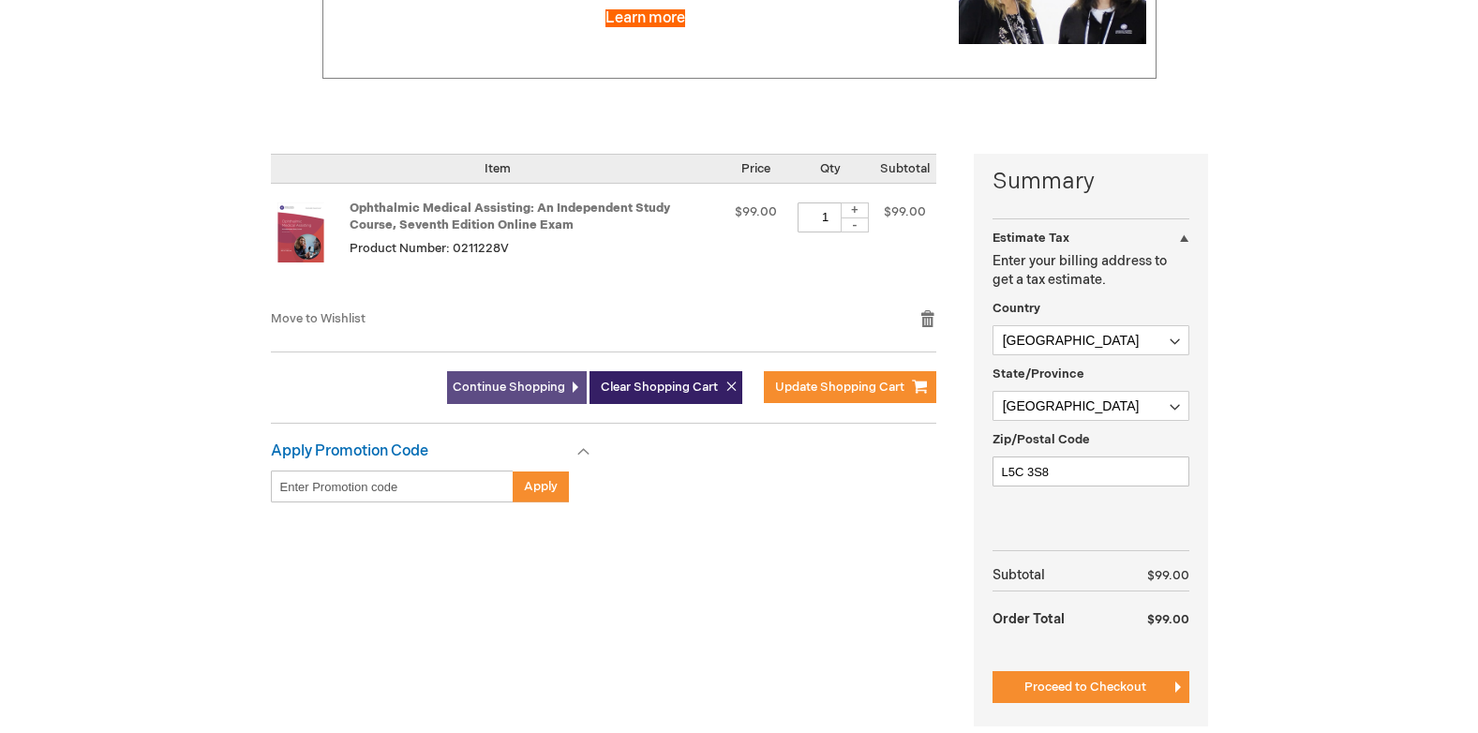
click at [534, 383] on span "Continue Shopping" at bounding box center [509, 387] width 113 height 15
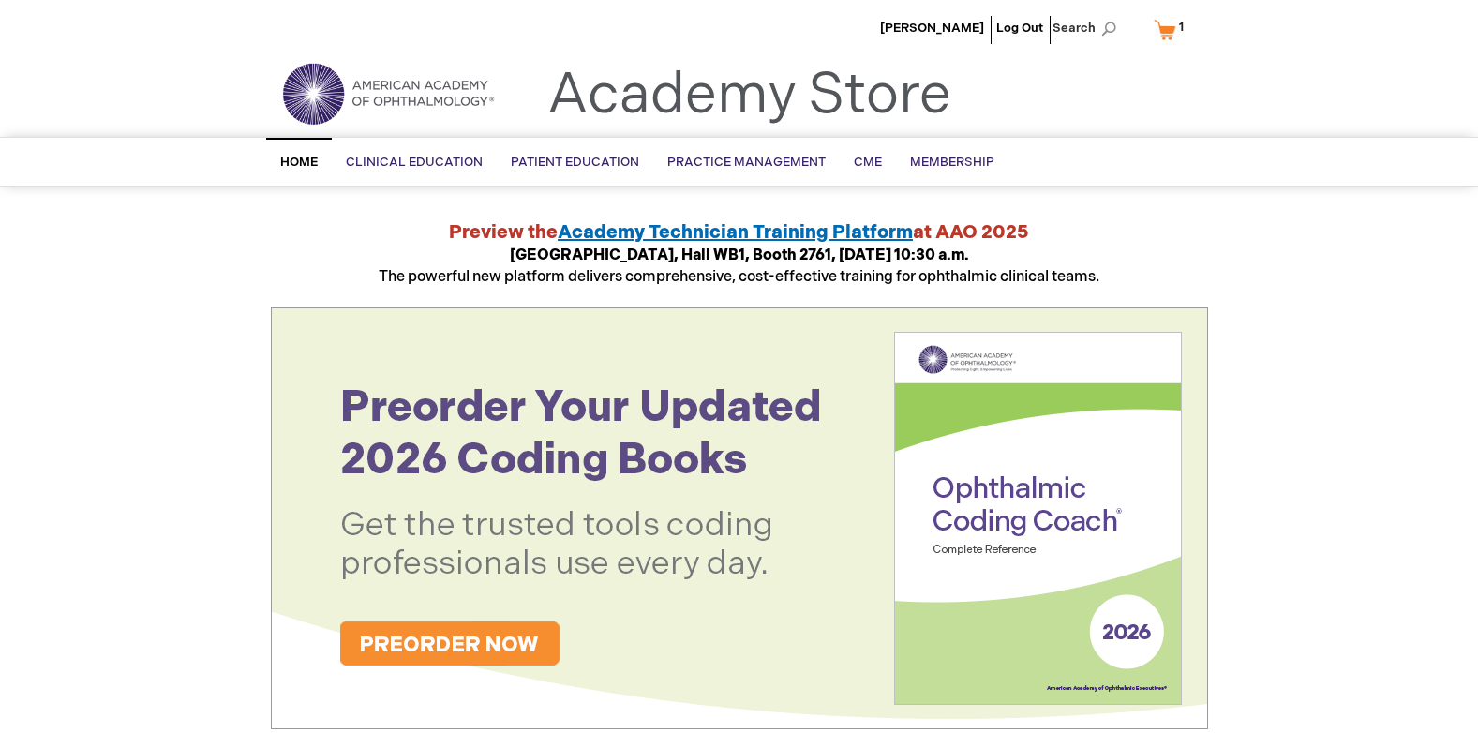
click at [1168, 23] on link "My Cart 1 1 items" at bounding box center [1173, 29] width 46 height 33
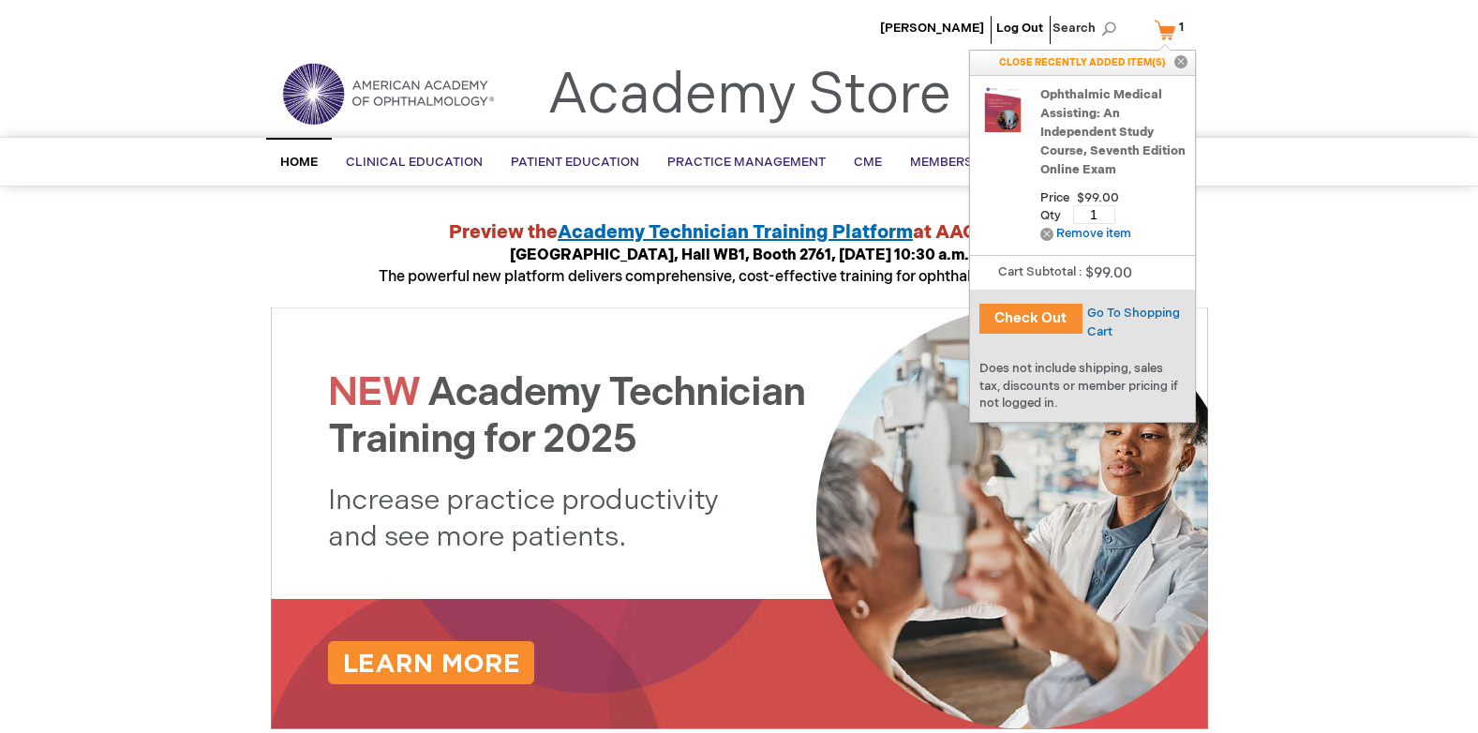
click at [1049, 317] on button "Check Out" at bounding box center [1031, 319] width 103 height 30
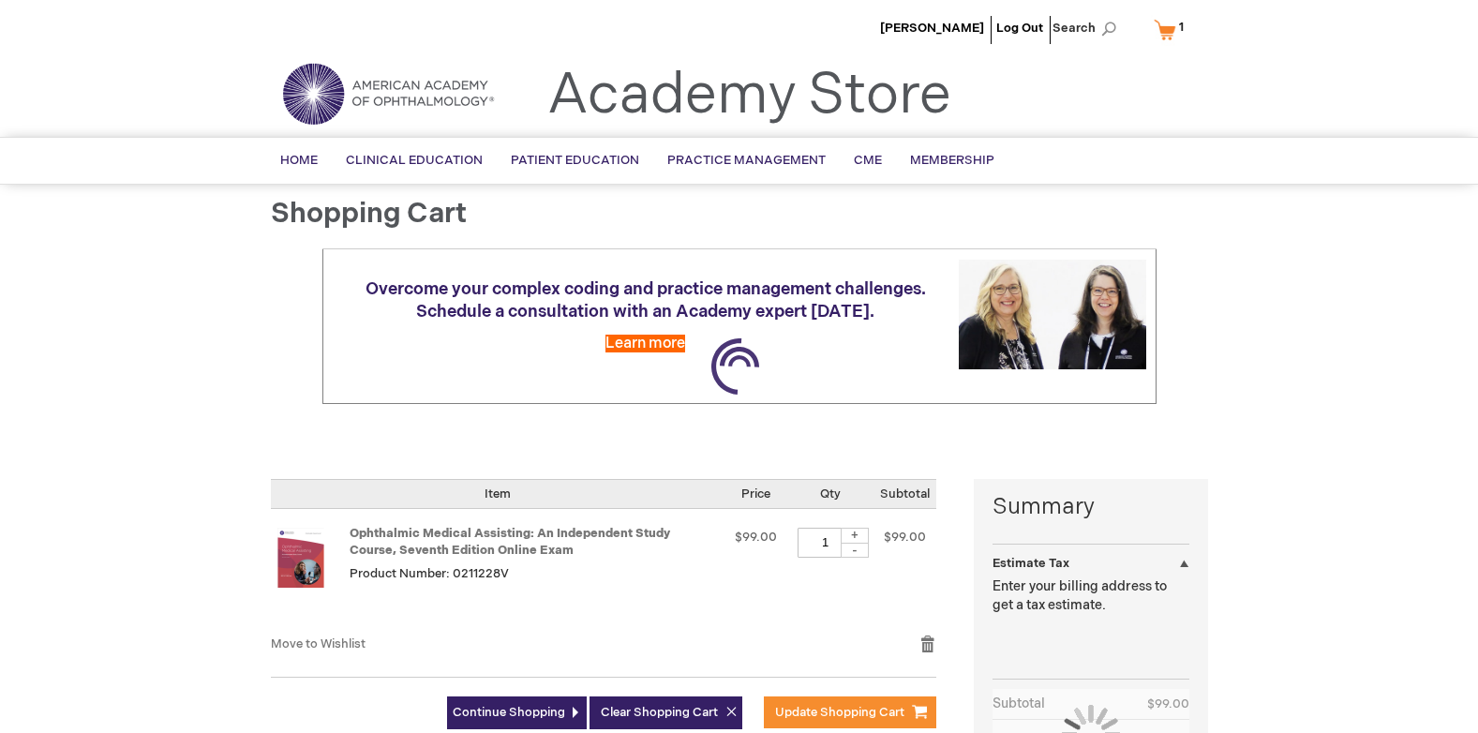
select select "CA"
select select "74"
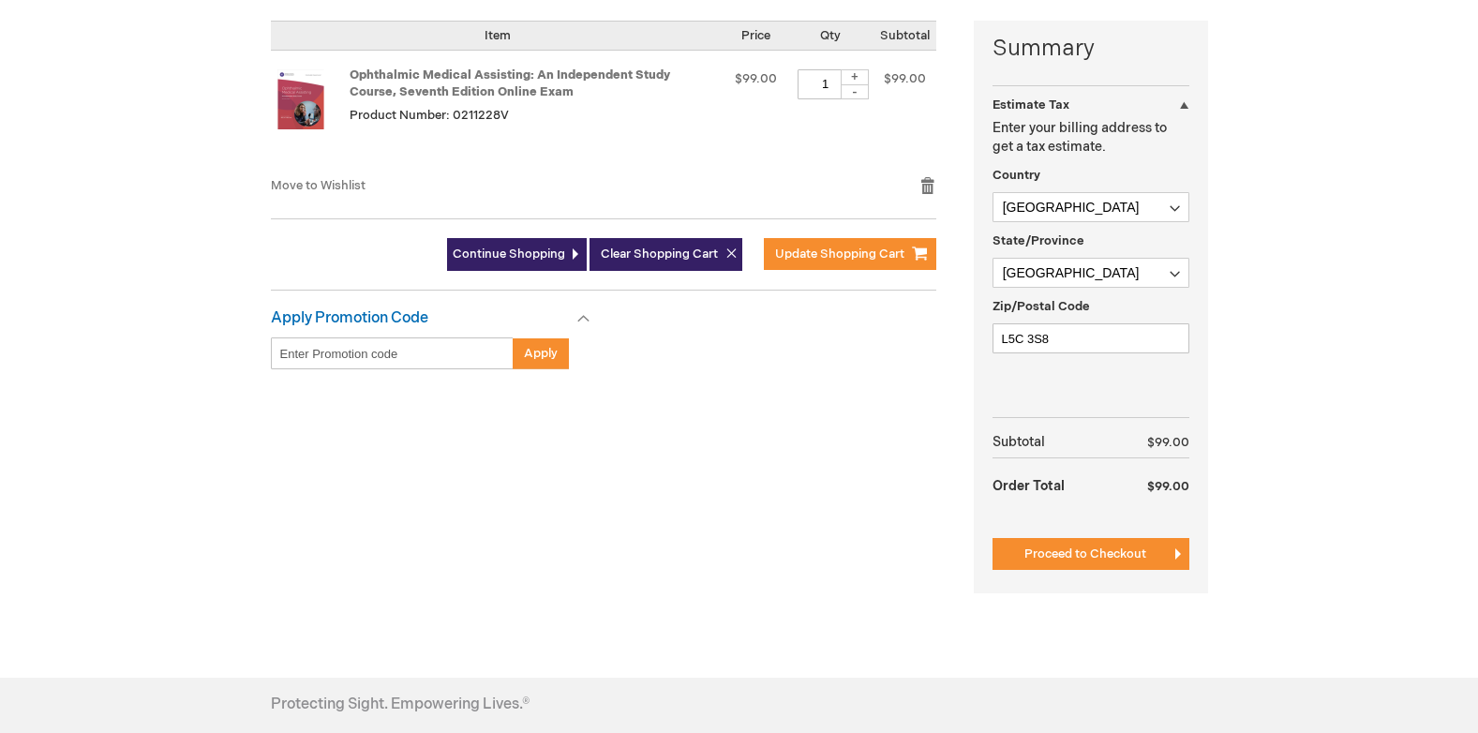
scroll to position [513, 0]
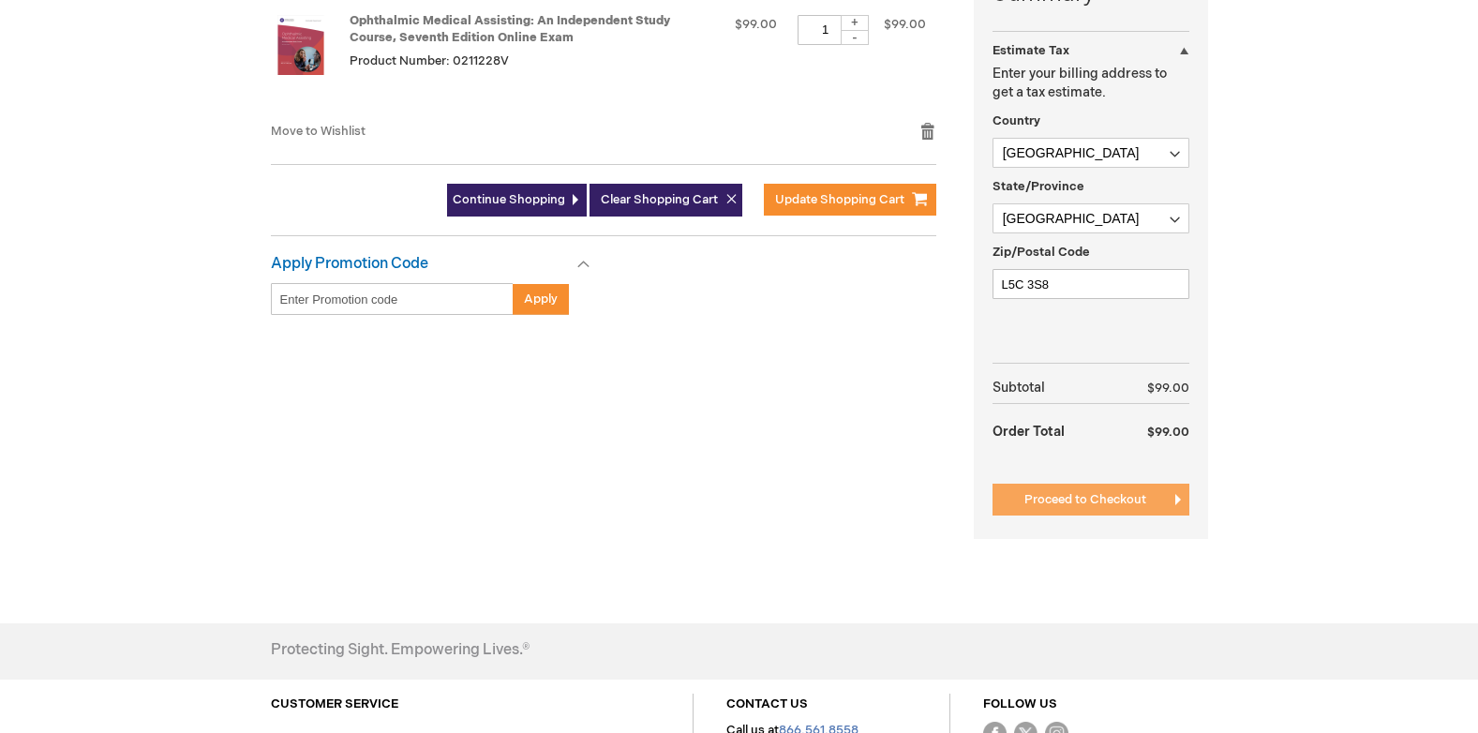
click at [1048, 506] on span "Proceed to Checkout" at bounding box center [1086, 499] width 122 height 15
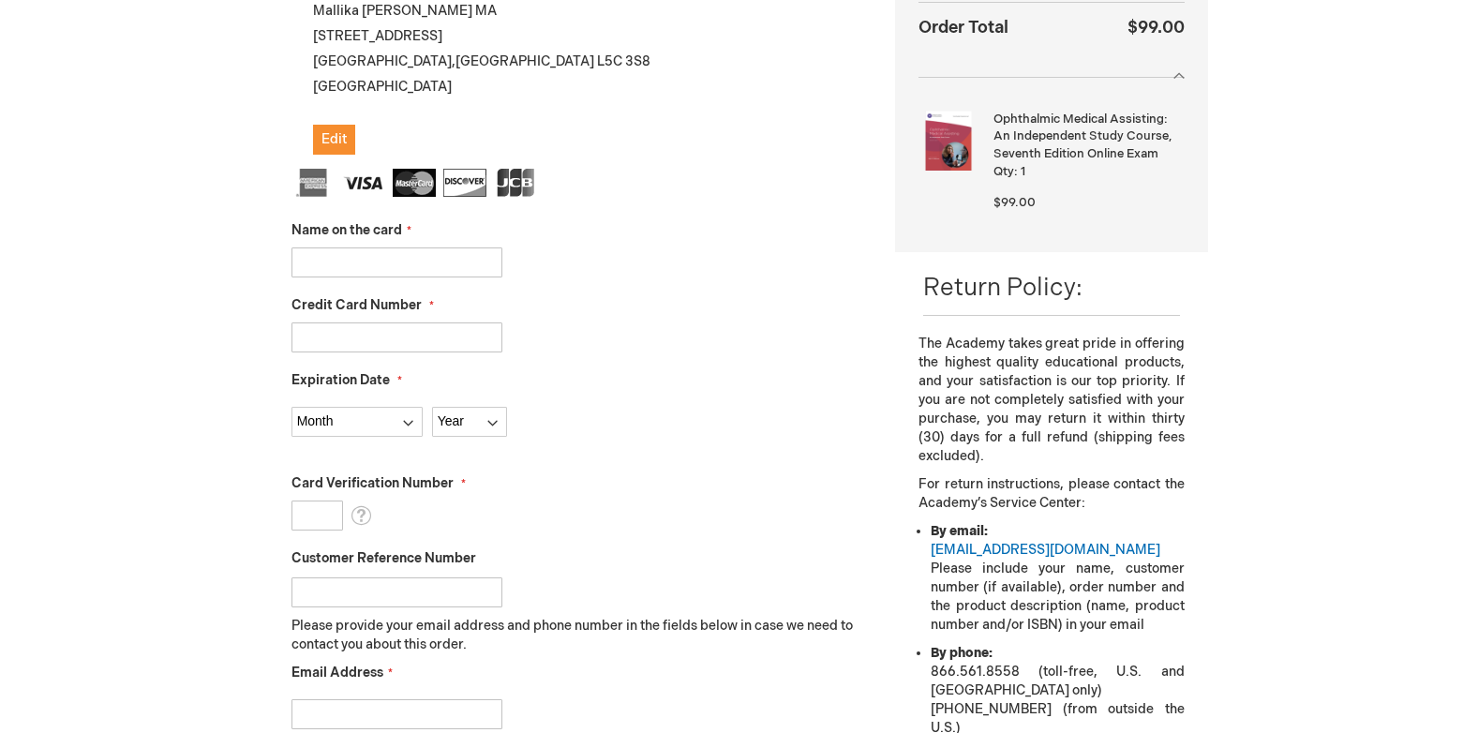
scroll to position [413, 0]
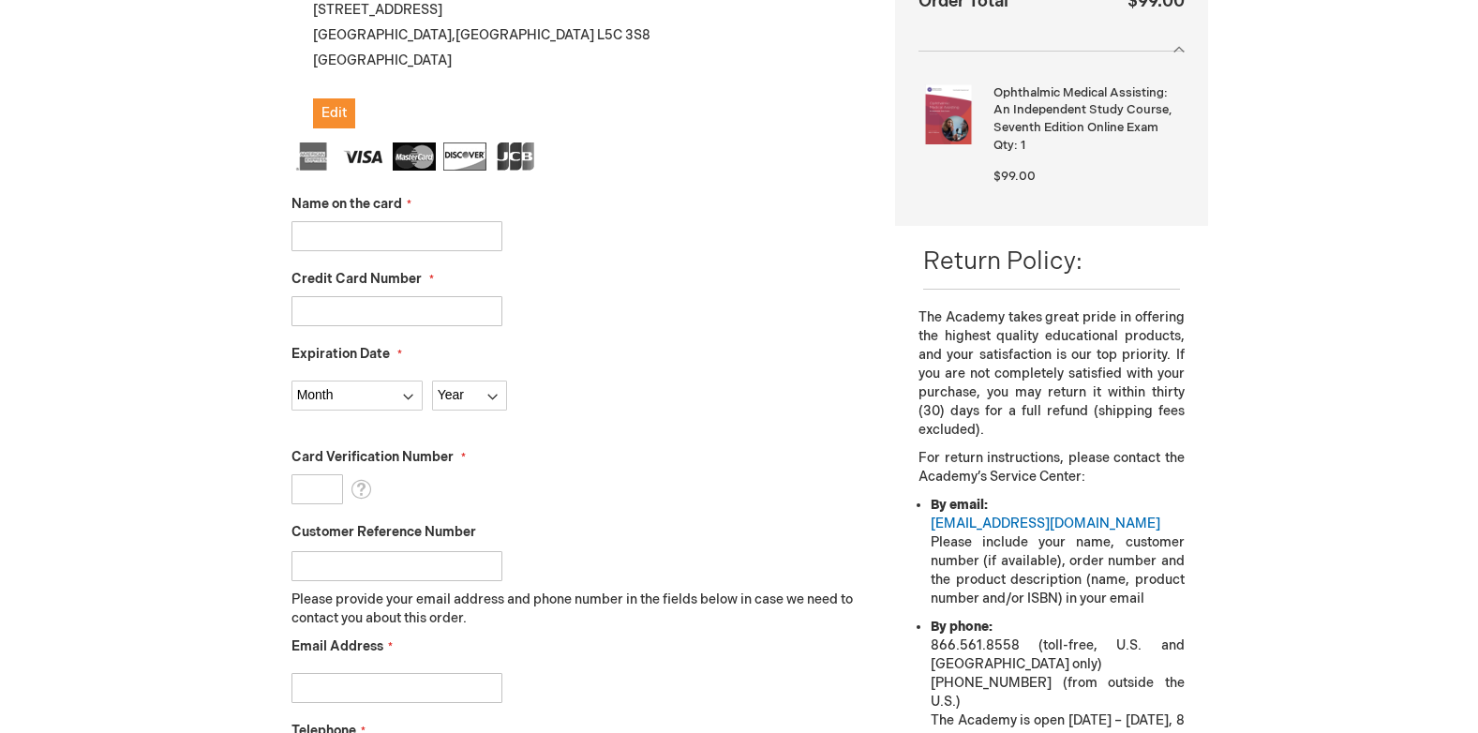
click at [441, 231] on input "Name on the card" at bounding box center [397, 236] width 211 height 30
type input "[PERSON_NAME]"
type input "4537352585092017"
select select "6"
select select "2028"
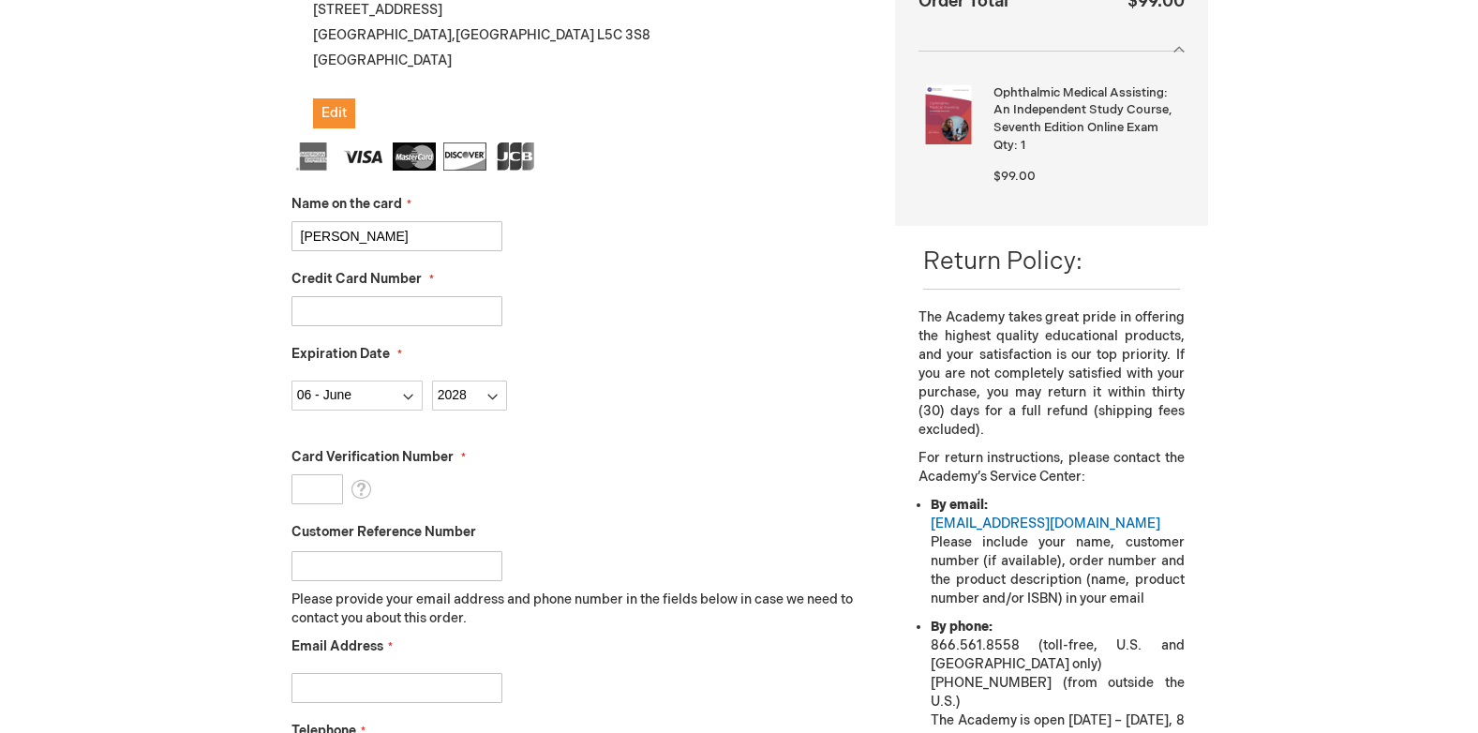
type input "291"
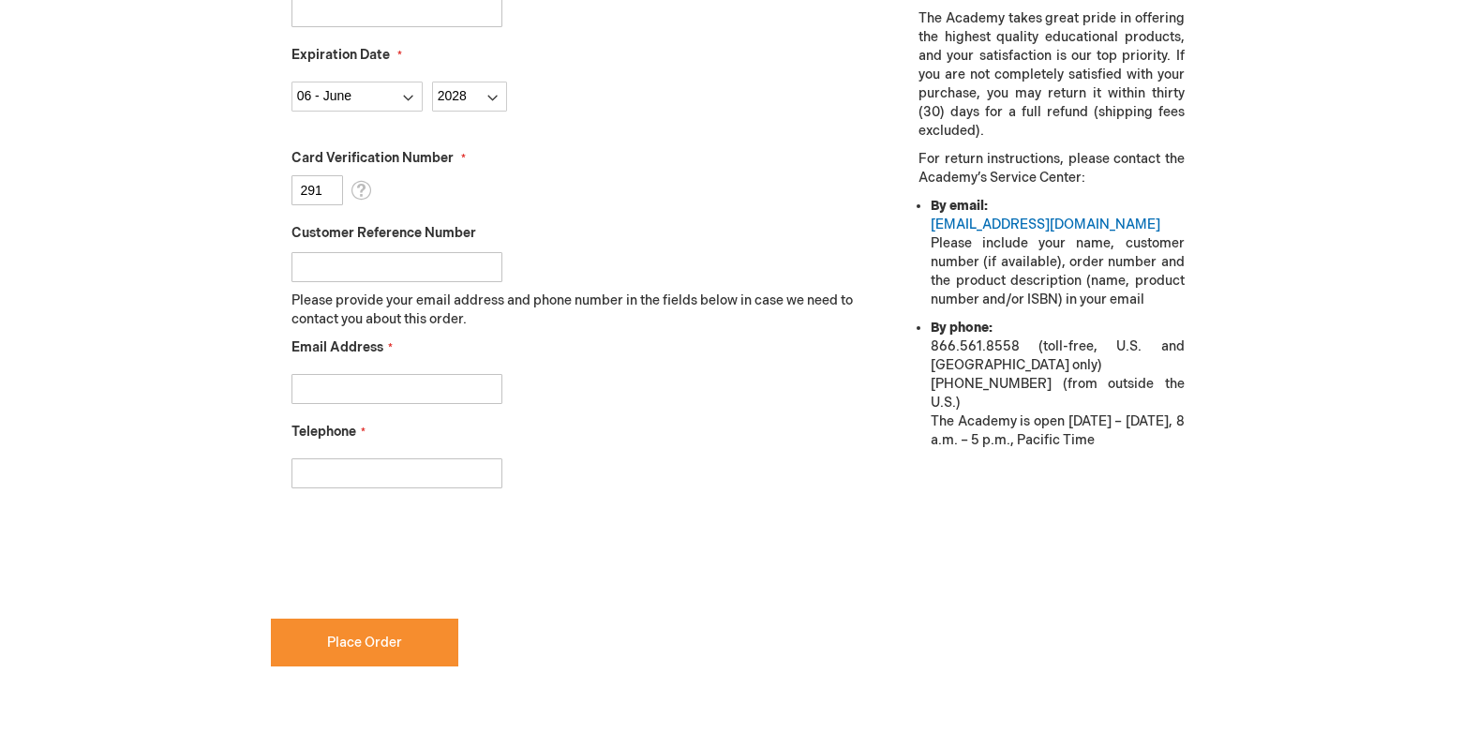
scroll to position [713, 0]
click at [436, 389] on input "Email Address" at bounding box center [397, 388] width 211 height 30
type input "c0846604@mylambton.ca"
type input "4372606140"
drag, startPoint x: 469, startPoint y: 384, endPoint x: 246, endPoint y: 306, distance: 236.6
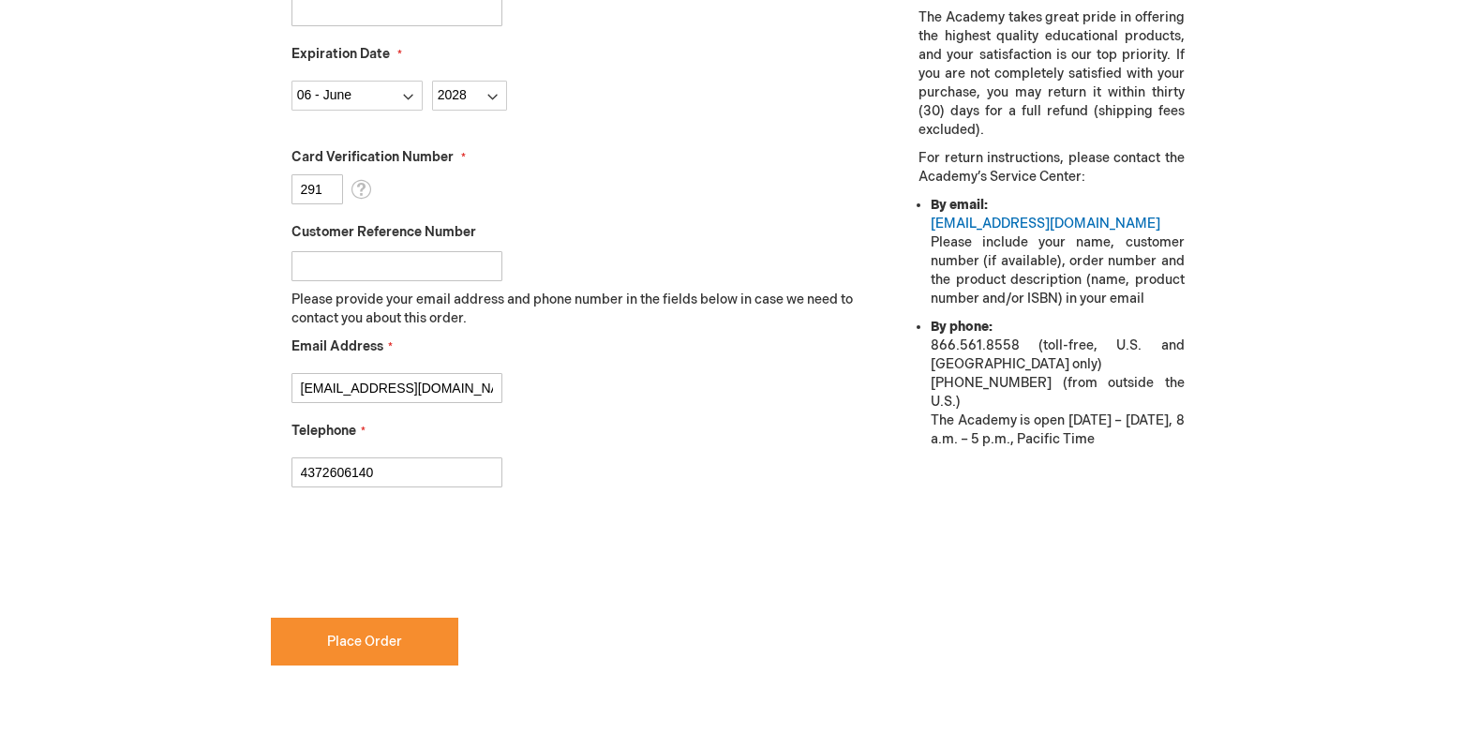
click at [246, 306] on div "Mallika Sharma Log Out Search My Cart 1 1 items CLOSE RECENTLY ADDED ITEM(S) Cl…" at bounding box center [739, 221] width 1478 height 1868
type input "mallikashrma900@gmail.com"
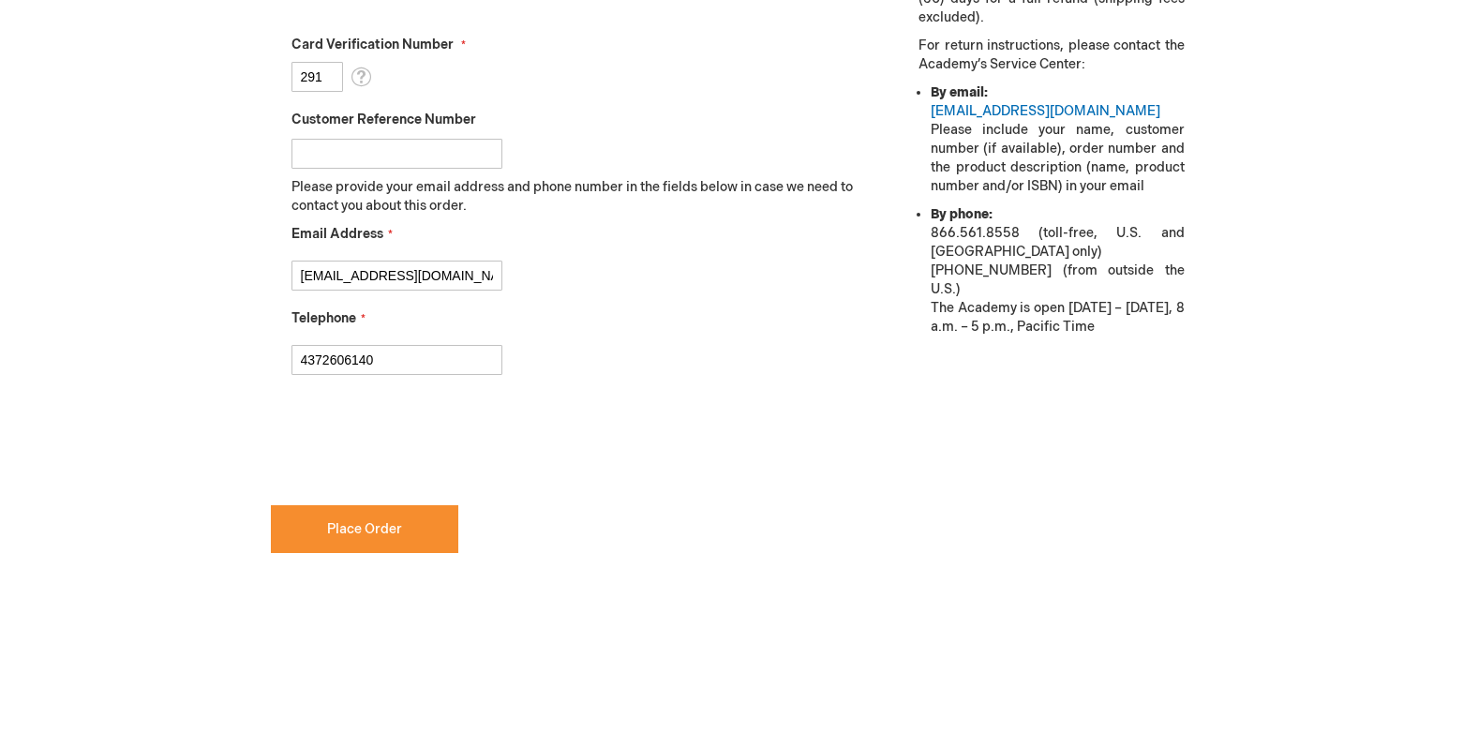
scroll to position [857, 0]
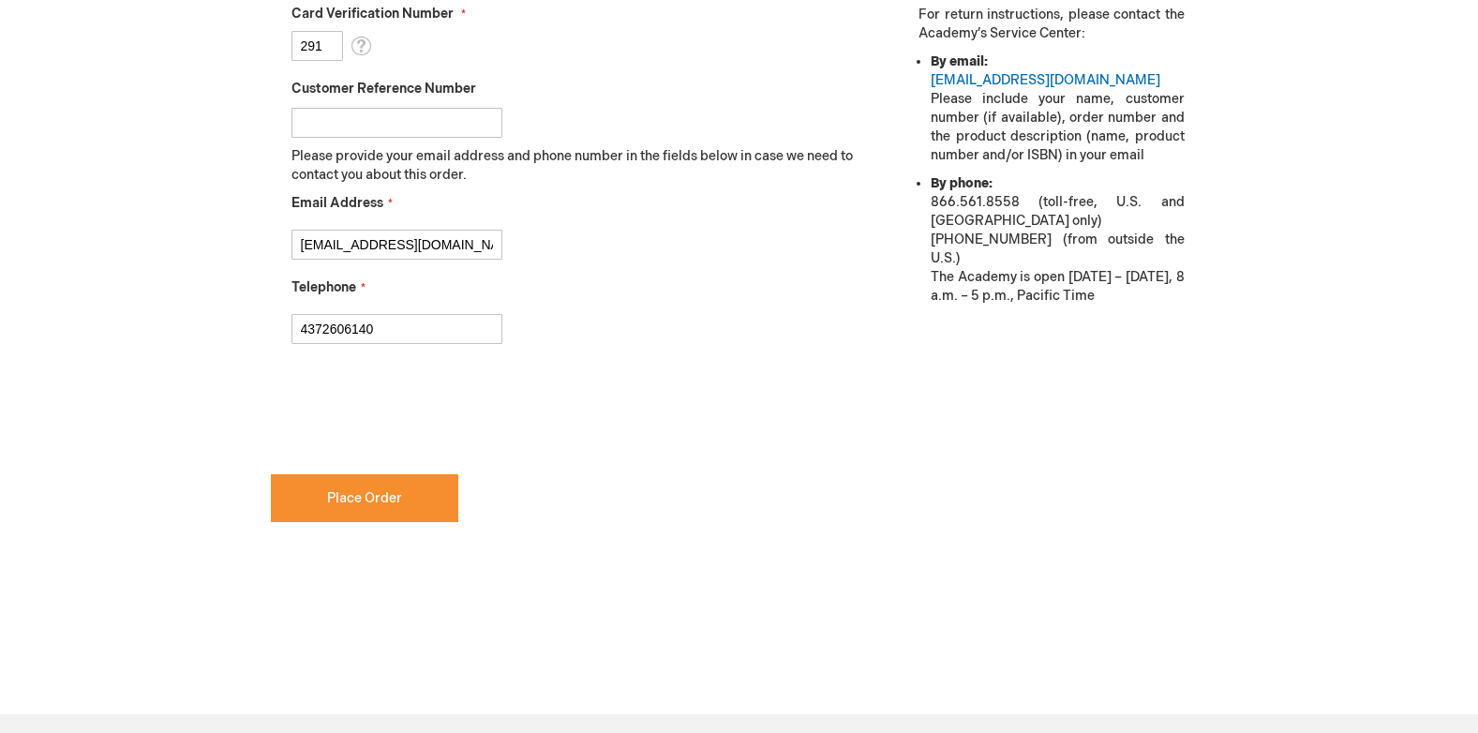
checkbox input "true"
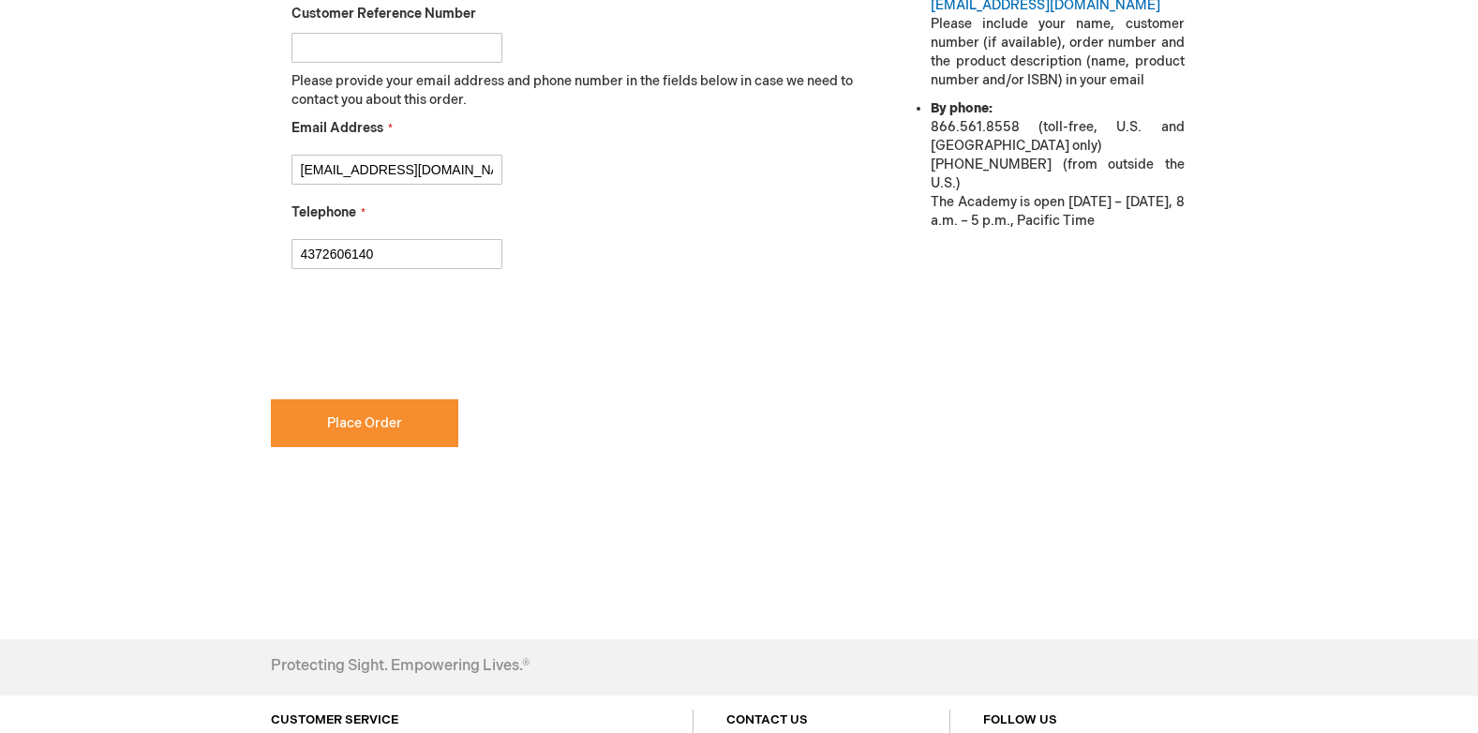
scroll to position [938, 0]
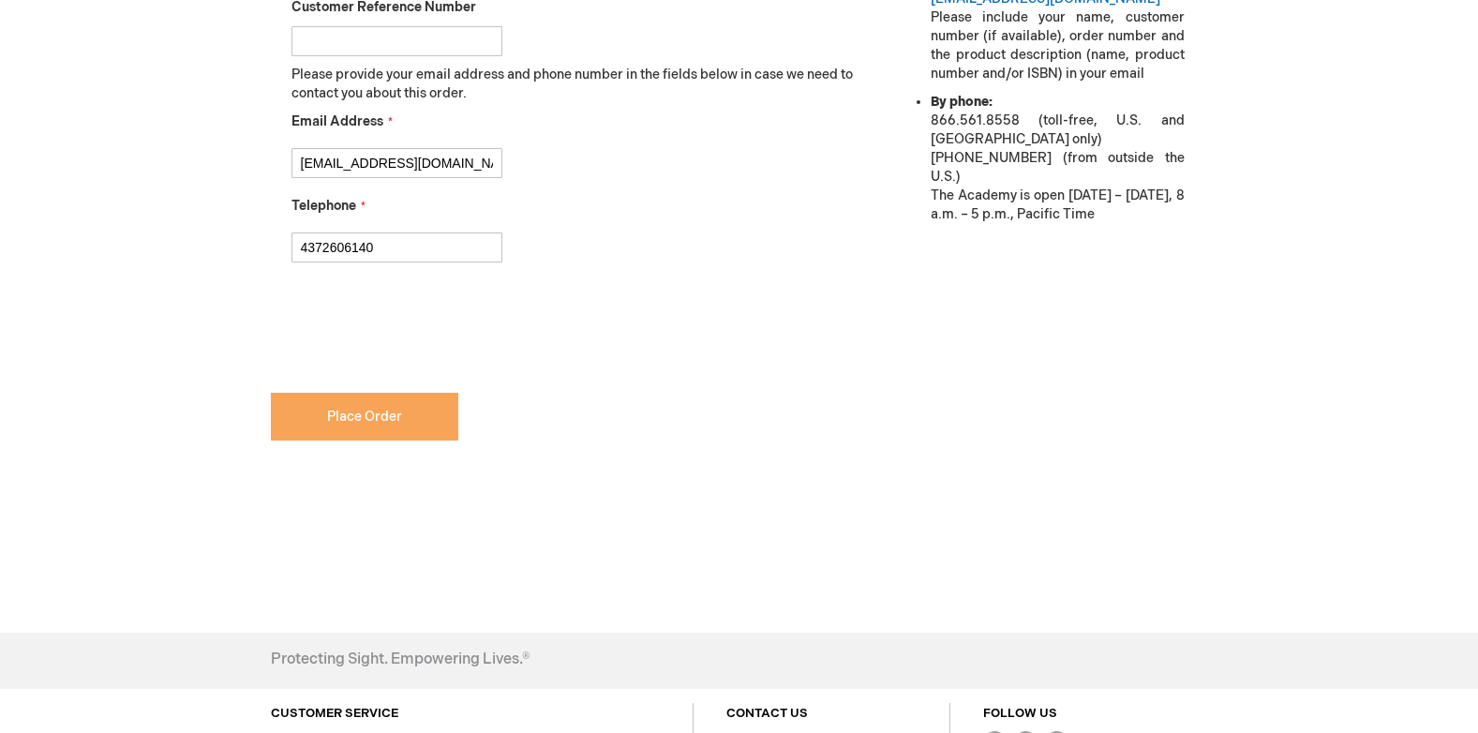
click at [413, 421] on button "Place Order" at bounding box center [365, 417] width 188 height 48
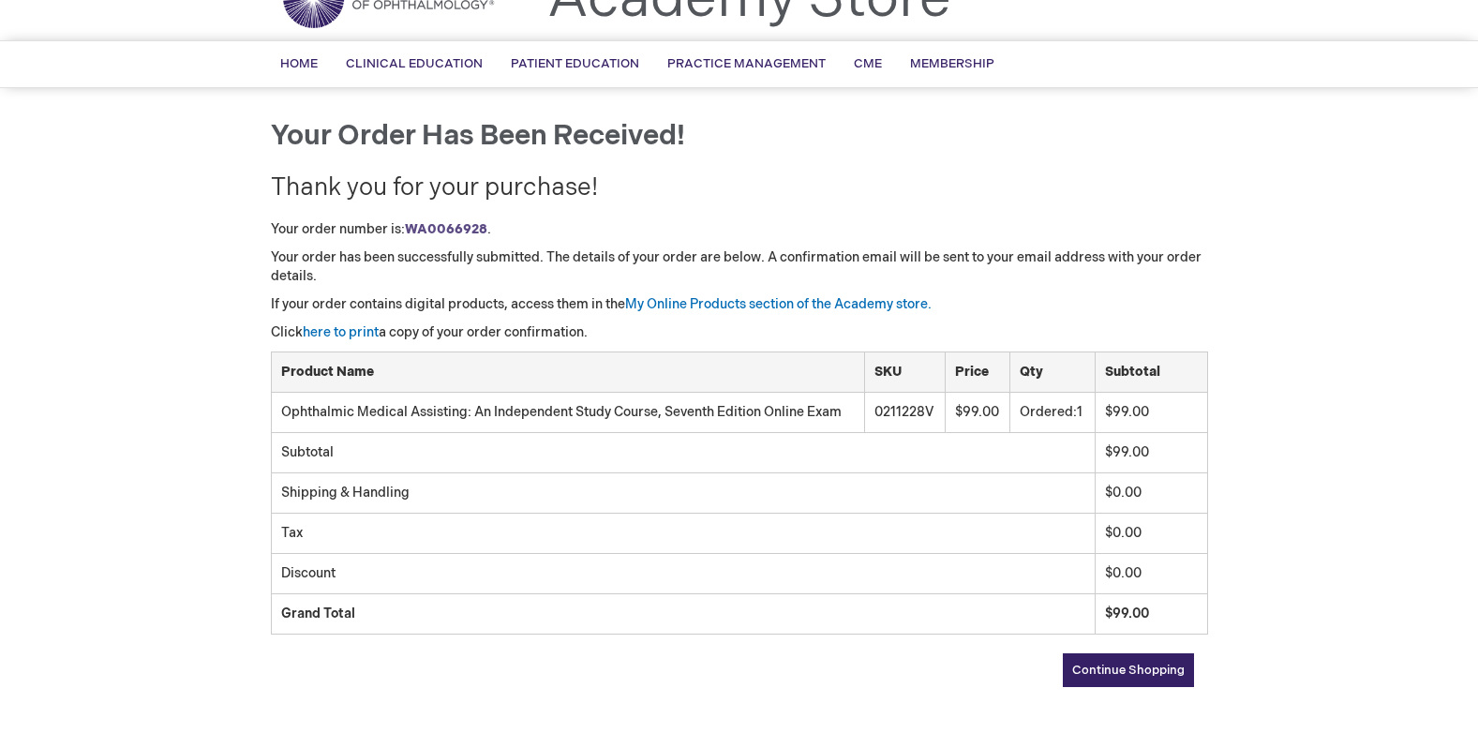
scroll to position [106, 0]
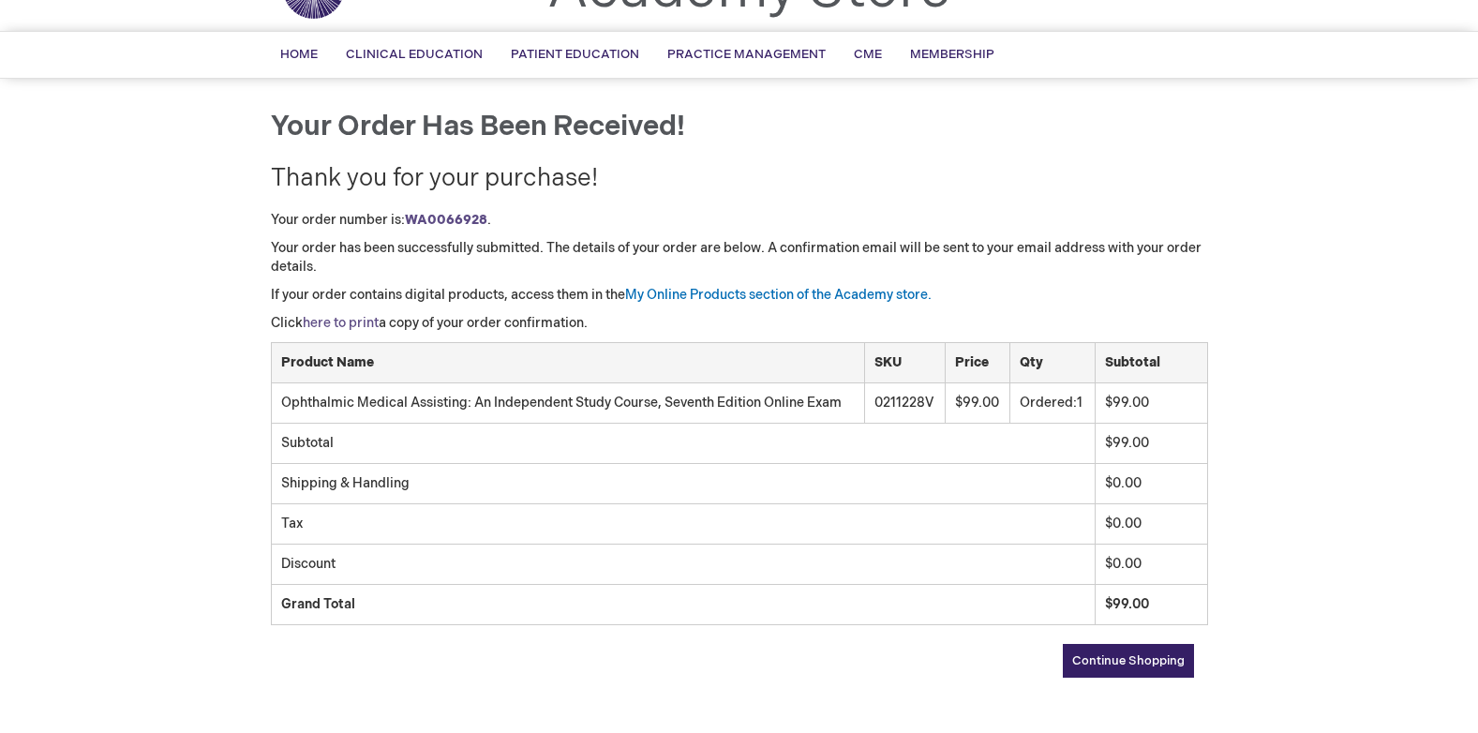
click at [372, 328] on link "here to print" at bounding box center [341, 323] width 76 height 16
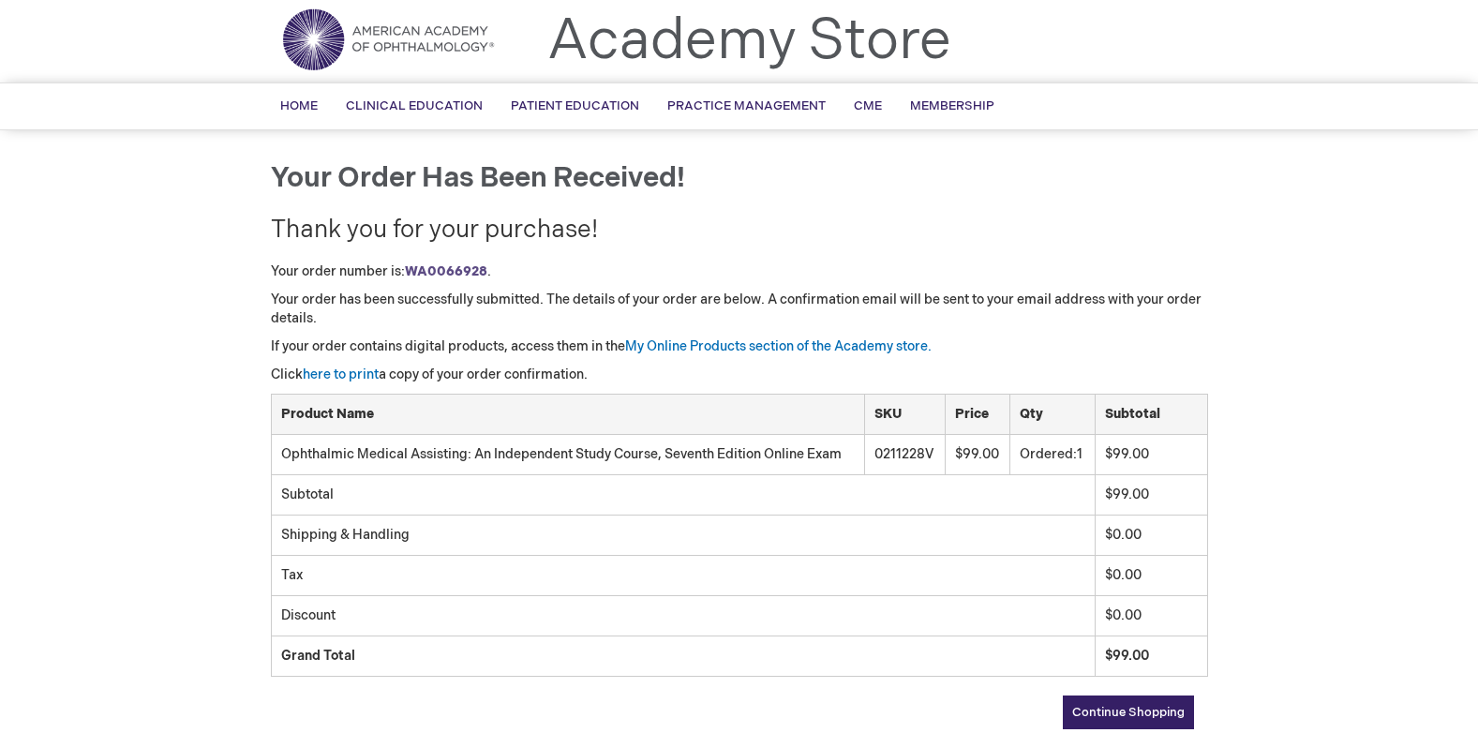
scroll to position [0, 0]
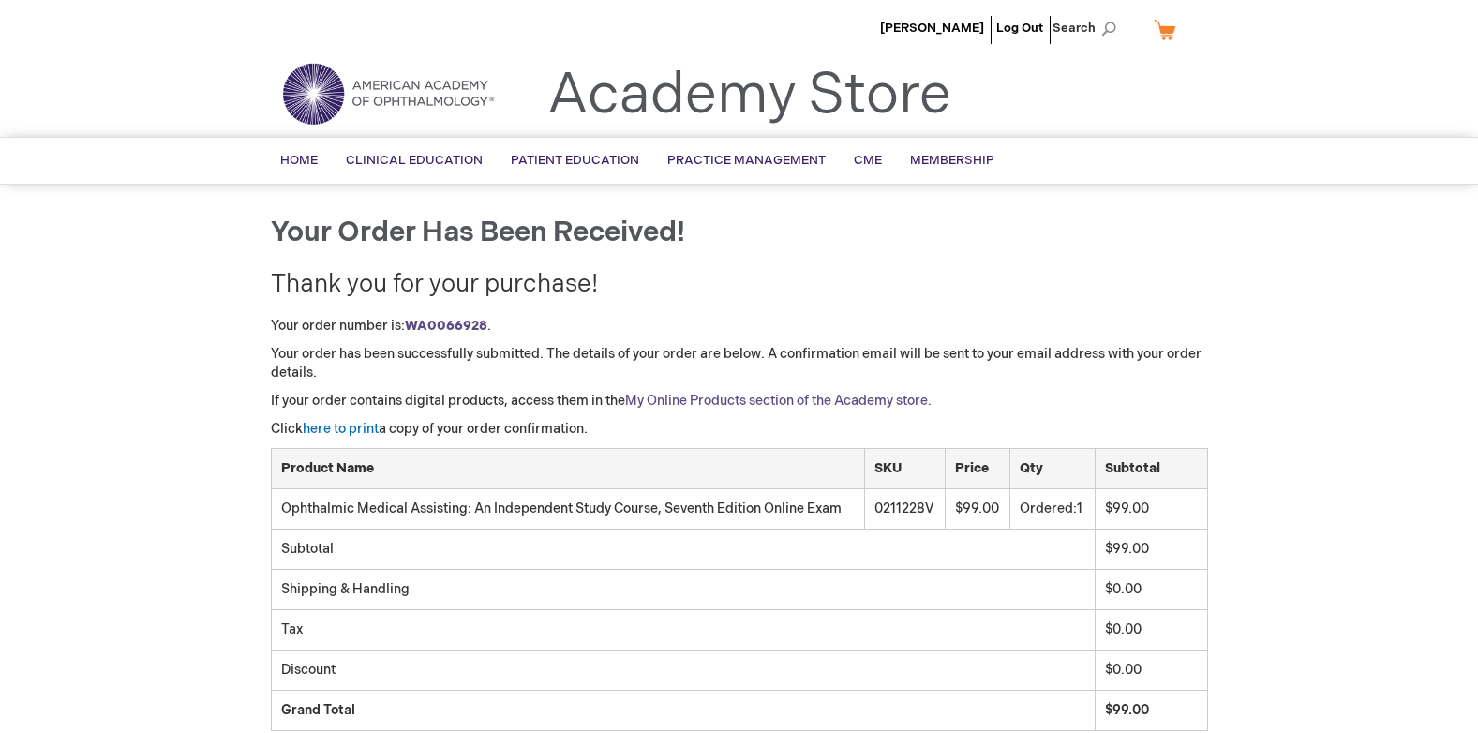
click at [789, 402] on link "My Online Products section of the Academy store." at bounding box center [778, 401] width 307 height 16
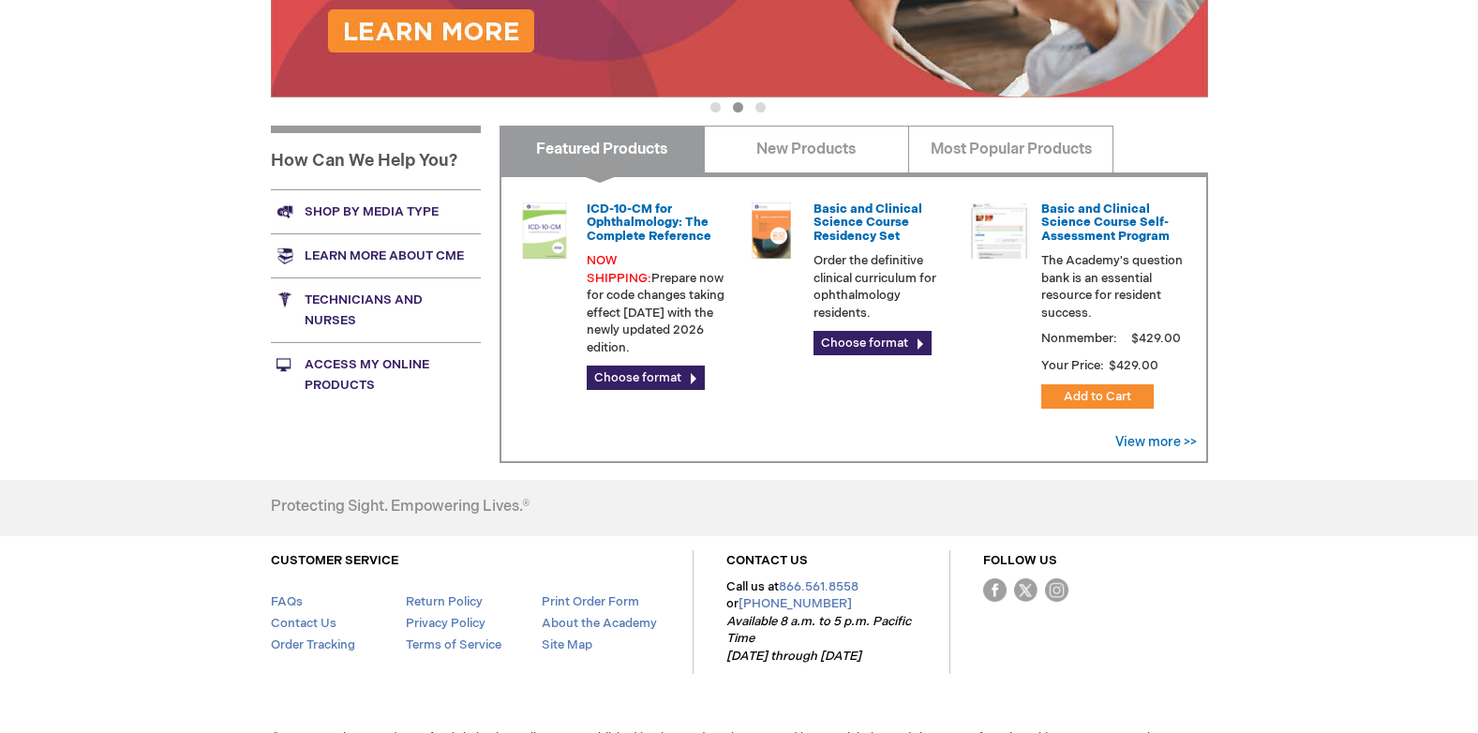
scroll to position [676, 0]
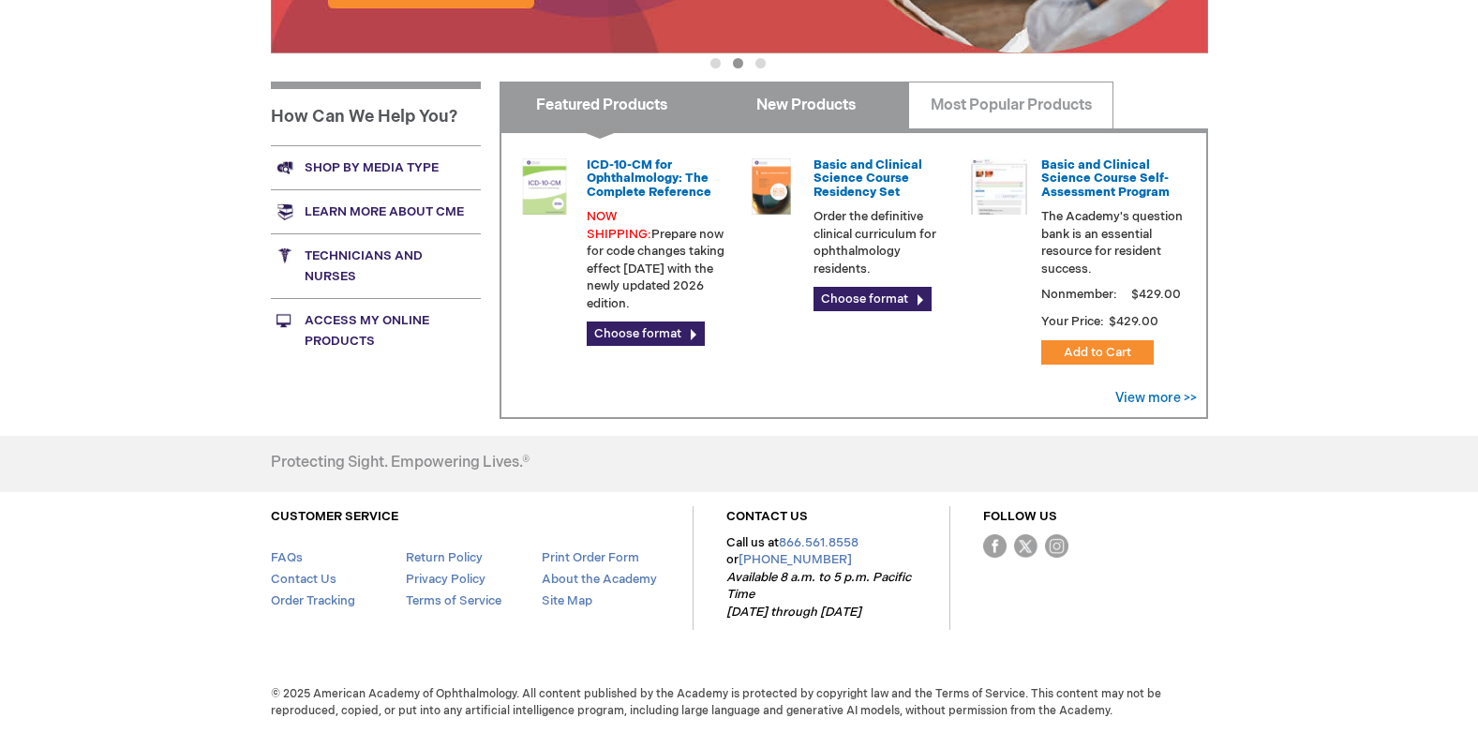
click at [822, 109] on link "New Products" at bounding box center [806, 105] width 205 height 47
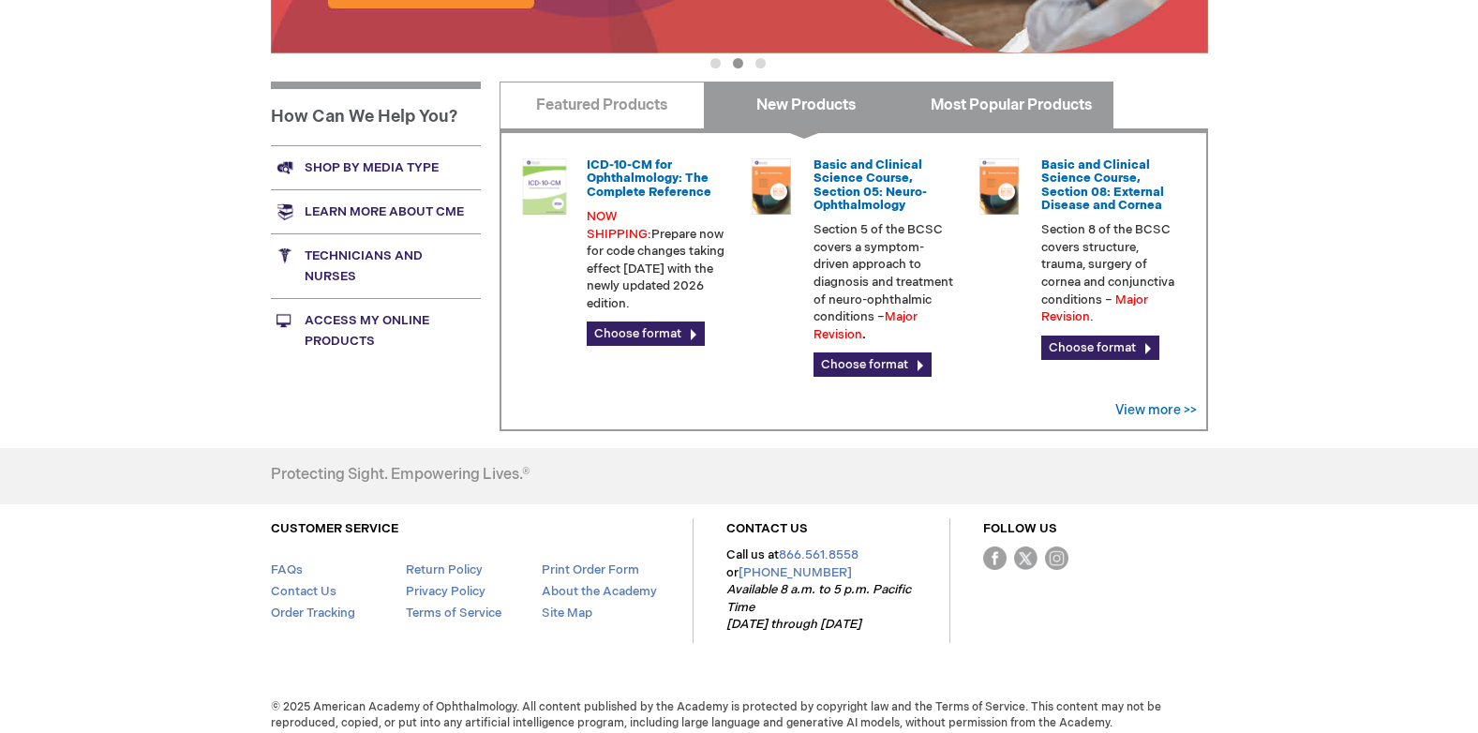
click at [951, 98] on link "Most Popular Products" at bounding box center [1010, 105] width 205 height 47
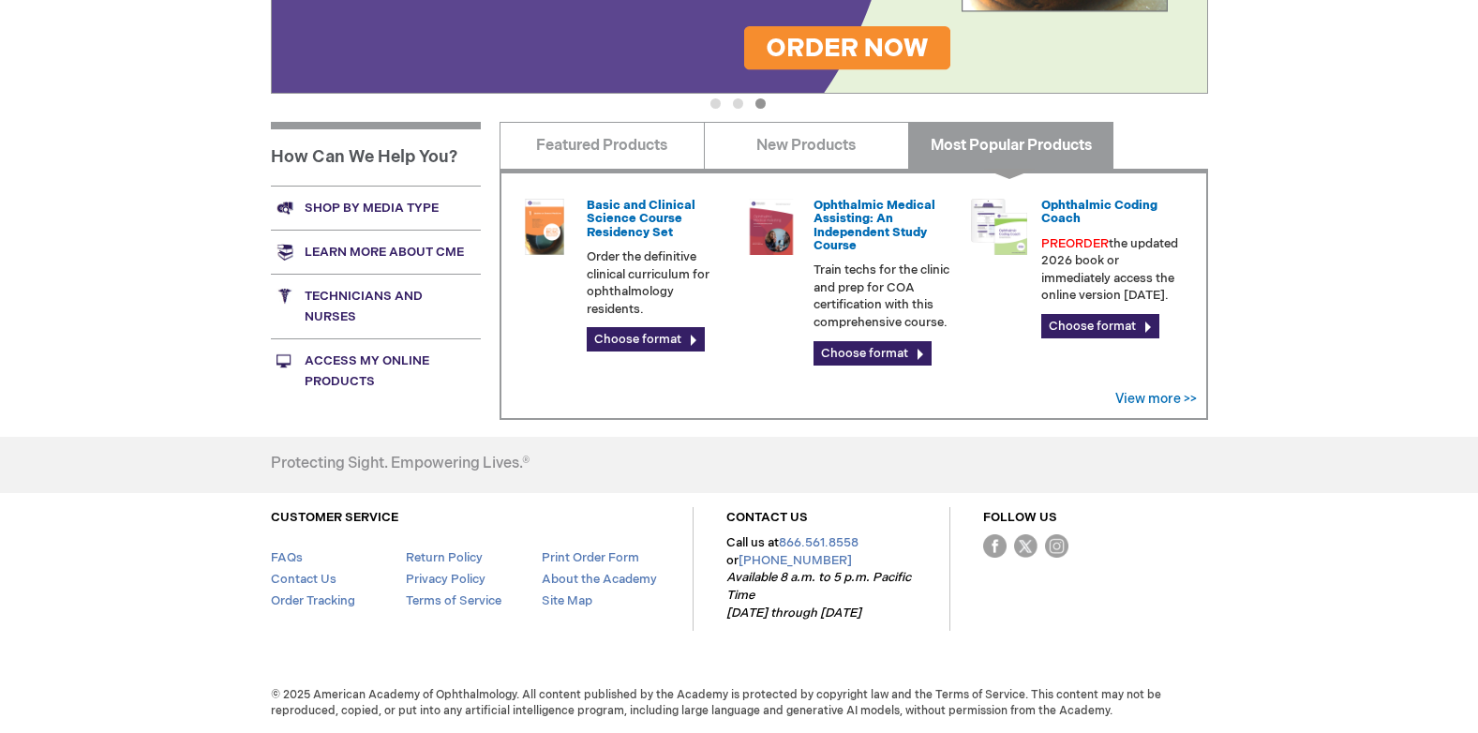
click at [787, 238] on img at bounding box center [771, 227] width 56 height 56
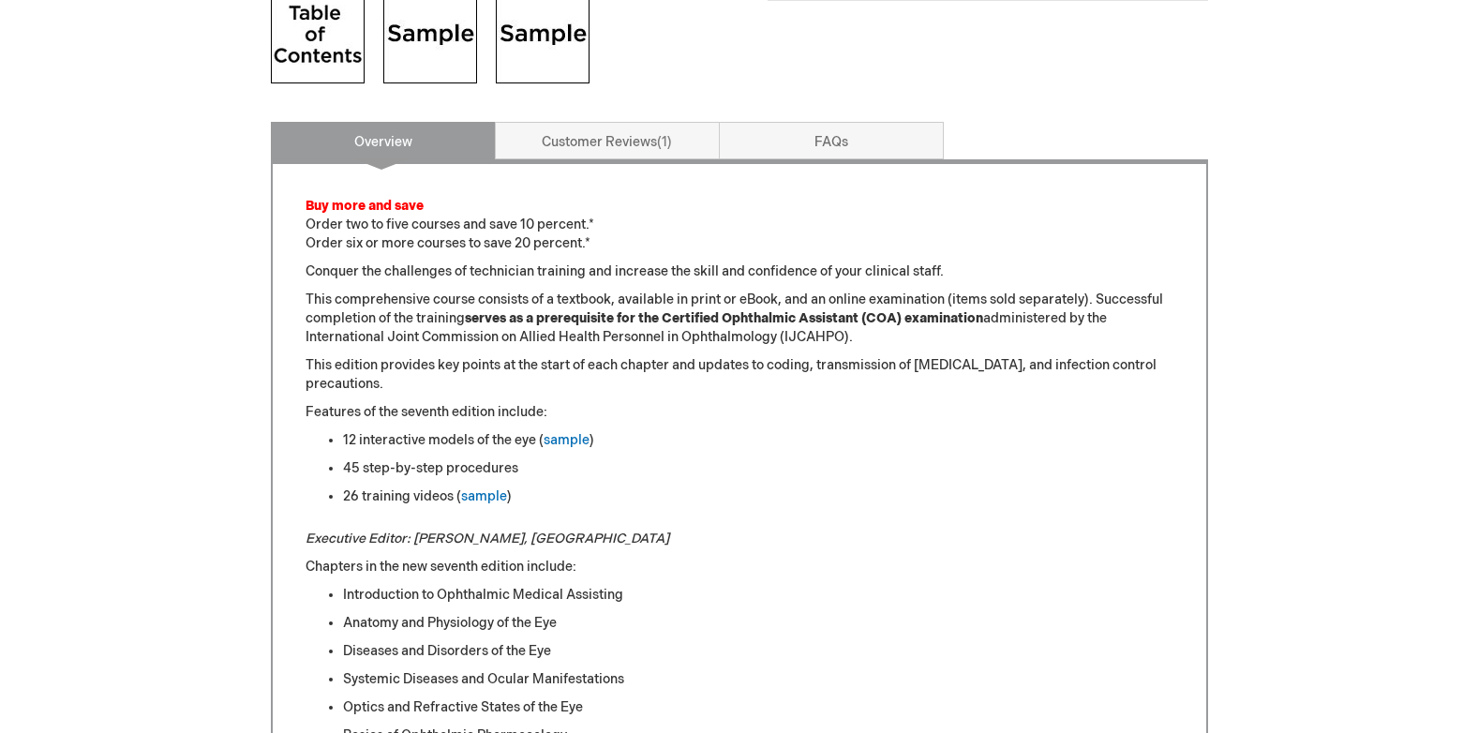
scroll to position [775, 0]
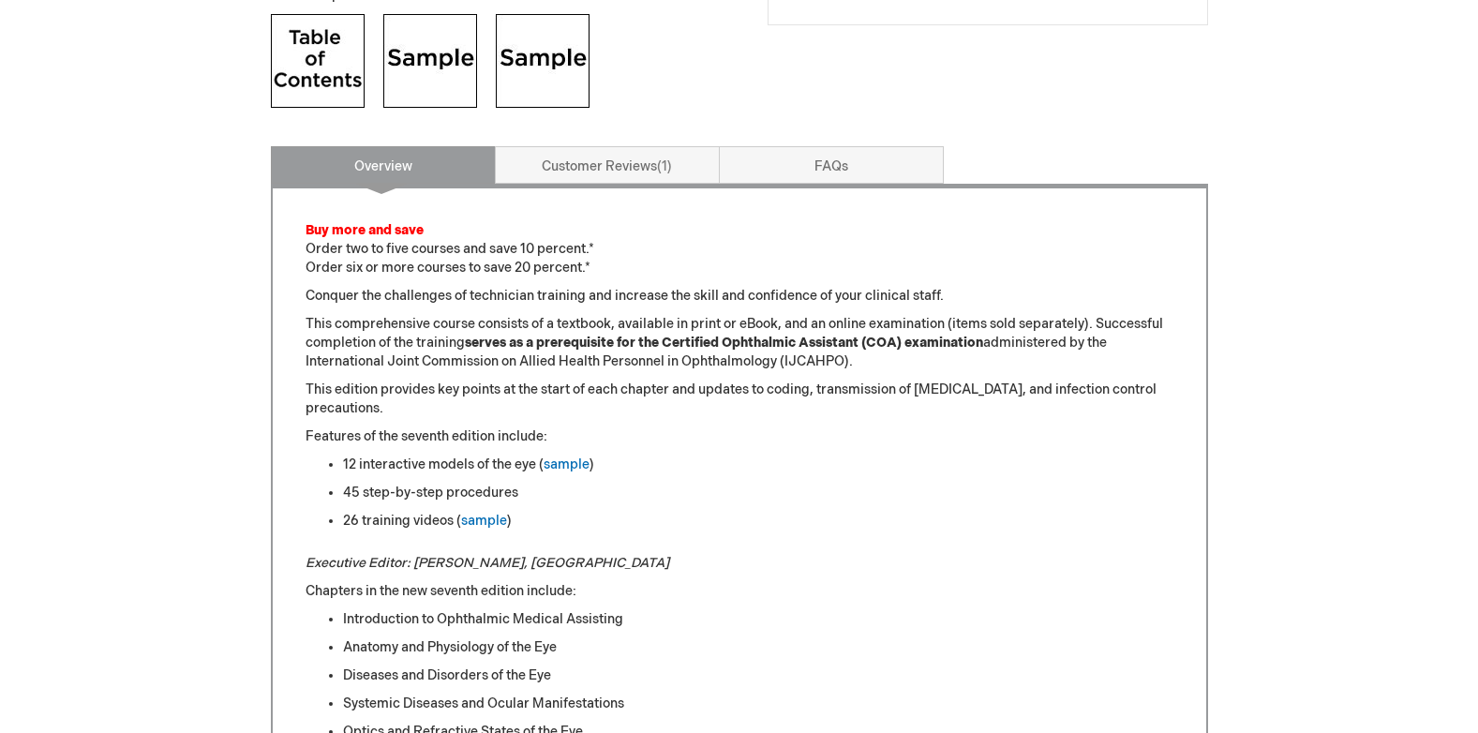
click at [844, 342] on strong "serves as a prerequisite for the Certified Ophthalmic Assistant (COA) examinati…" at bounding box center [724, 343] width 518 height 16
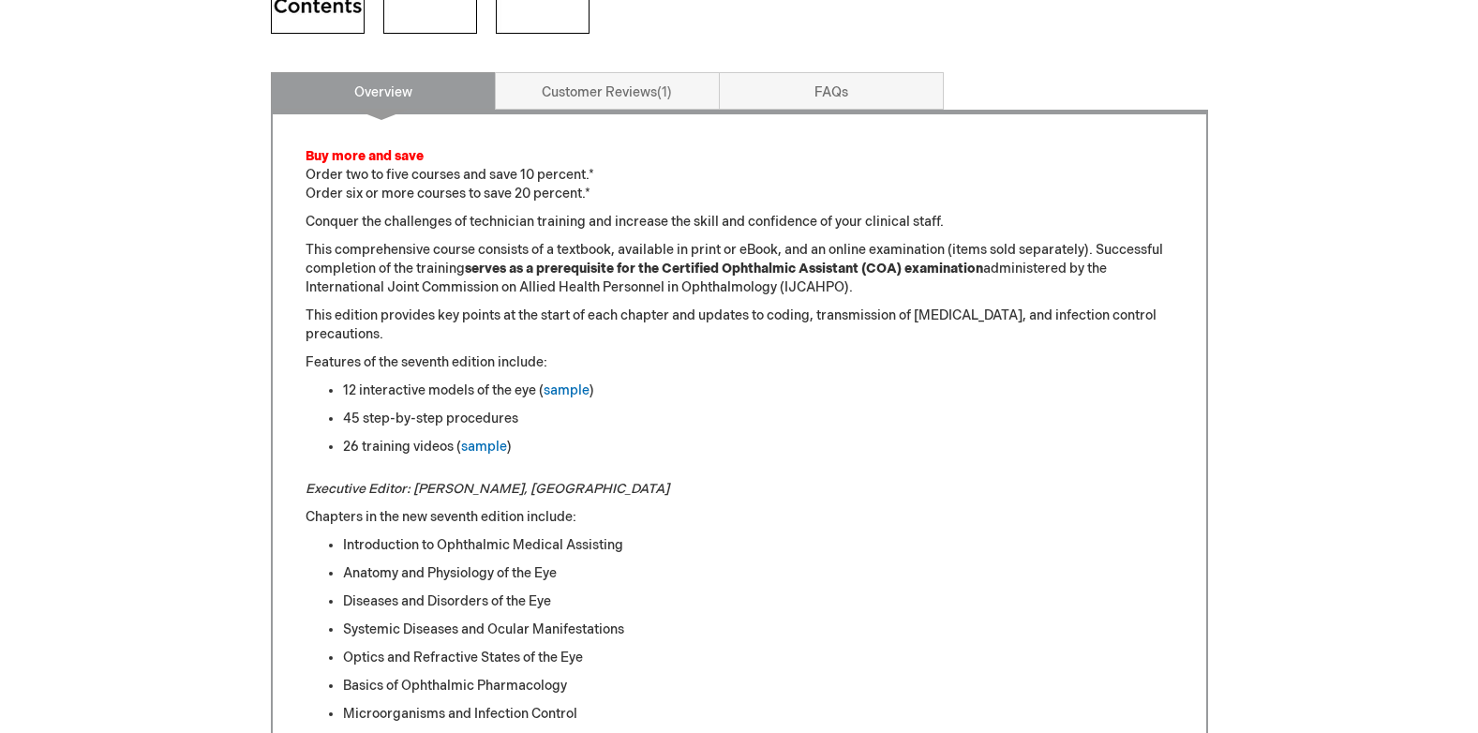
scroll to position [881, 0]
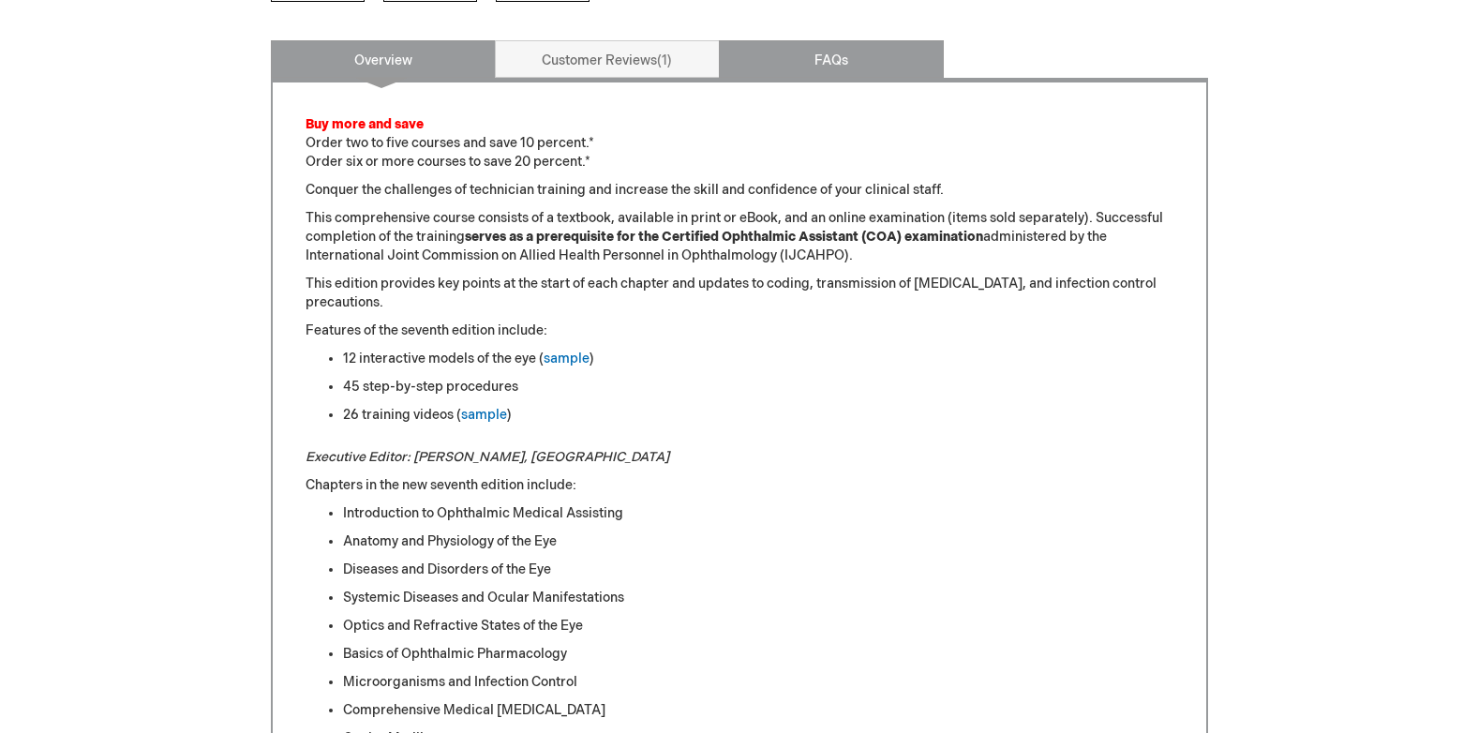
click at [824, 63] on link "FAQs" at bounding box center [831, 59] width 225 height 38
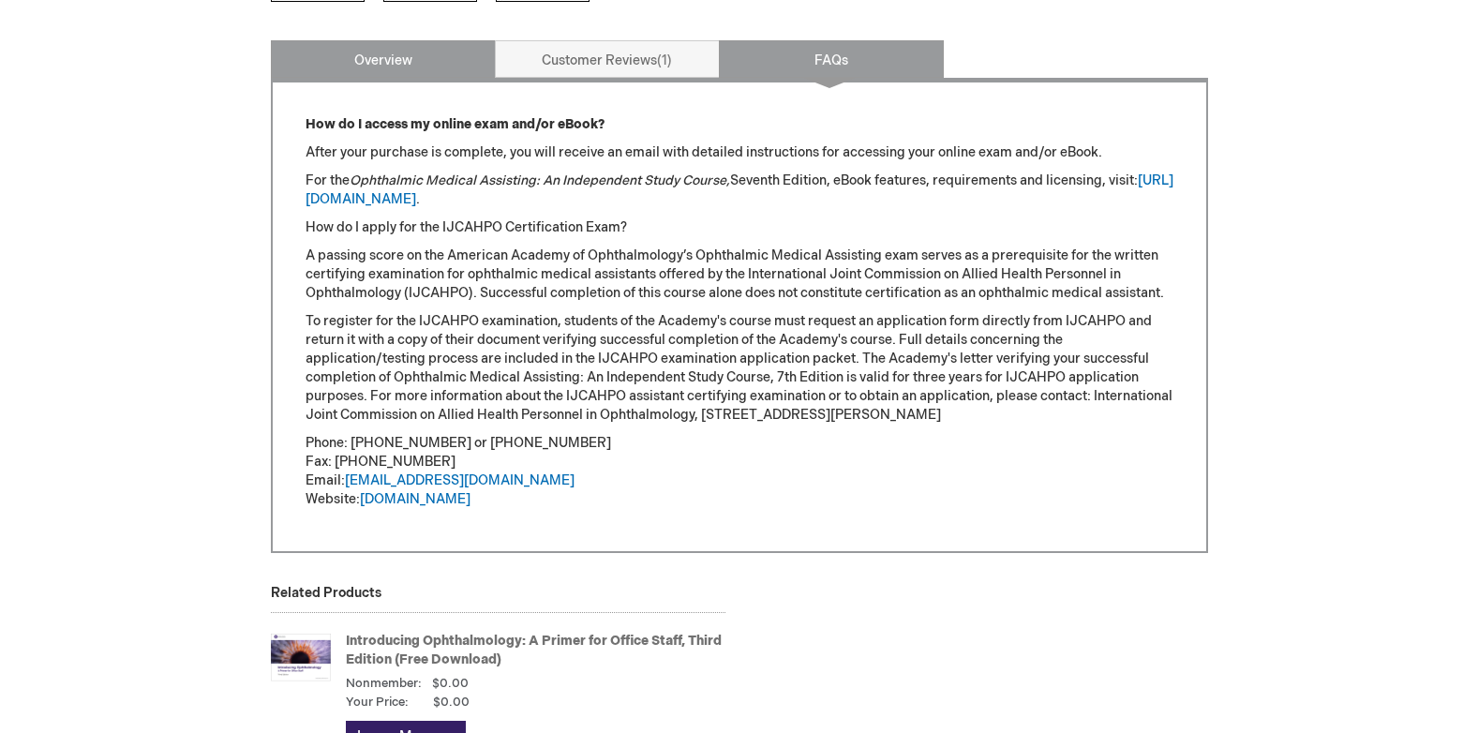
click at [387, 55] on link "Overview" at bounding box center [383, 59] width 225 height 38
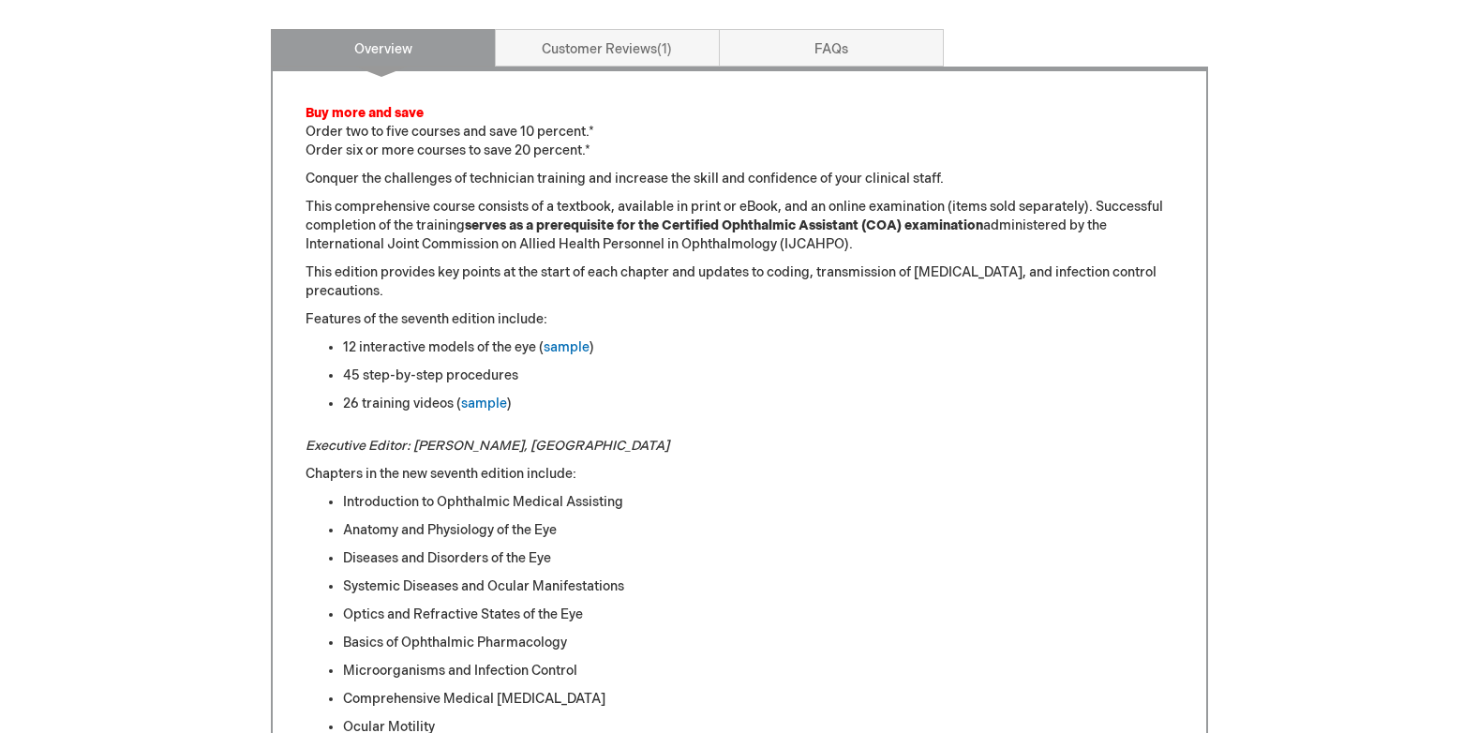
scroll to position [872, 0]
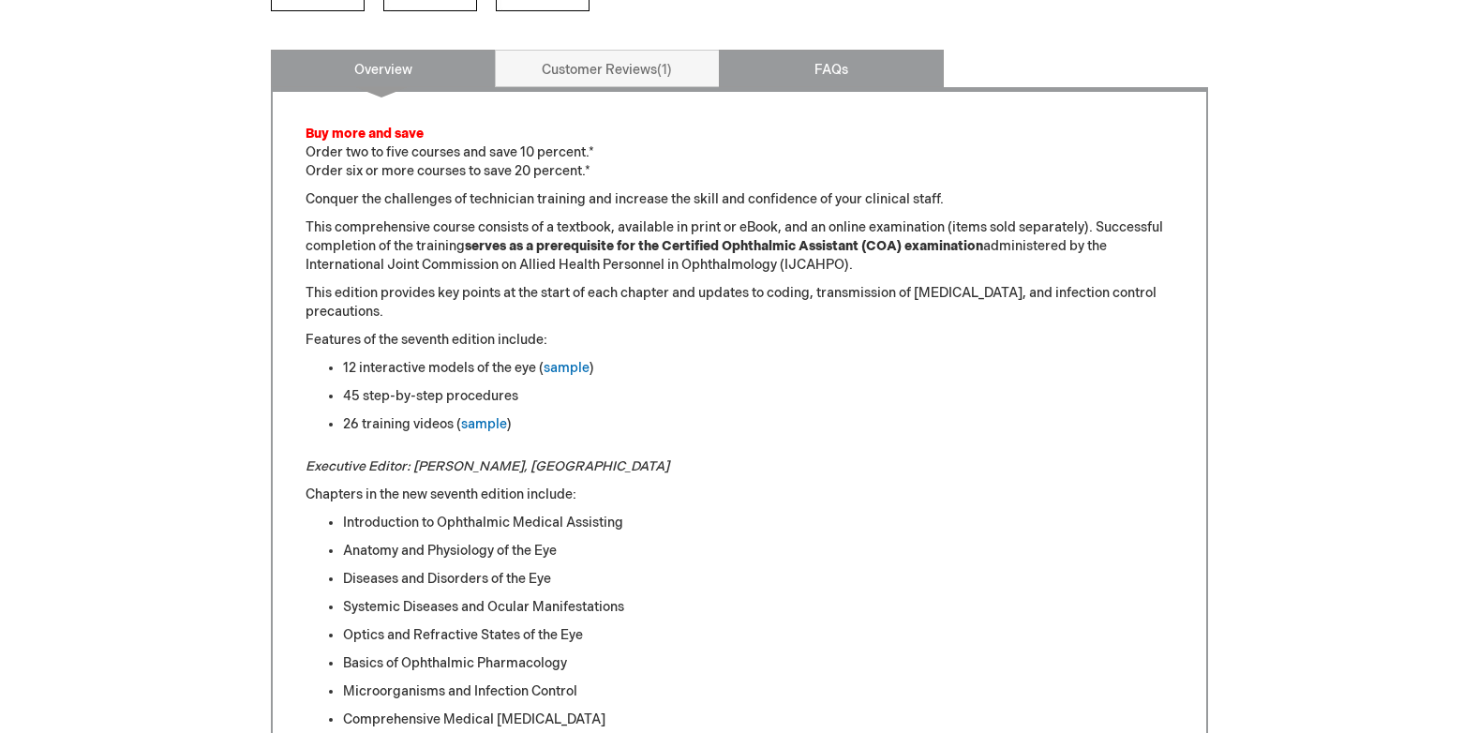
click at [801, 50] on link "FAQs" at bounding box center [831, 69] width 225 height 38
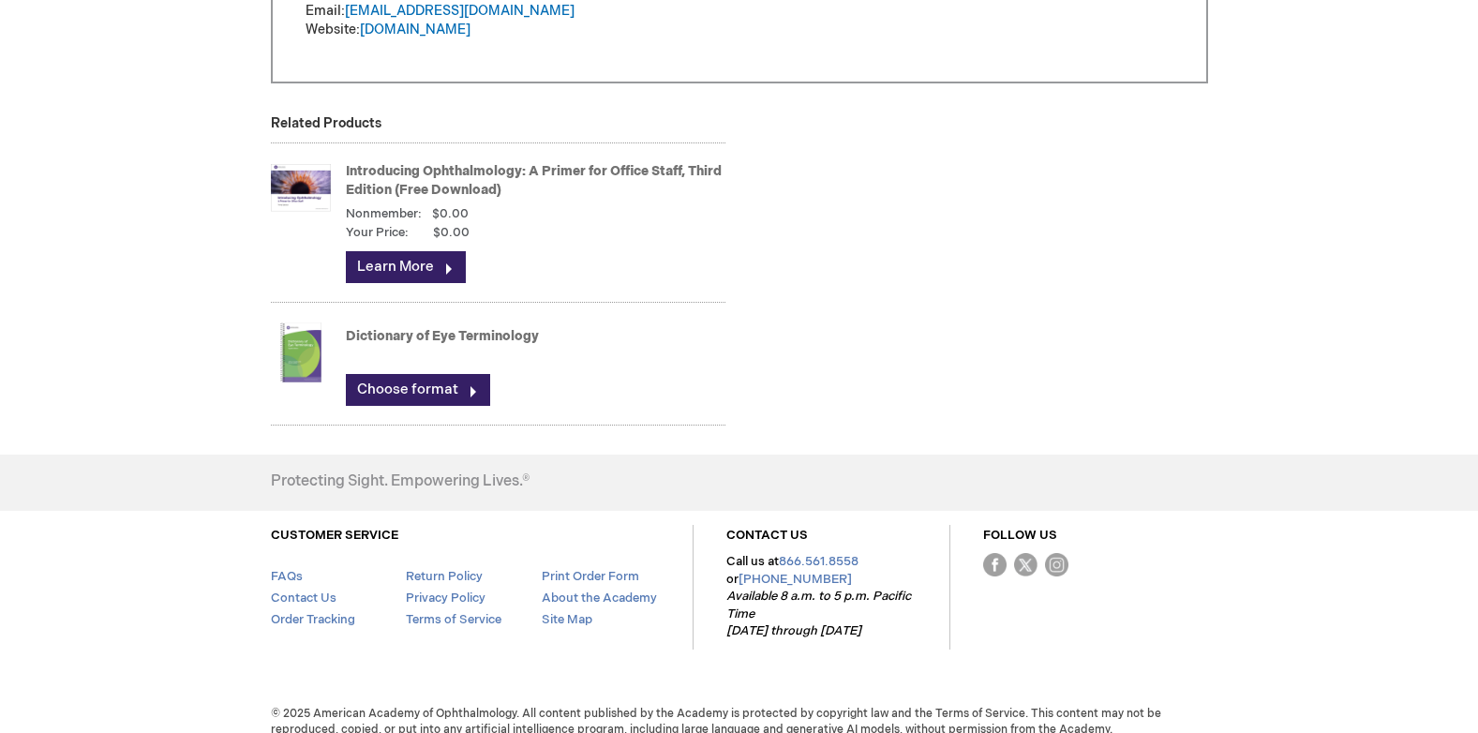
scroll to position [1359, 0]
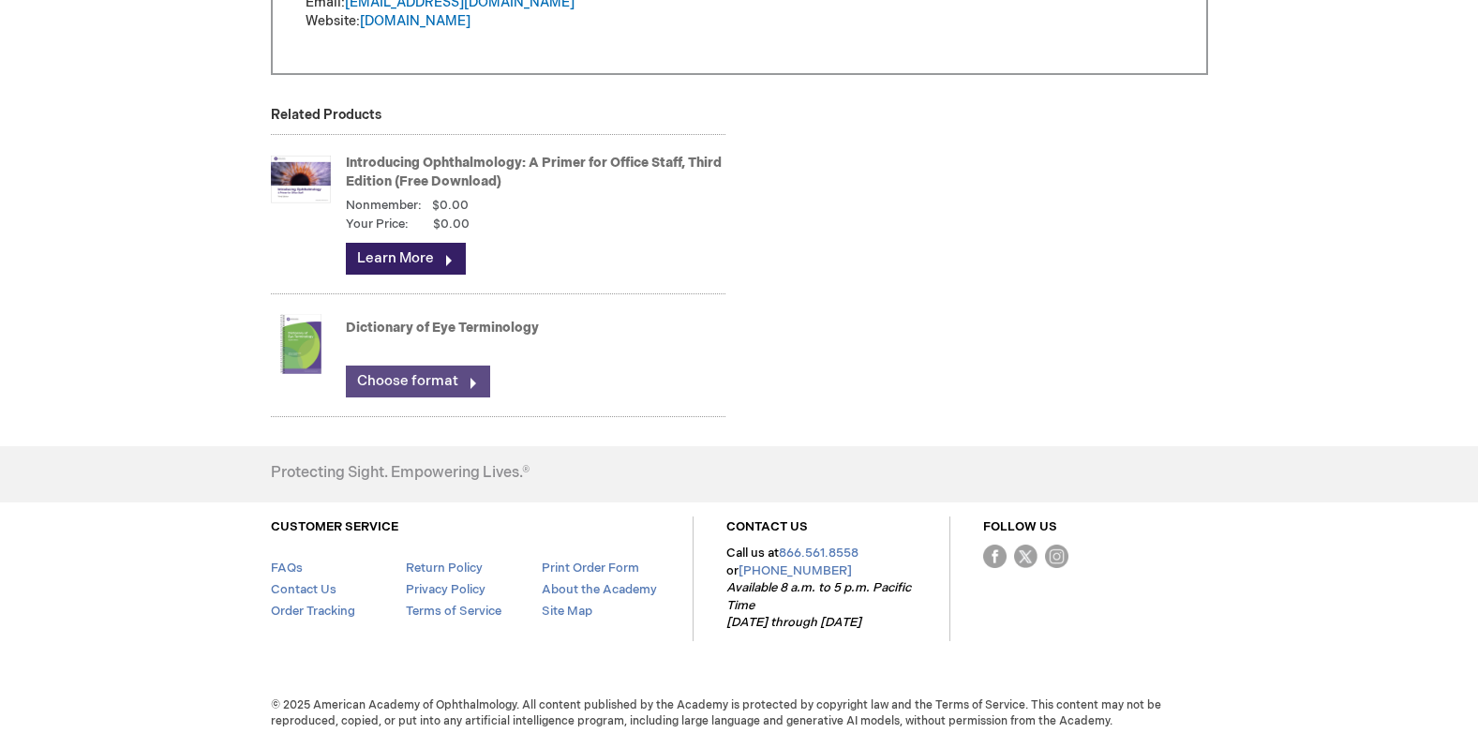
click at [433, 381] on link "Choose format" at bounding box center [418, 382] width 144 height 32
